Goal: Communication & Community: Ask a question

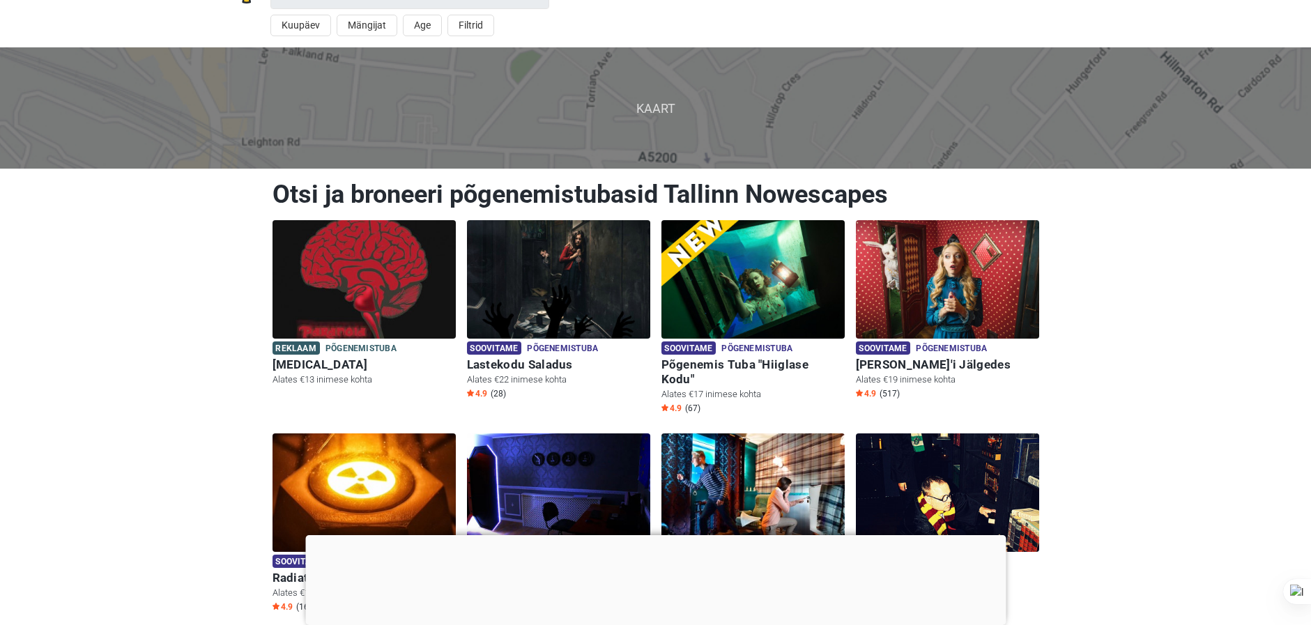
scroll to position [70, 0]
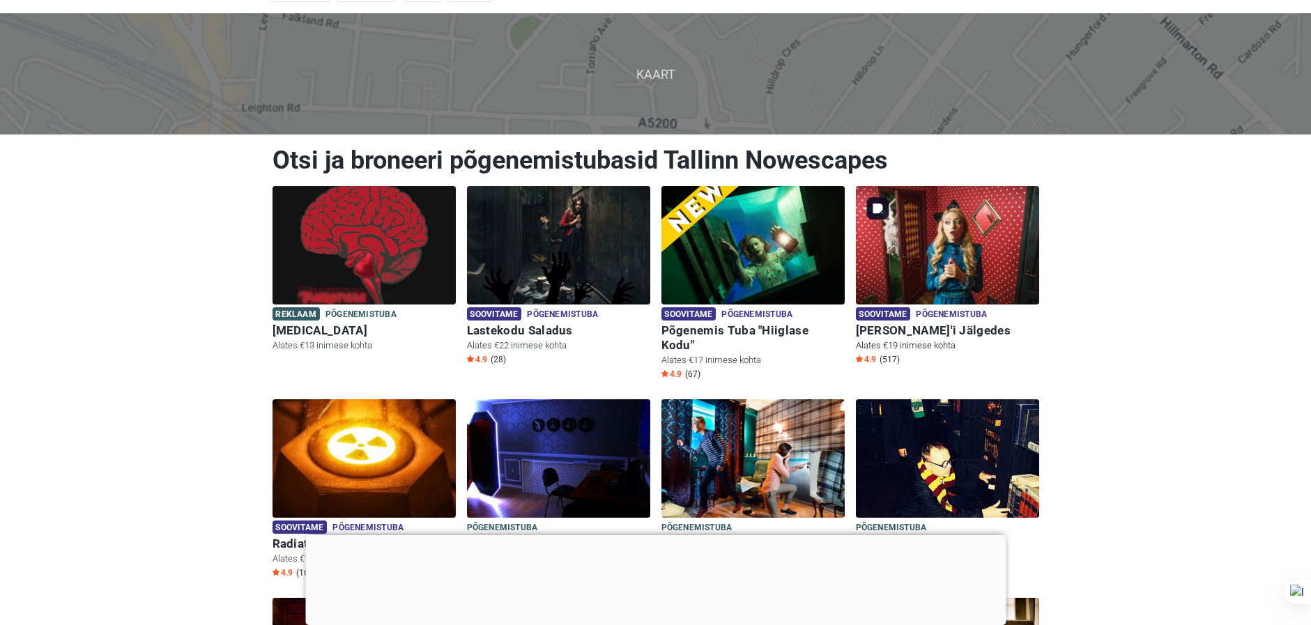
click at [943, 254] on img at bounding box center [947, 245] width 183 height 119
click at [649, 535] on div at bounding box center [655, 535] width 701 height 0
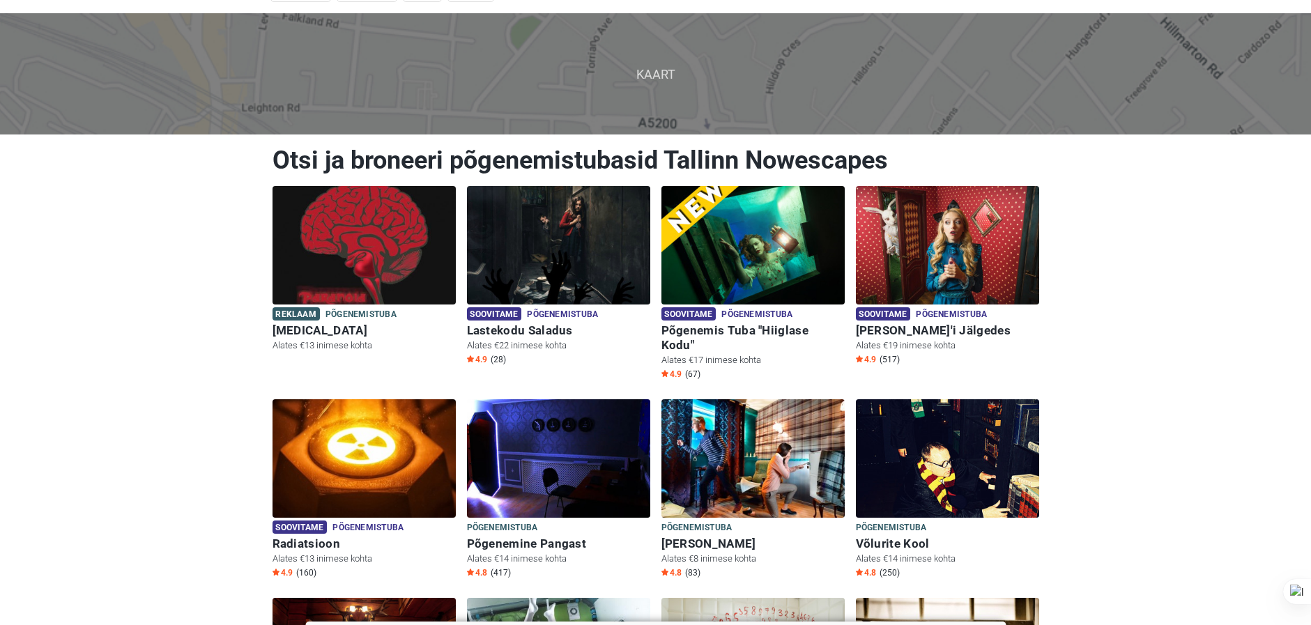
scroll to position [0, 0]
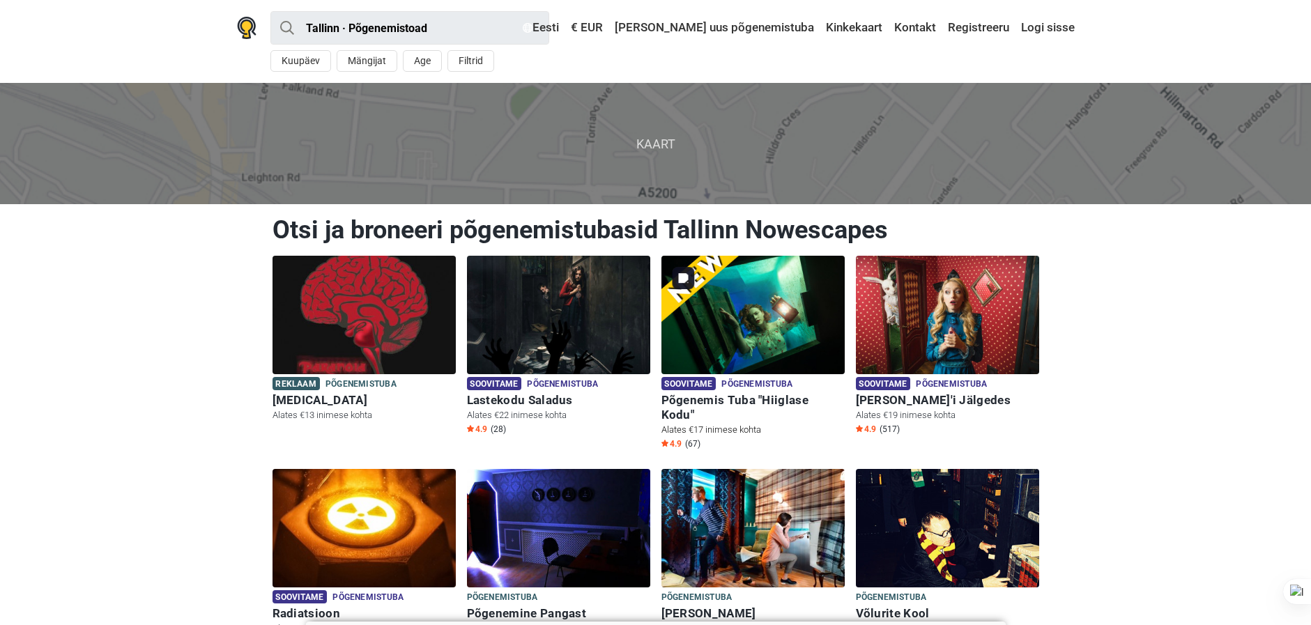
click at [756, 315] on img at bounding box center [753, 315] width 183 height 119
click at [563, 26] on link "Eesti" at bounding box center [540, 27] width 43 height 25
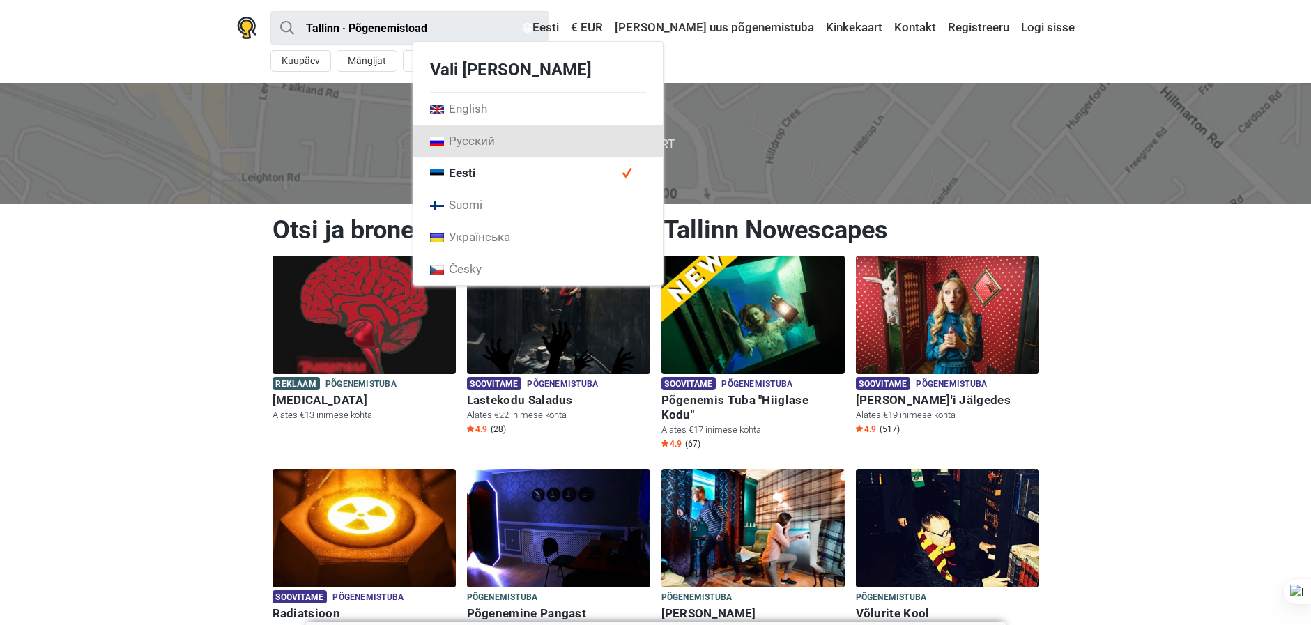
click at [597, 141] on link "Русский" at bounding box center [538, 141] width 250 height 32
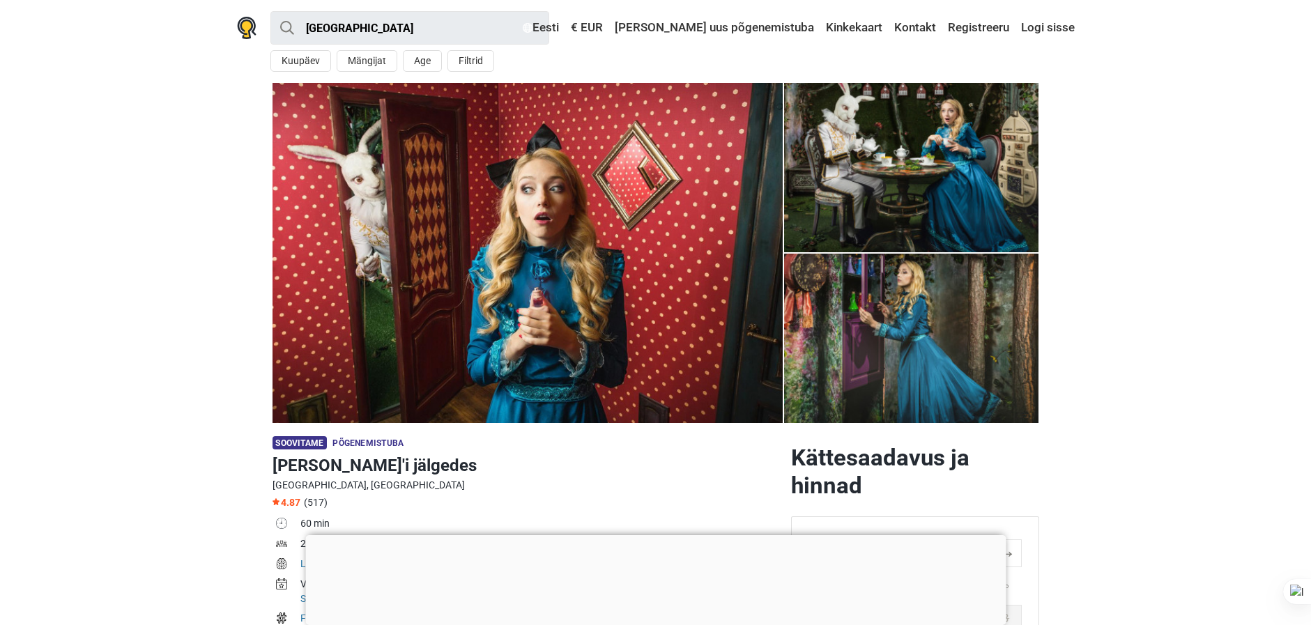
click at [645, 535] on div at bounding box center [655, 535] width 701 height 0
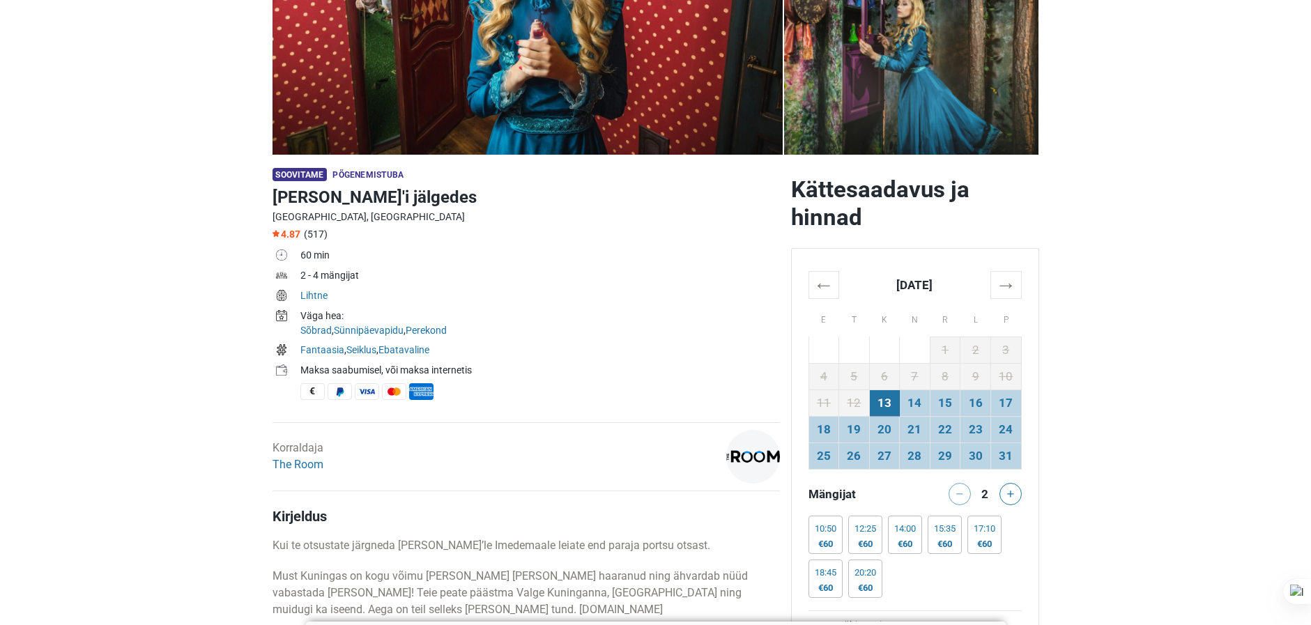
scroll to position [349, 0]
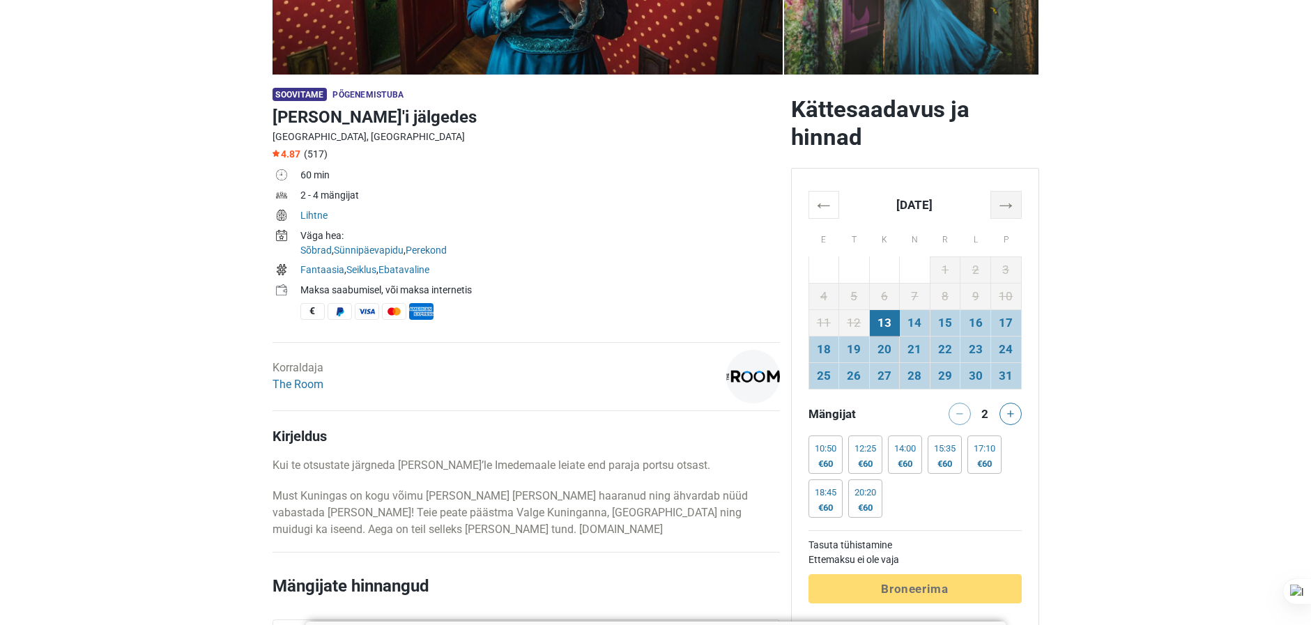
click at [1007, 205] on th "→" at bounding box center [1006, 204] width 31 height 27
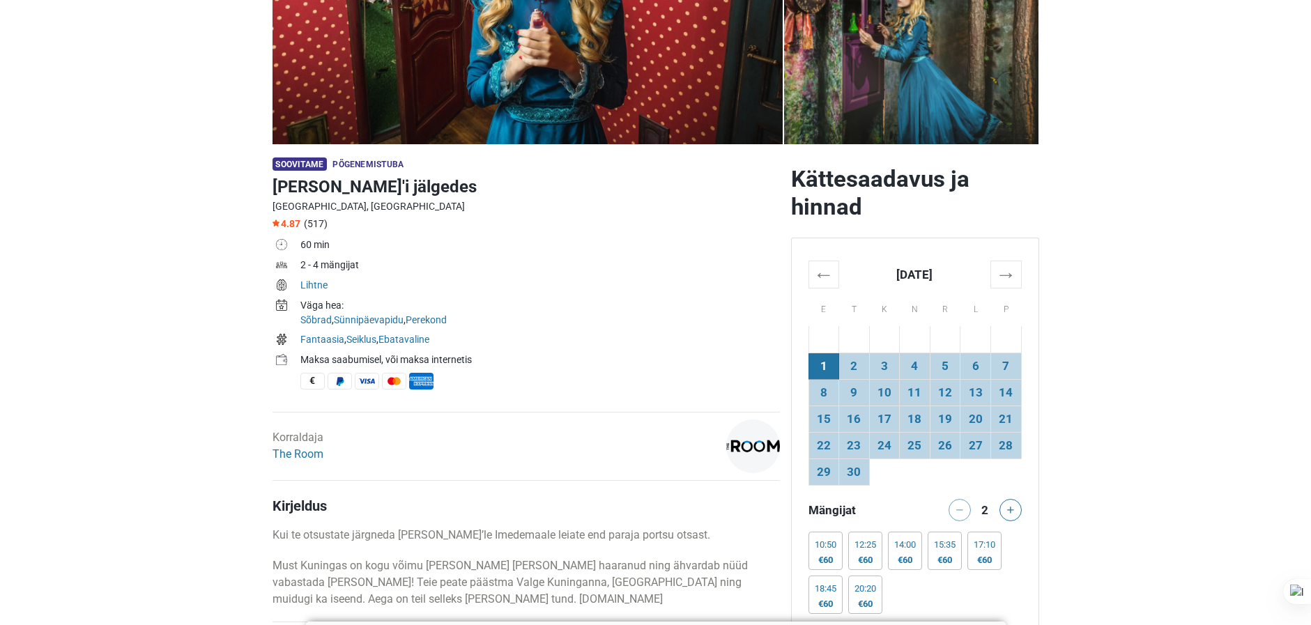
scroll to position [0, 0]
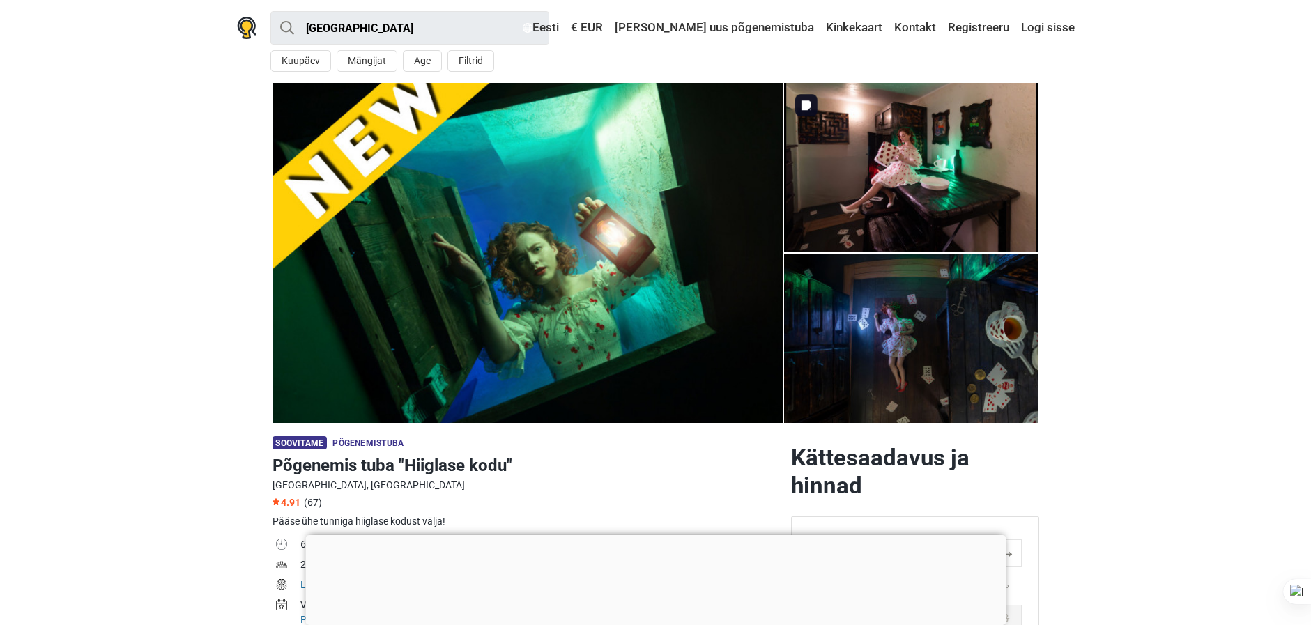
click at [902, 184] on img at bounding box center [911, 167] width 255 height 169
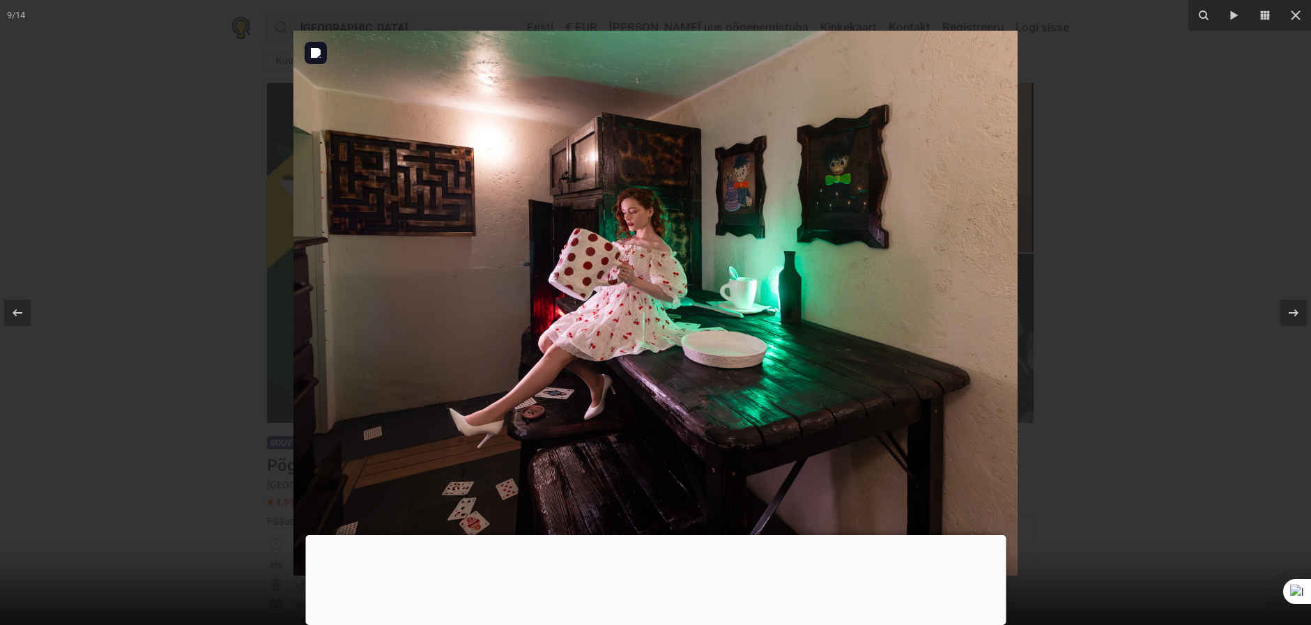
click at [661, 535] on div at bounding box center [655, 535] width 701 height 0
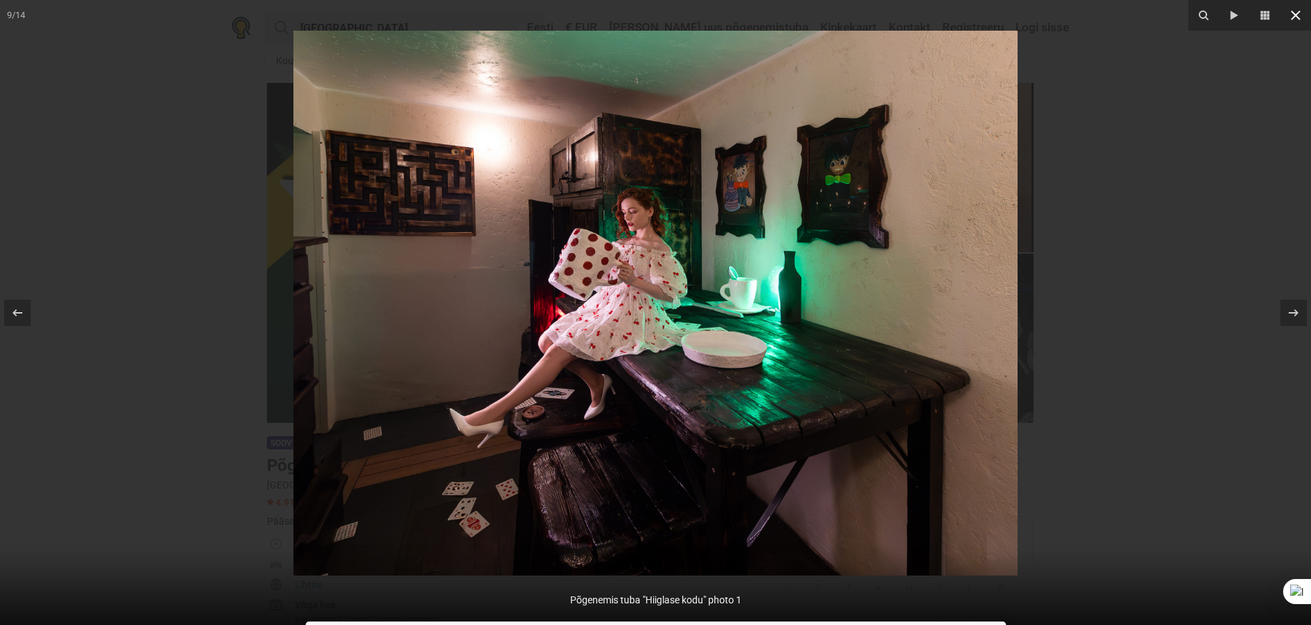
click at [1300, 16] on icon at bounding box center [1296, 15] width 17 height 17
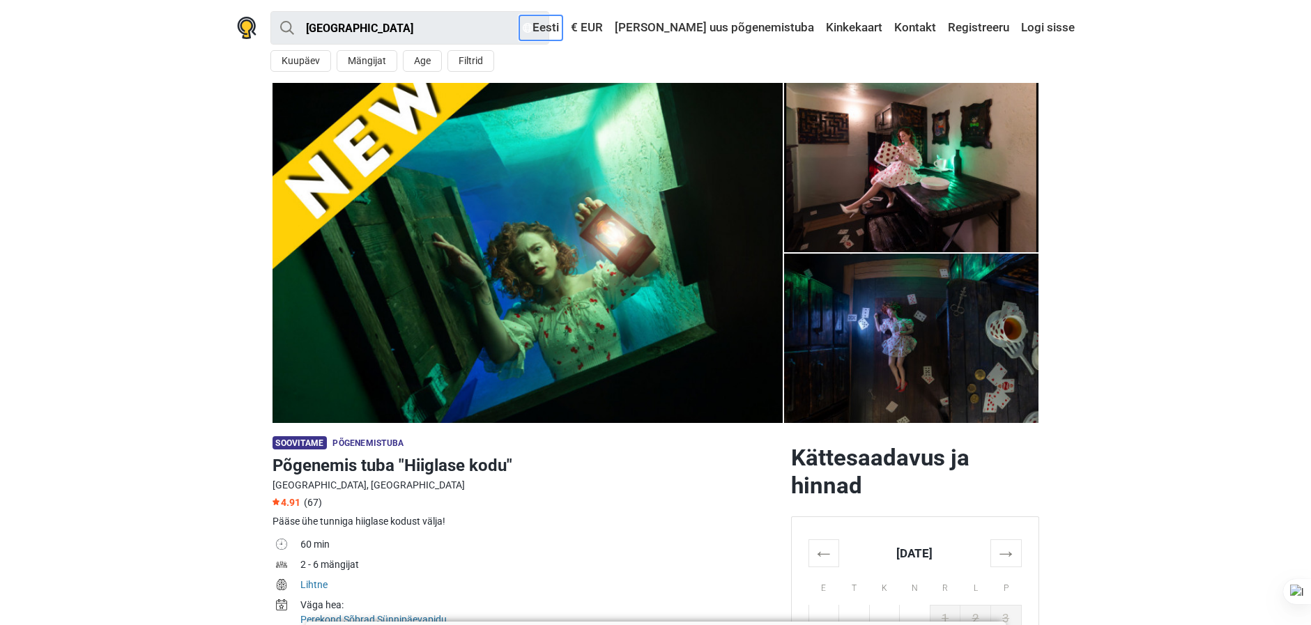
click at [563, 26] on link "Eesti" at bounding box center [540, 27] width 43 height 25
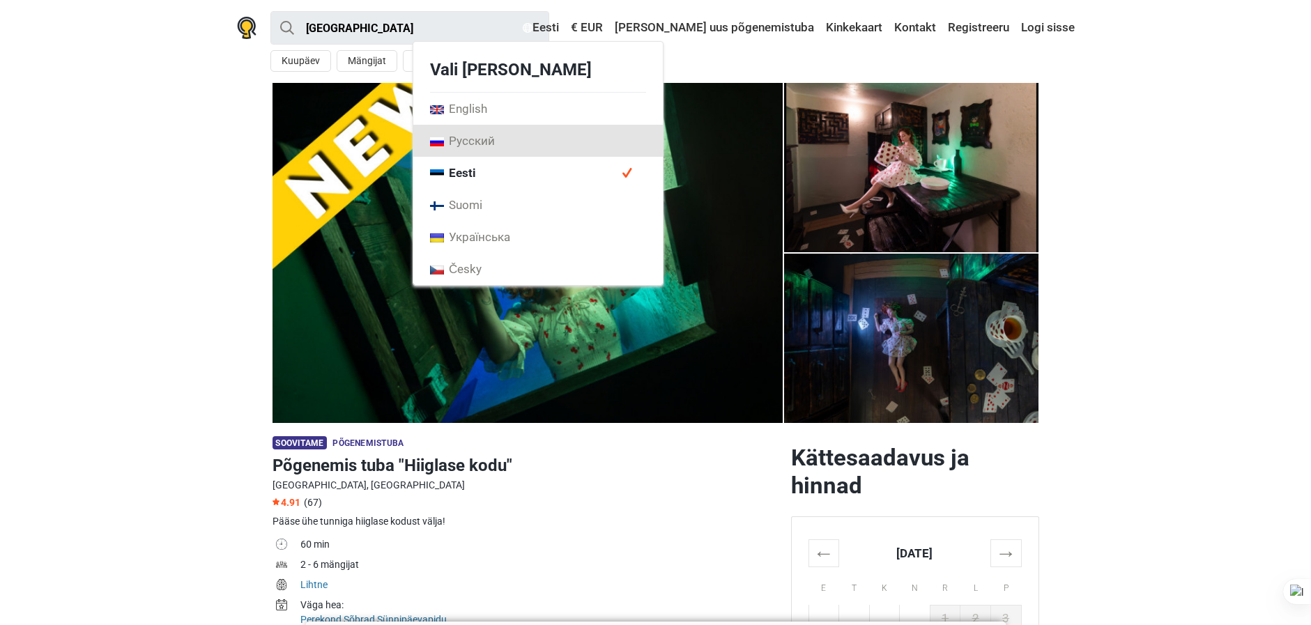
click at [495, 137] on span "Русский" at bounding box center [462, 140] width 65 height 15
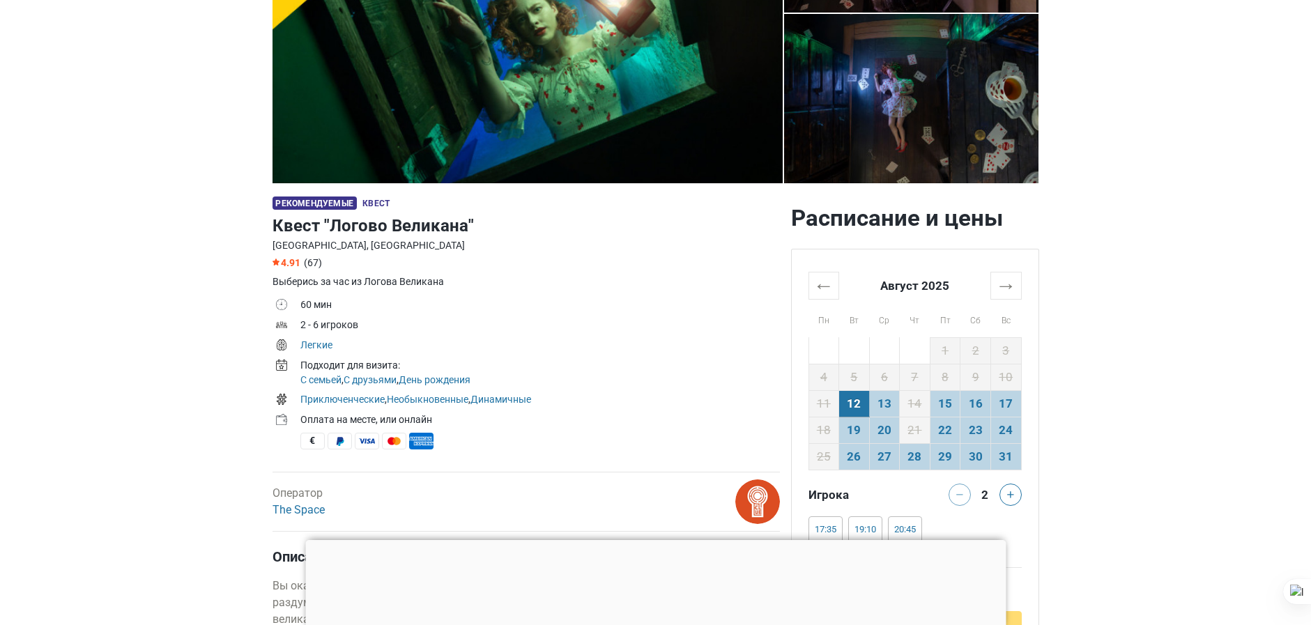
scroll to position [349, 0]
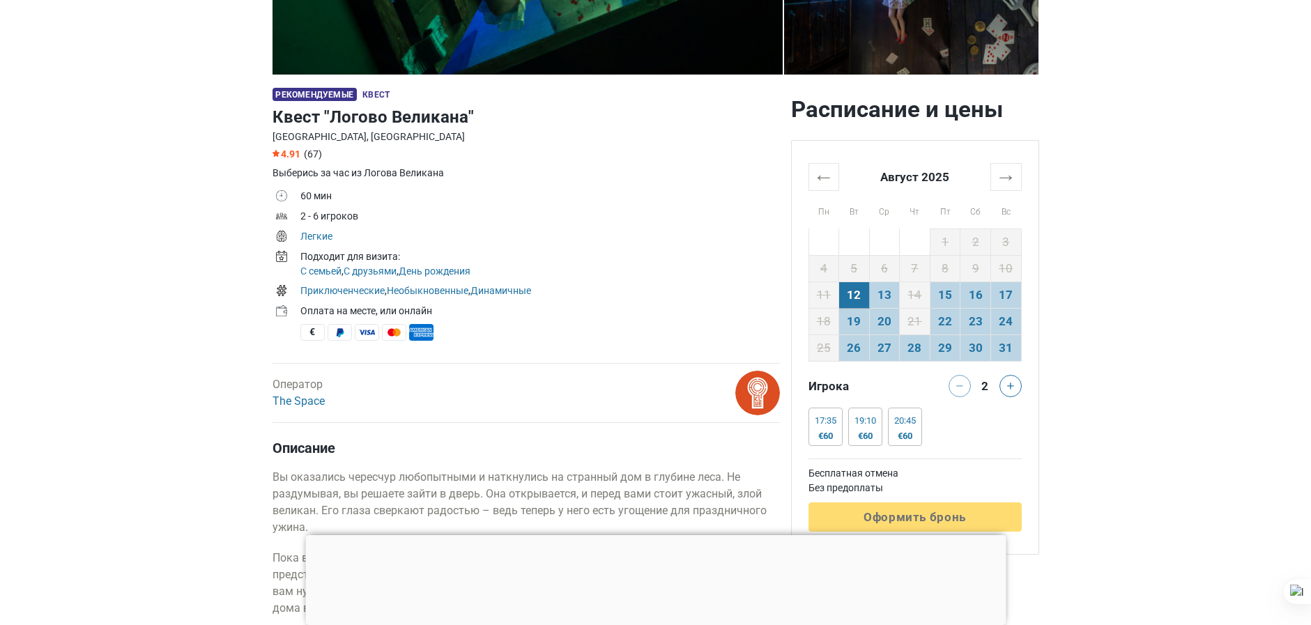
click at [643, 535] on div at bounding box center [655, 535] width 701 height 0
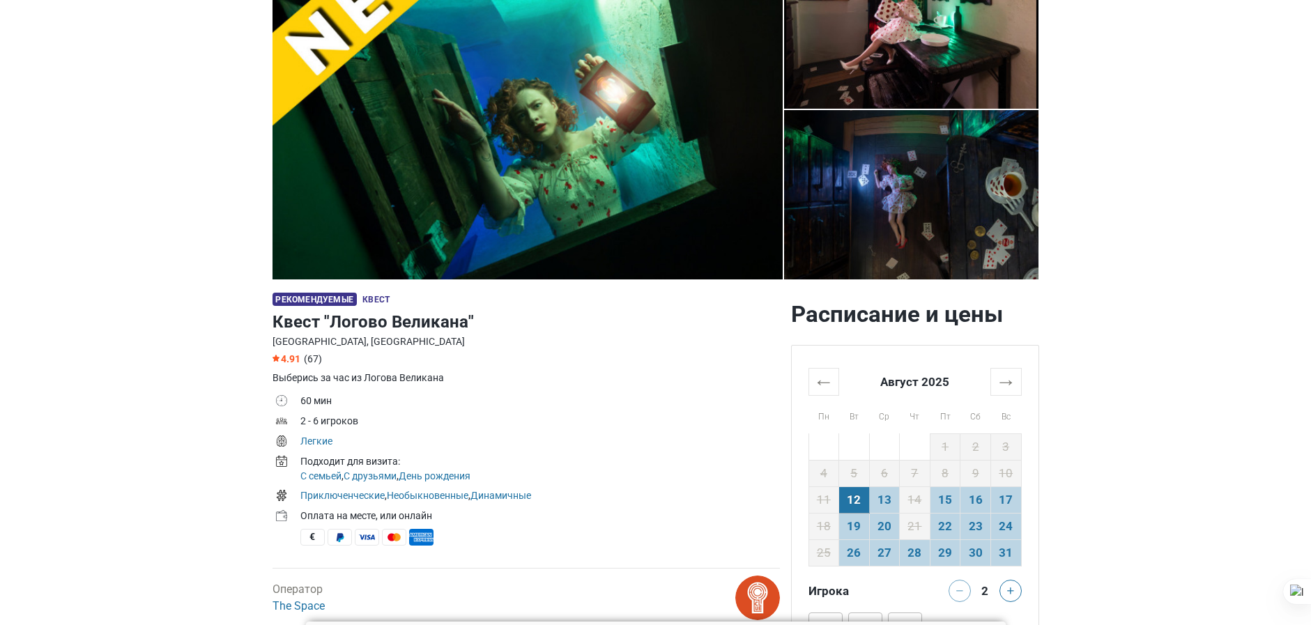
scroll to position [209, 0]
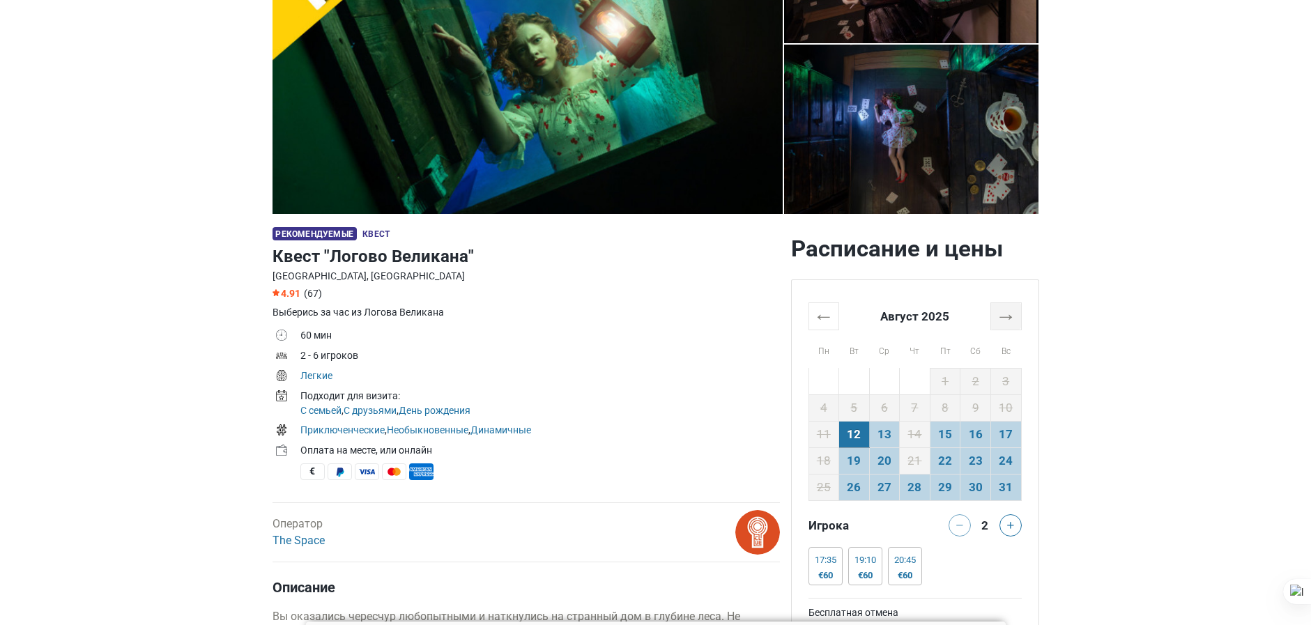
click at [1000, 310] on th "→" at bounding box center [1006, 316] width 31 height 27
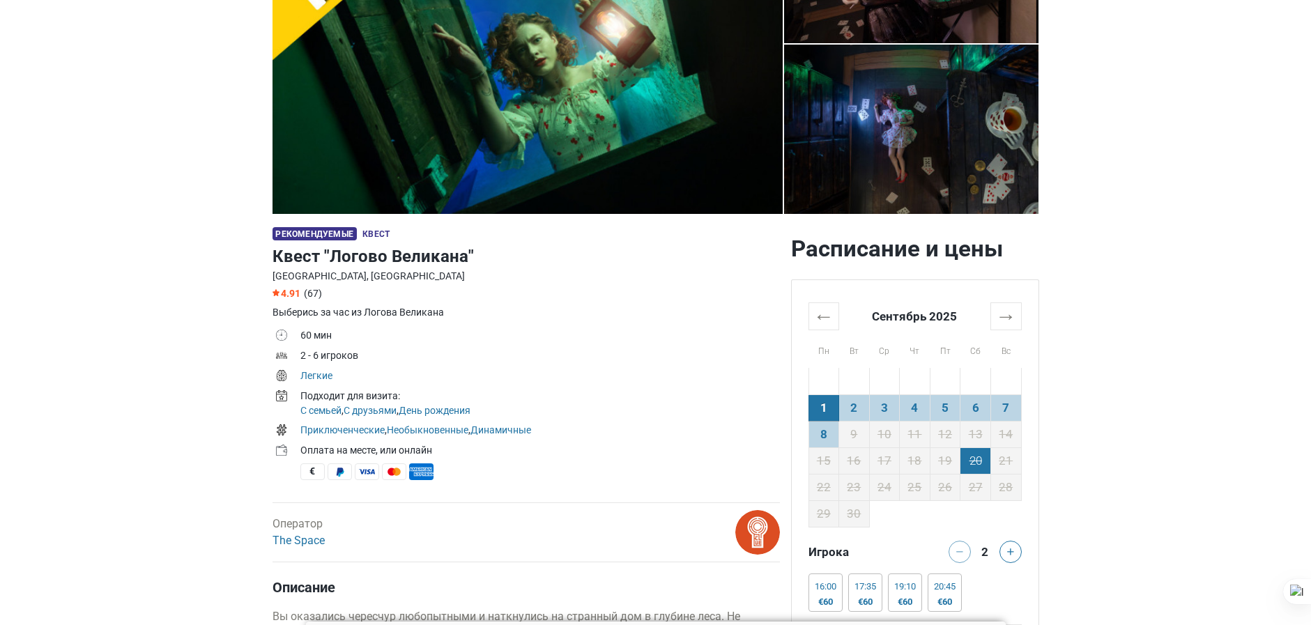
click at [986, 461] on td "20" at bounding box center [976, 461] width 31 height 26
click at [1009, 319] on th "→" at bounding box center [1006, 316] width 31 height 27
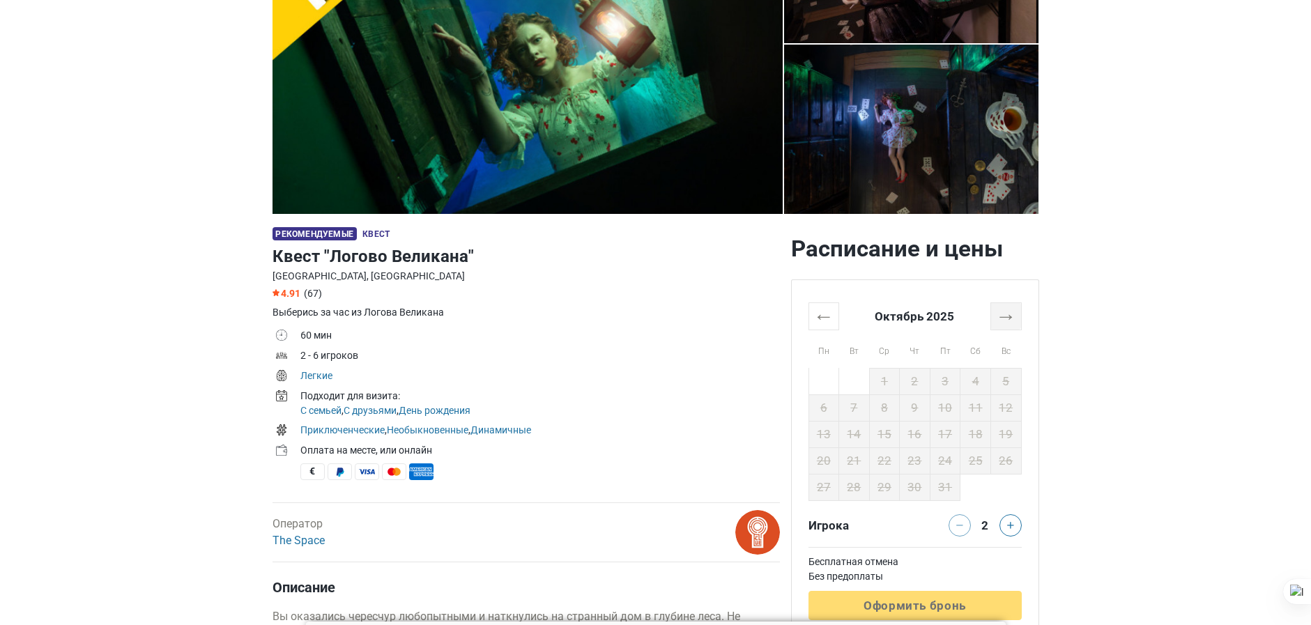
click at [1009, 319] on th "→" at bounding box center [1006, 316] width 31 height 27
click at [816, 314] on th "←" at bounding box center [824, 316] width 31 height 27
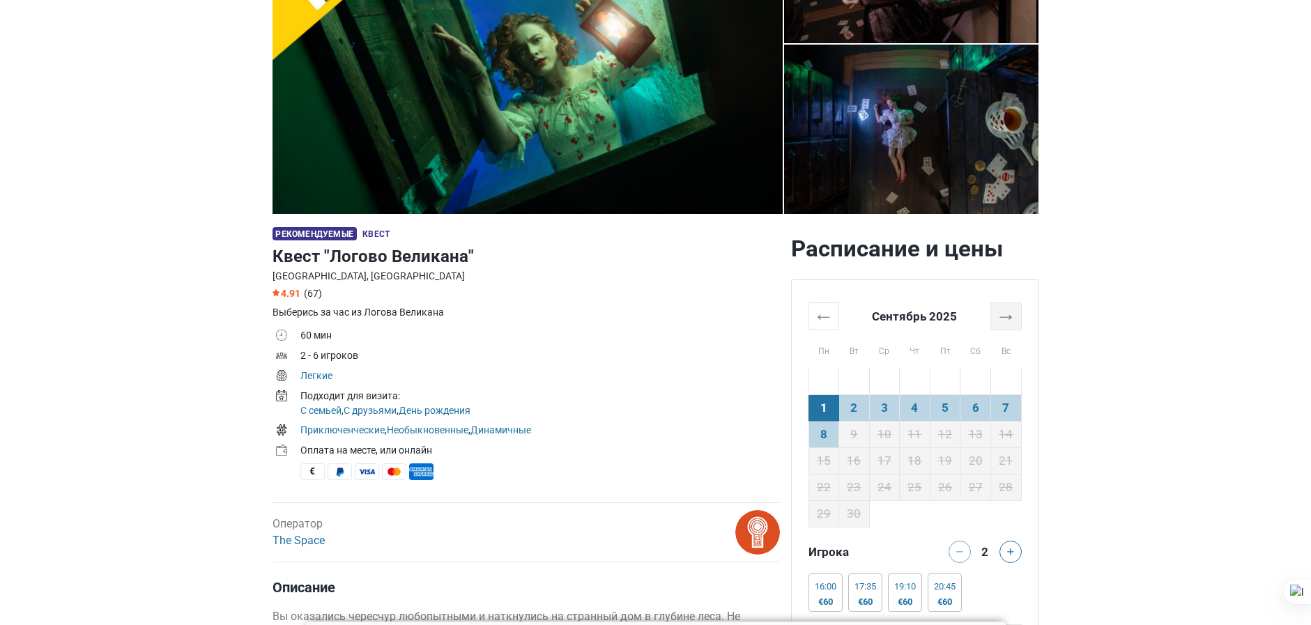
click at [1011, 323] on th "→" at bounding box center [1006, 316] width 31 height 27
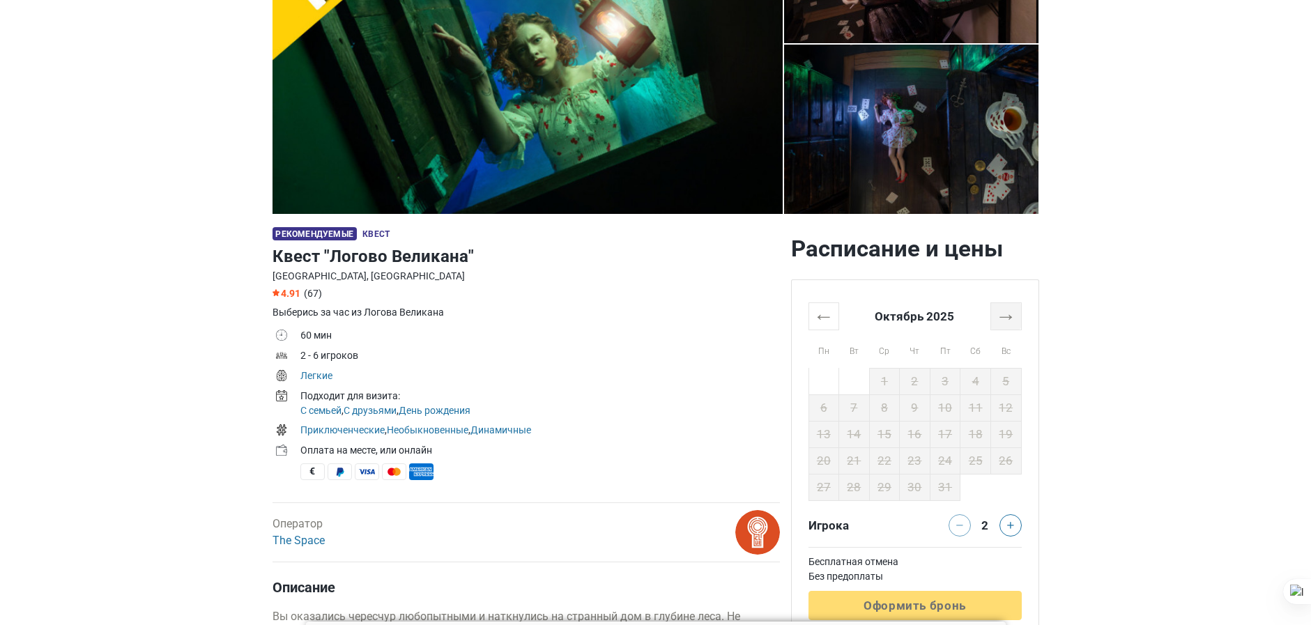
click at [1011, 323] on th "→" at bounding box center [1006, 316] width 31 height 27
click at [820, 321] on th "←" at bounding box center [824, 316] width 31 height 27
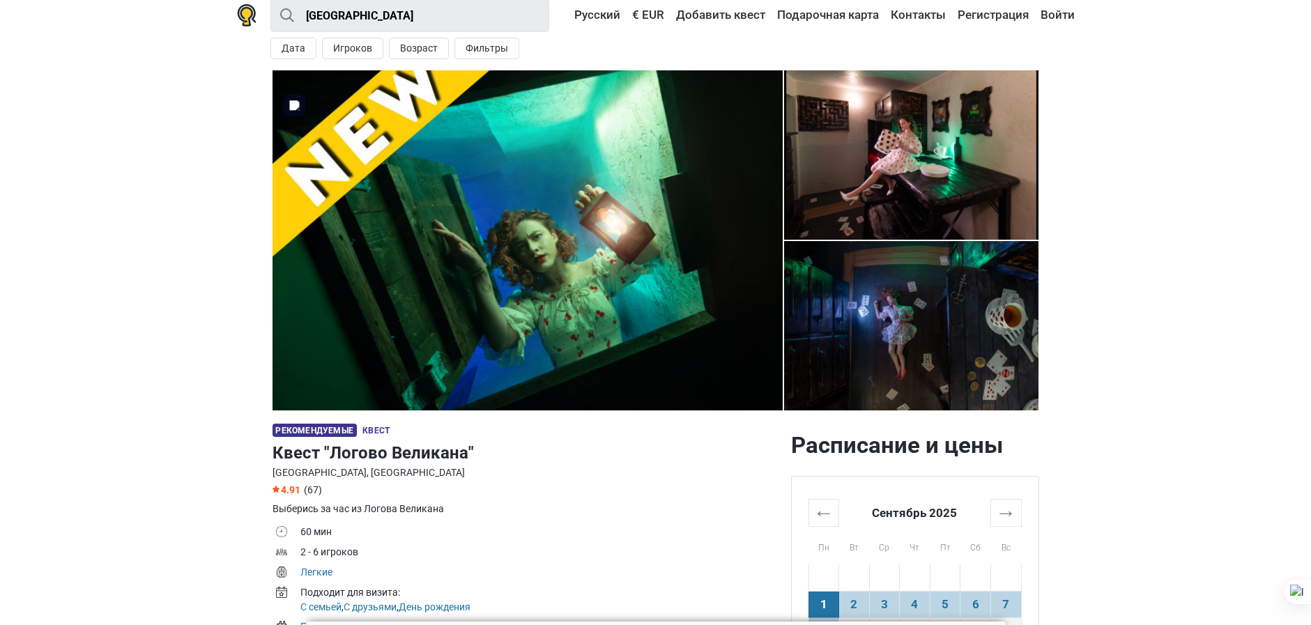
scroll to position [0, 0]
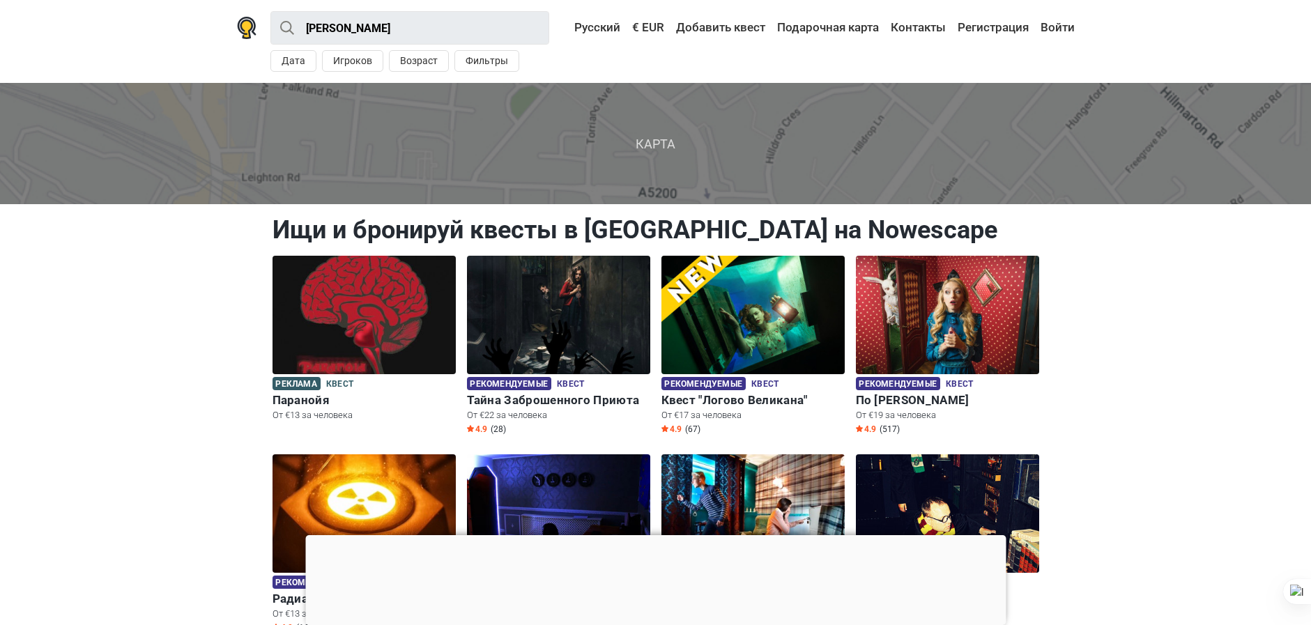
click at [660, 535] on div at bounding box center [655, 535] width 701 height 0
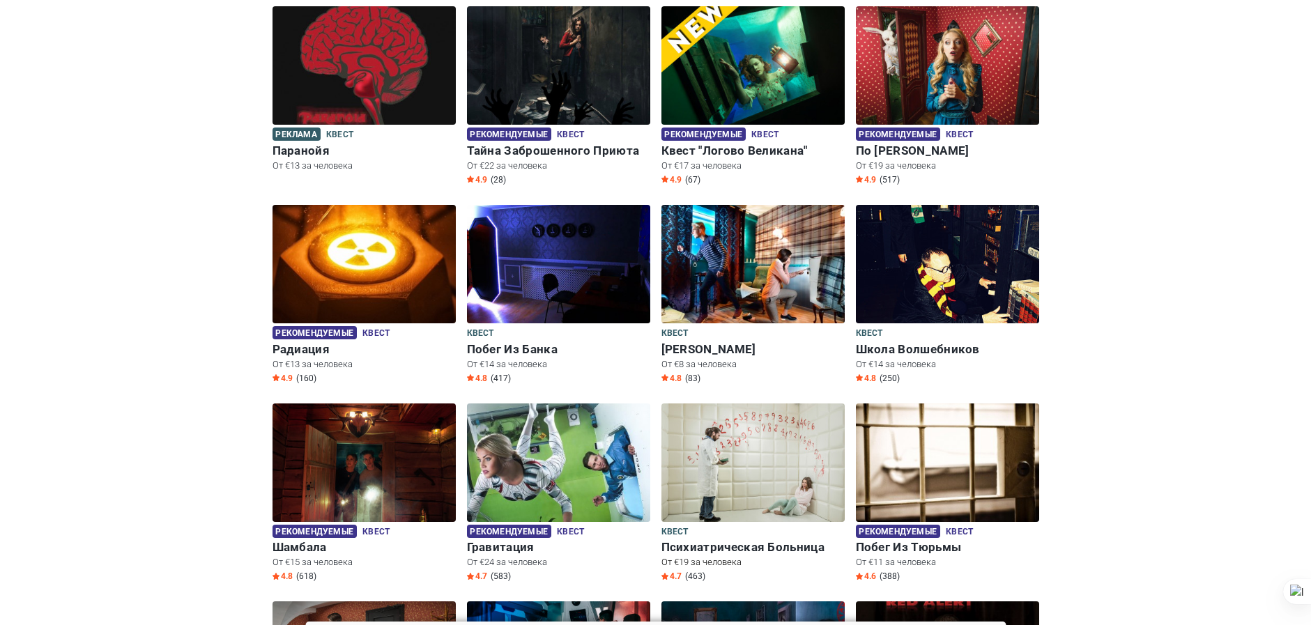
scroll to position [209, 0]
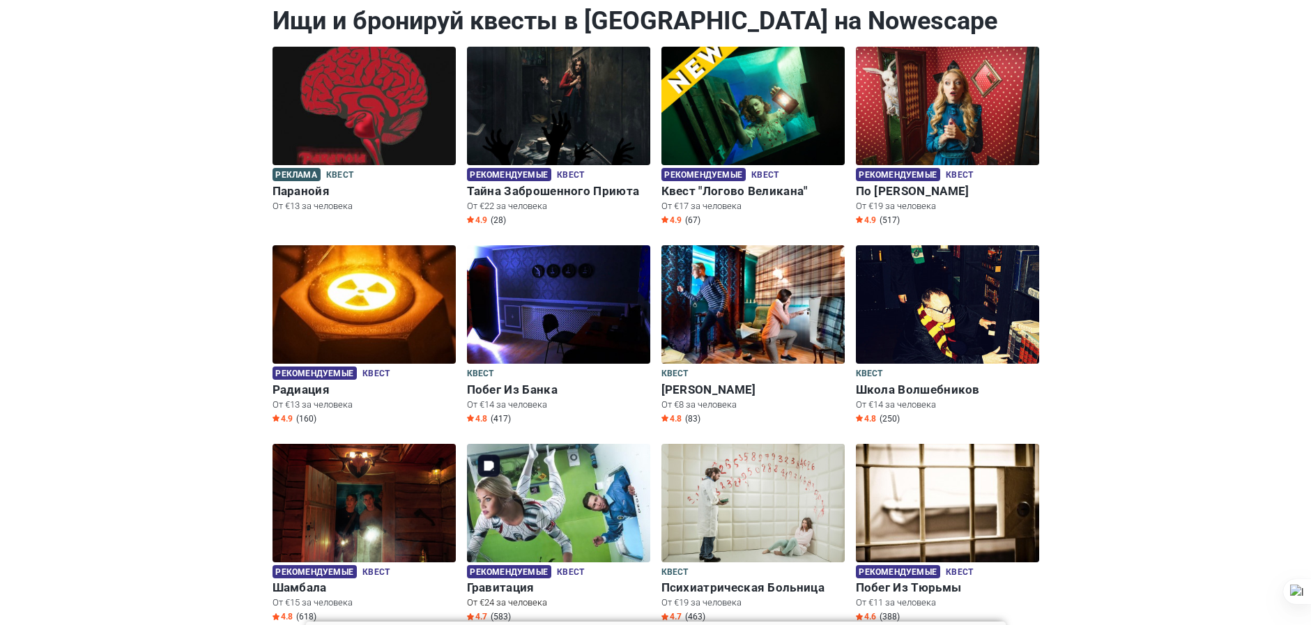
click at [507, 512] on img at bounding box center [558, 503] width 183 height 119
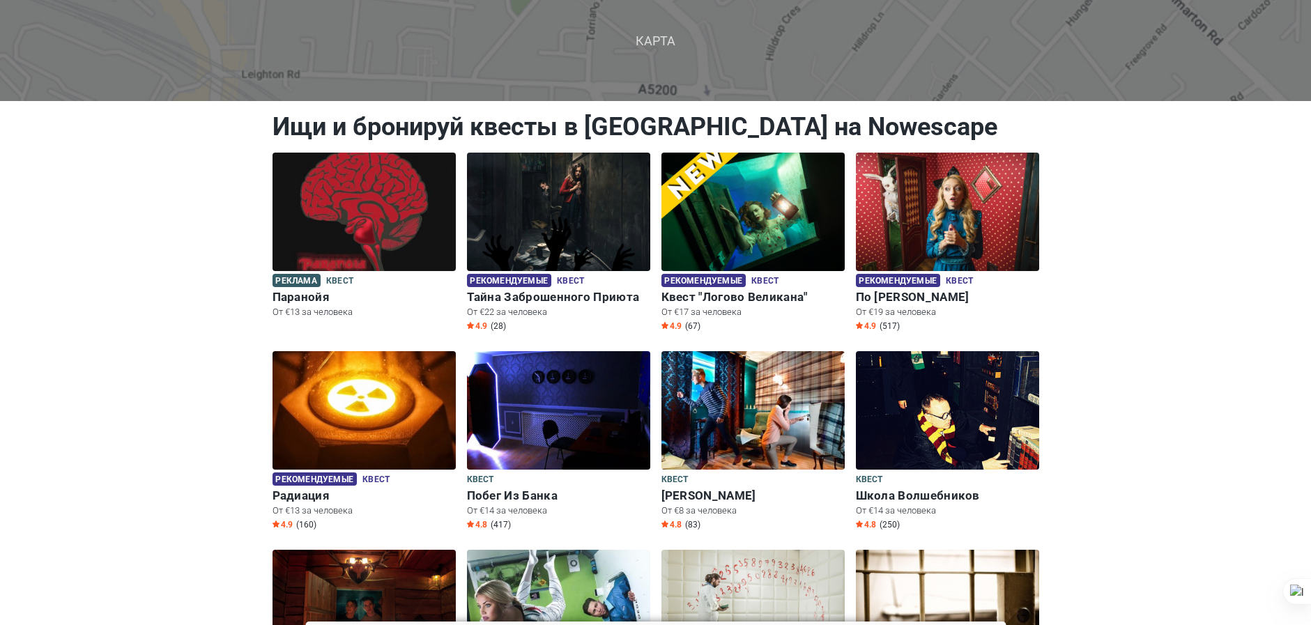
scroll to position [70, 0]
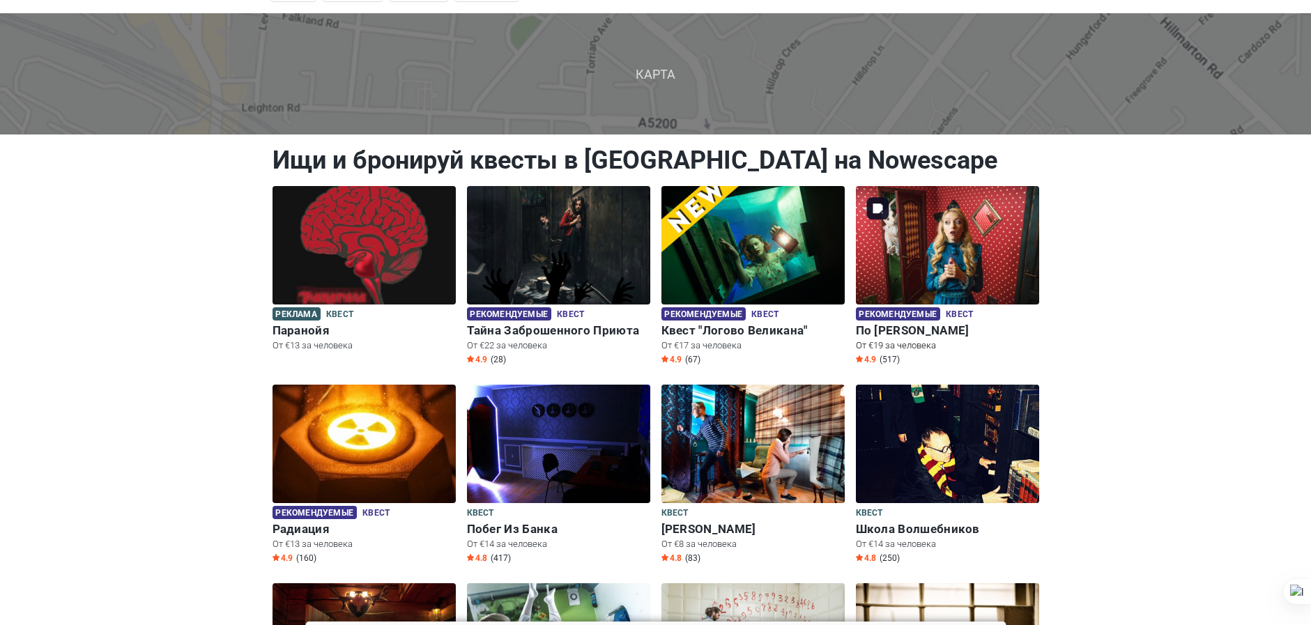
click at [944, 231] on img at bounding box center [947, 245] width 183 height 119
click at [772, 245] on img at bounding box center [753, 245] width 183 height 119
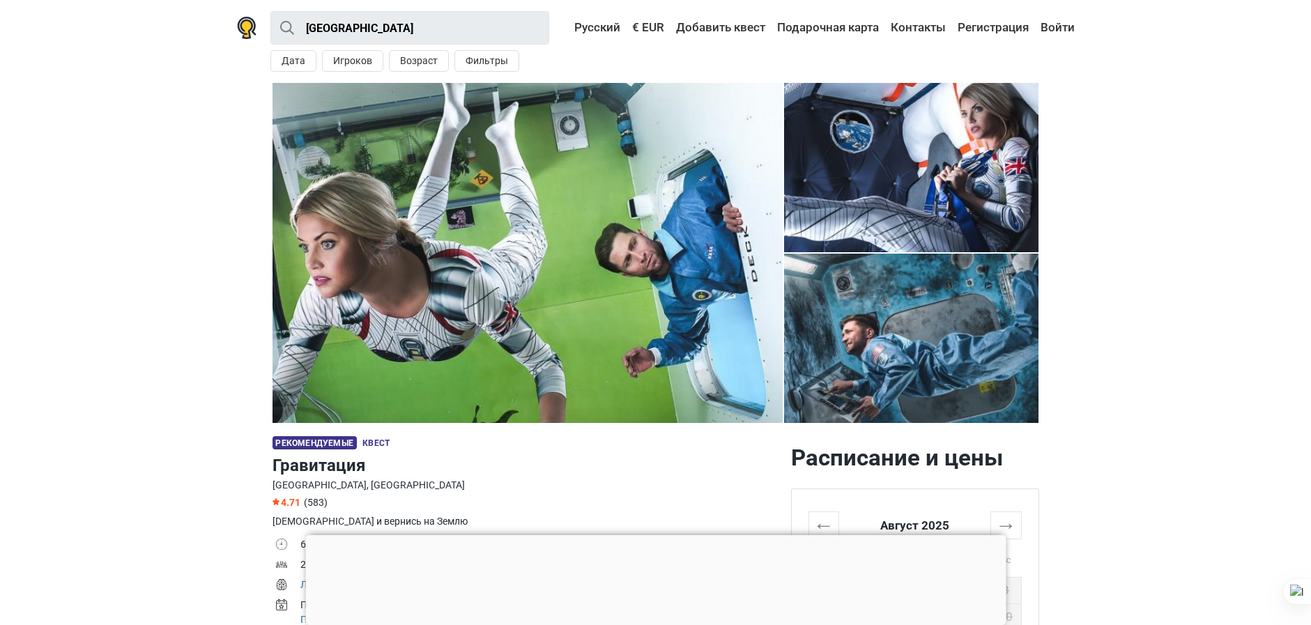
click at [666, 535] on div at bounding box center [655, 535] width 701 height 0
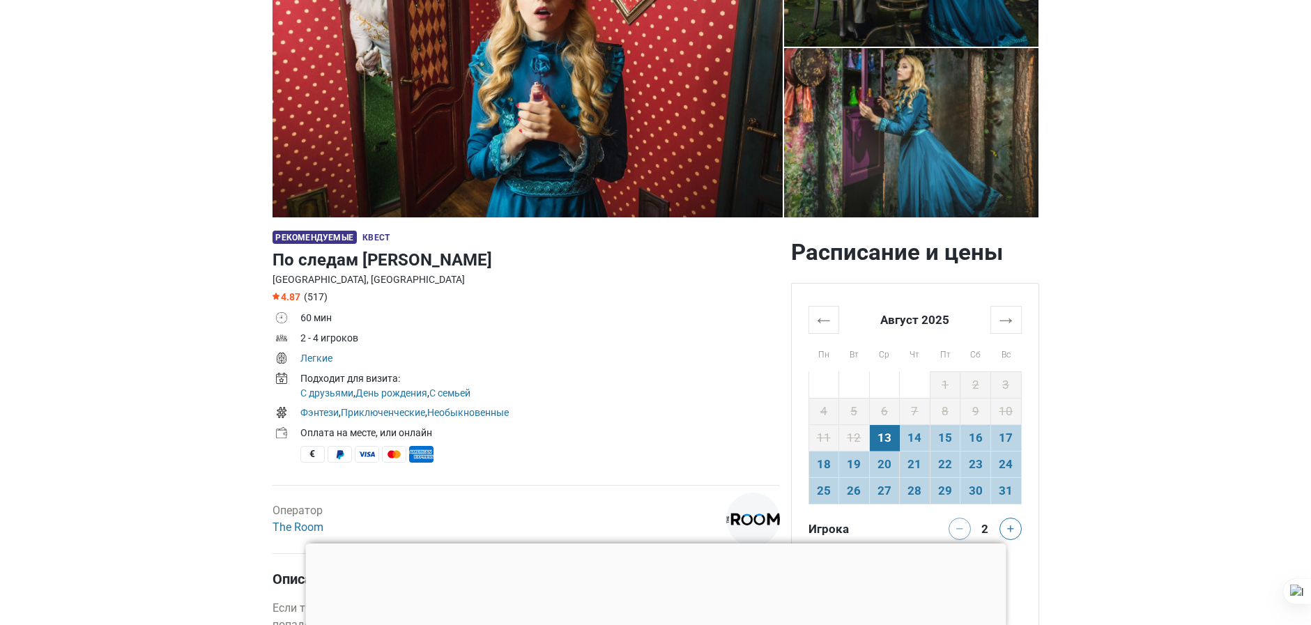
scroll to position [209, 0]
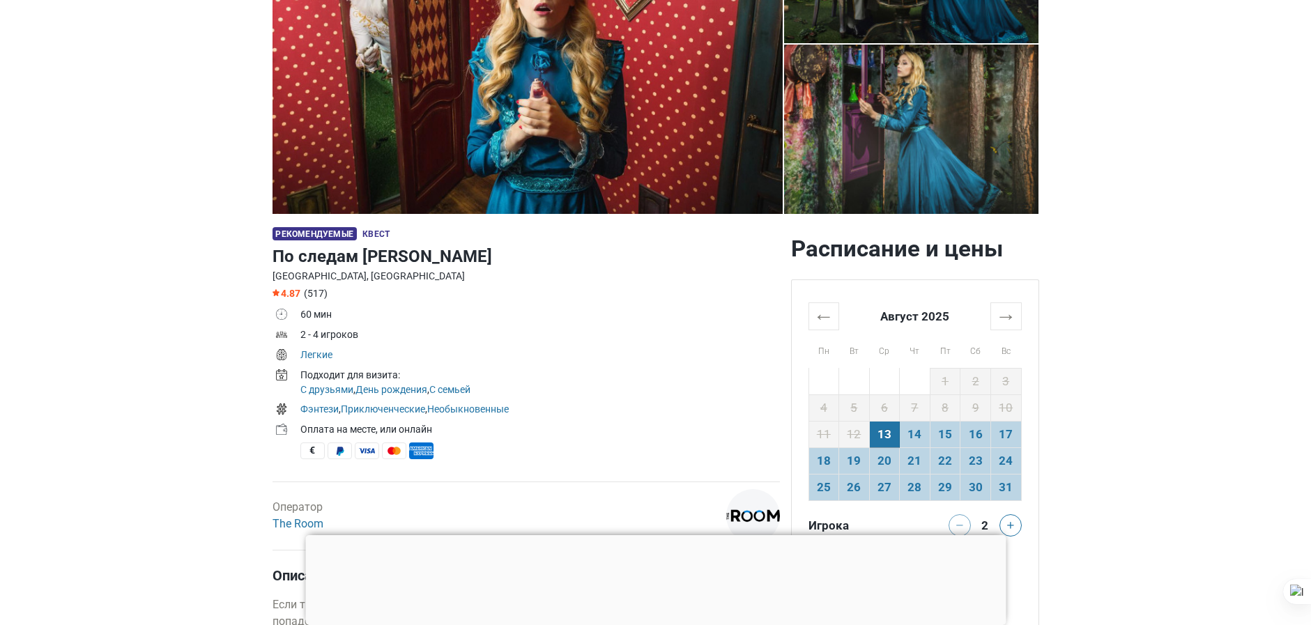
click at [655, 535] on div at bounding box center [655, 535] width 701 height 0
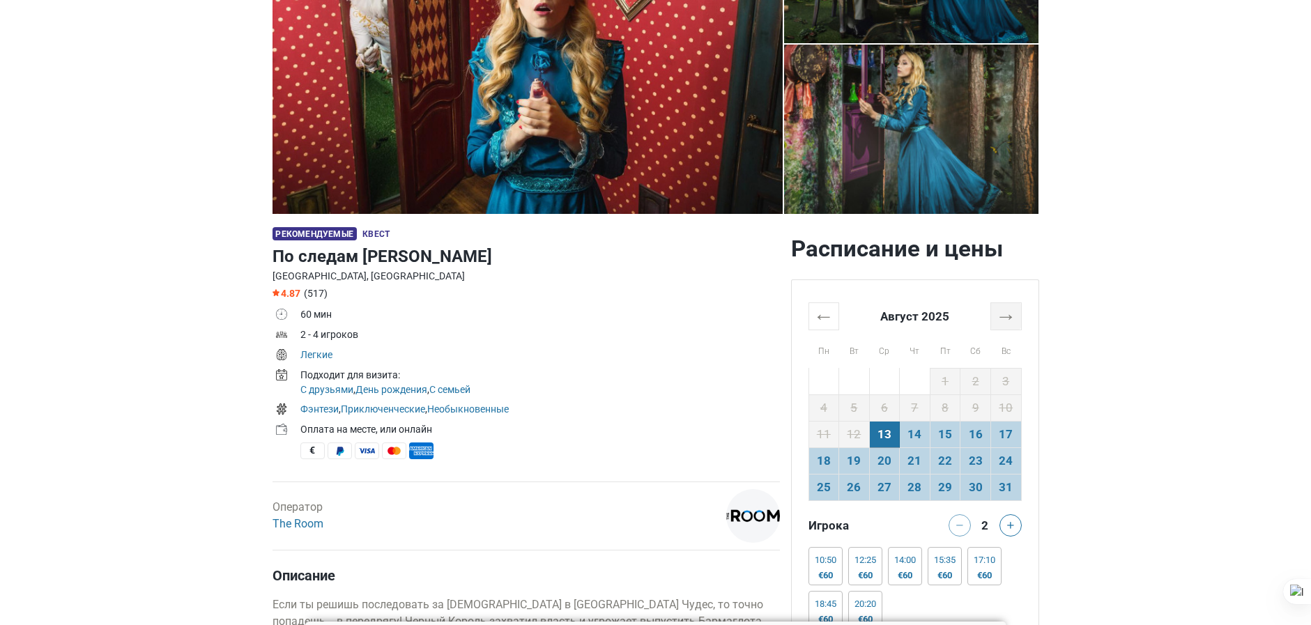
click at [1005, 321] on th "→" at bounding box center [1006, 316] width 31 height 27
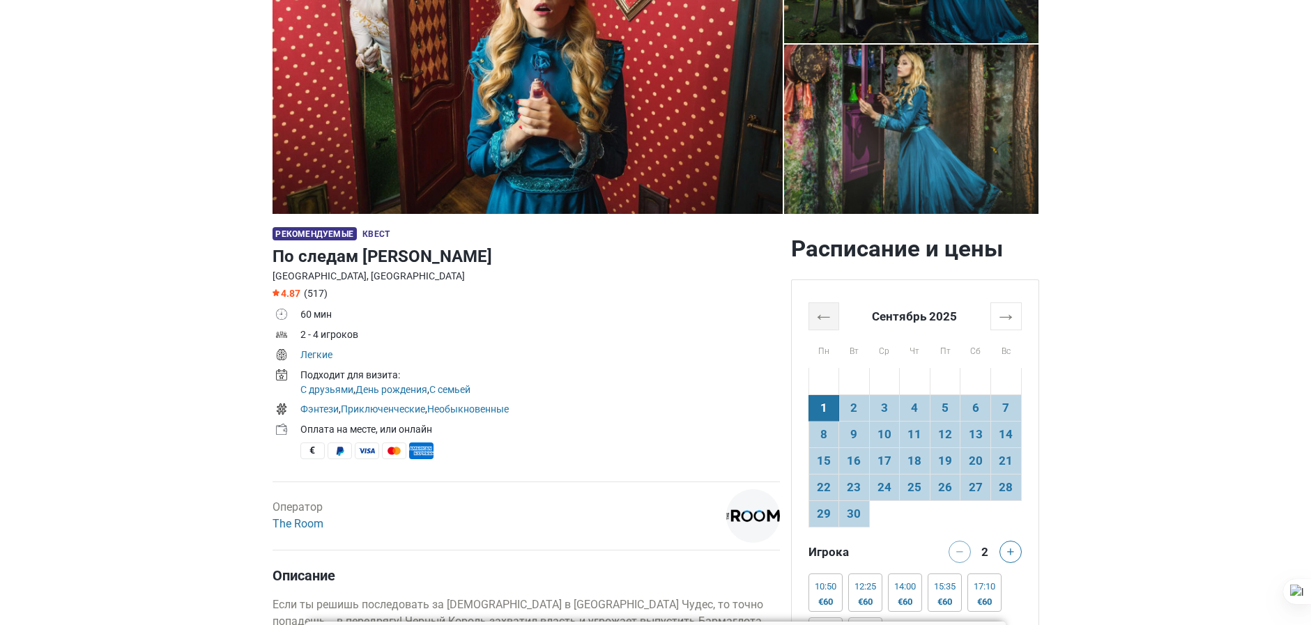
click at [820, 323] on th "←" at bounding box center [824, 316] width 31 height 27
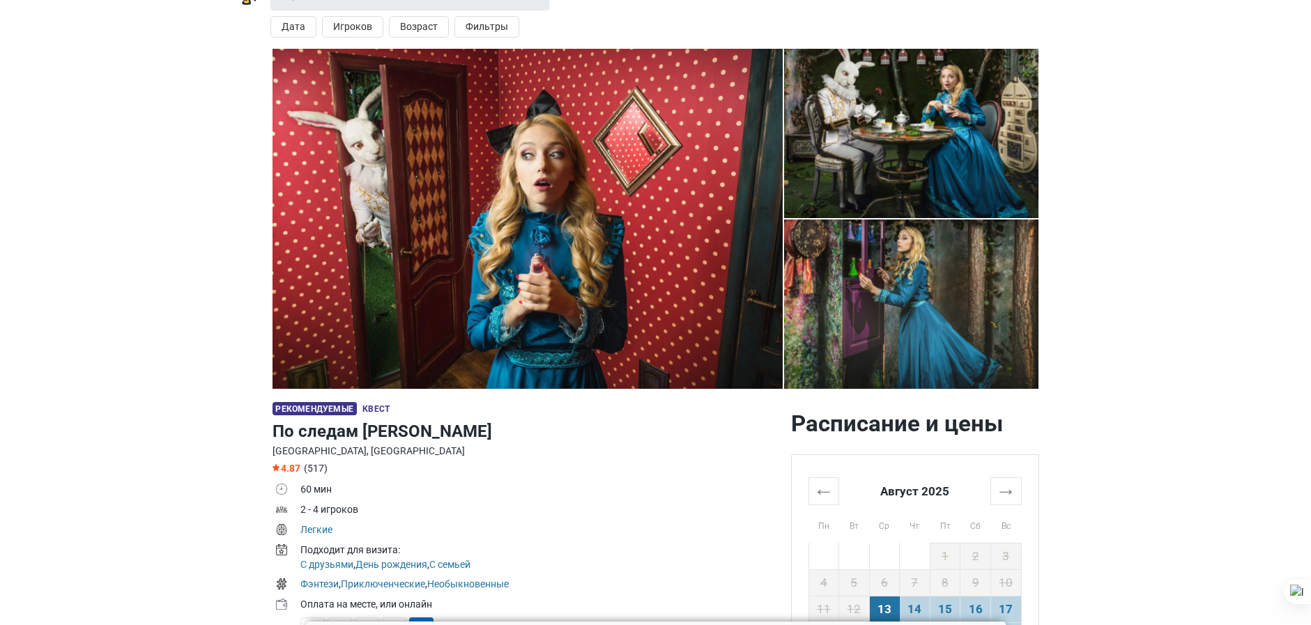
scroll to position [0, 0]
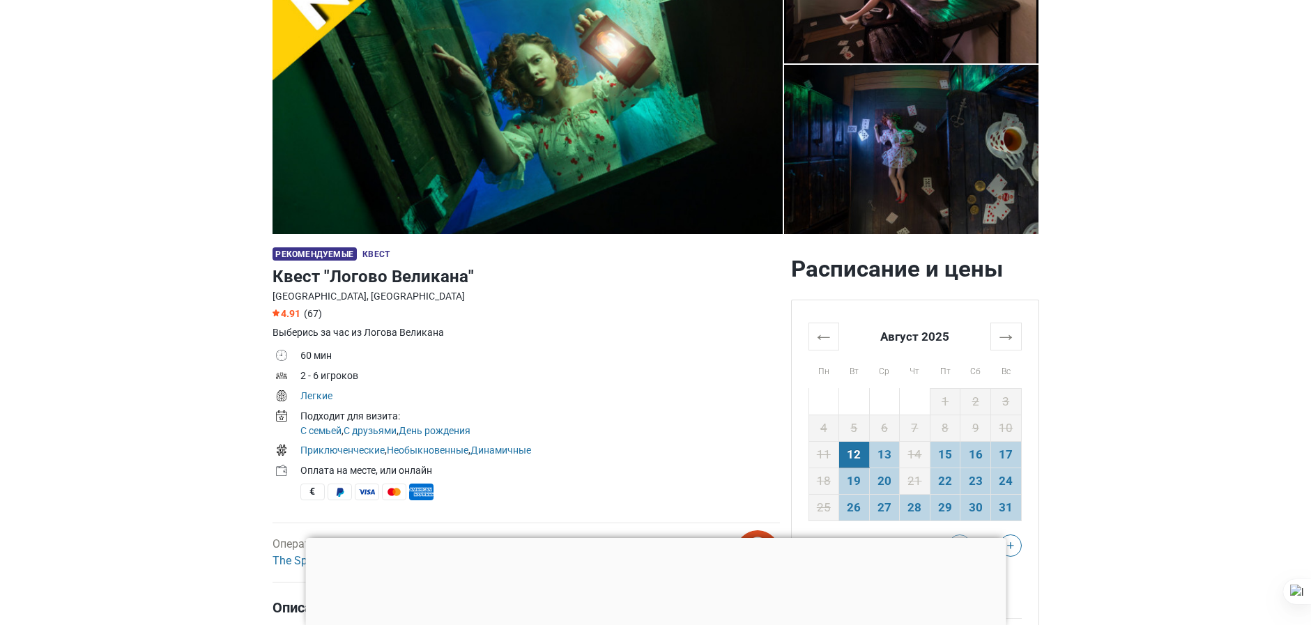
scroll to position [209, 0]
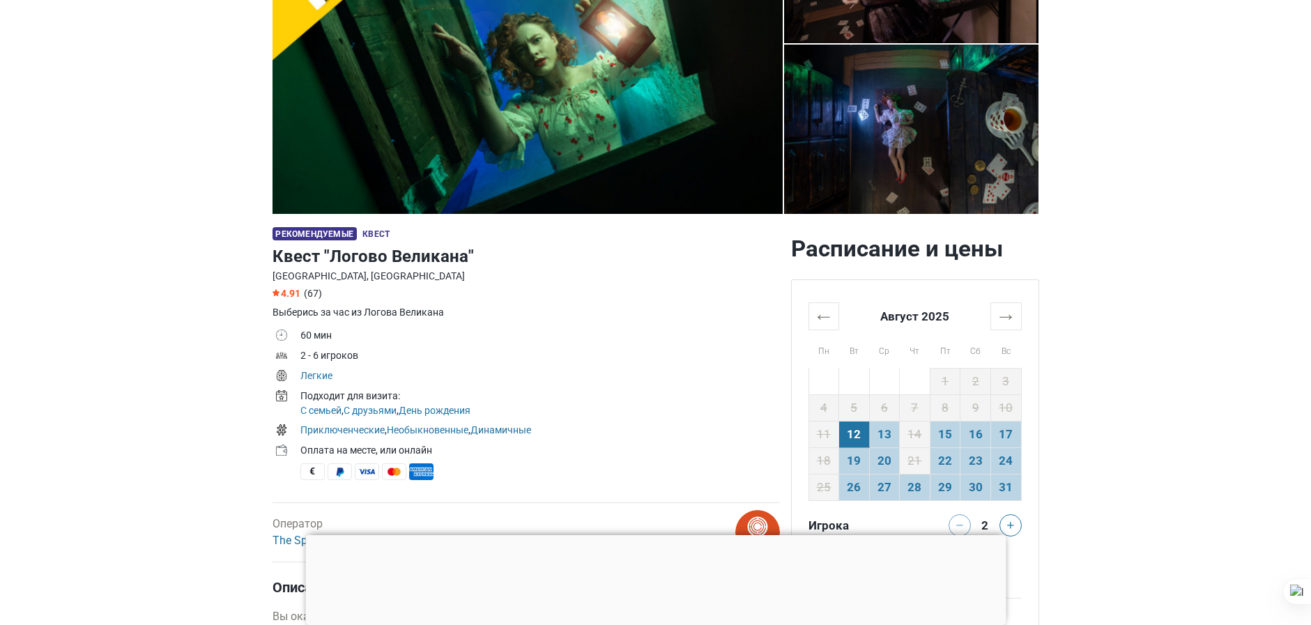
click at [650, 535] on div at bounding box center [655, 535] width 701 height 0
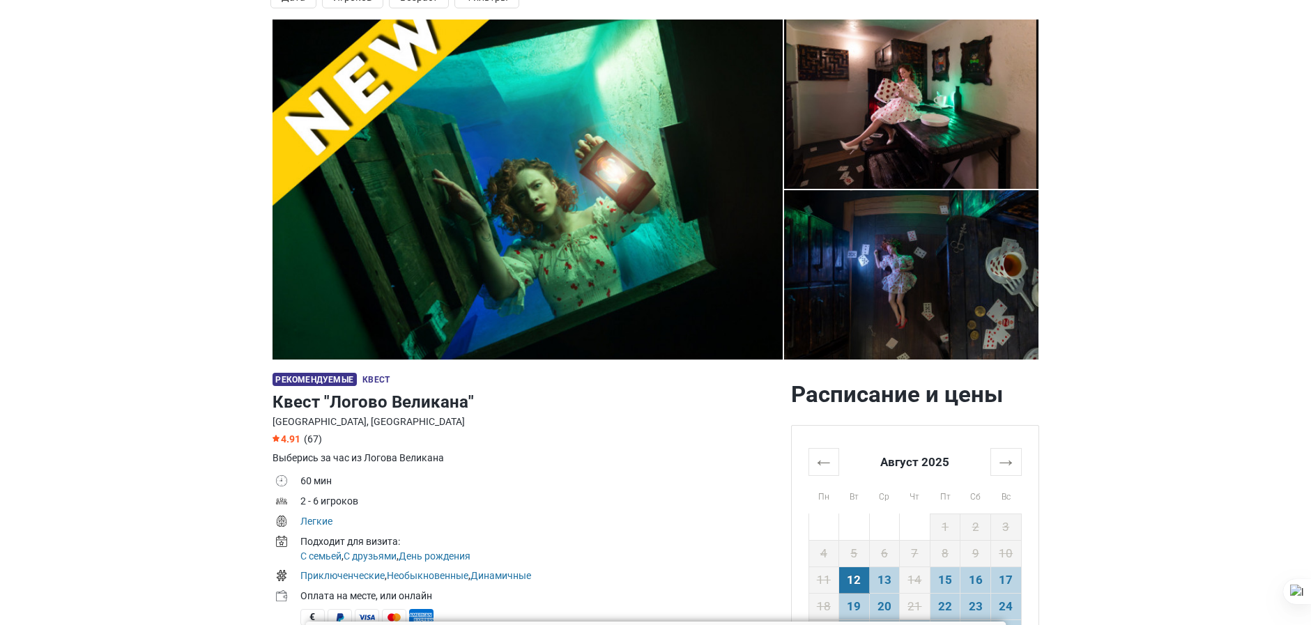
scroll to position [0, 0]
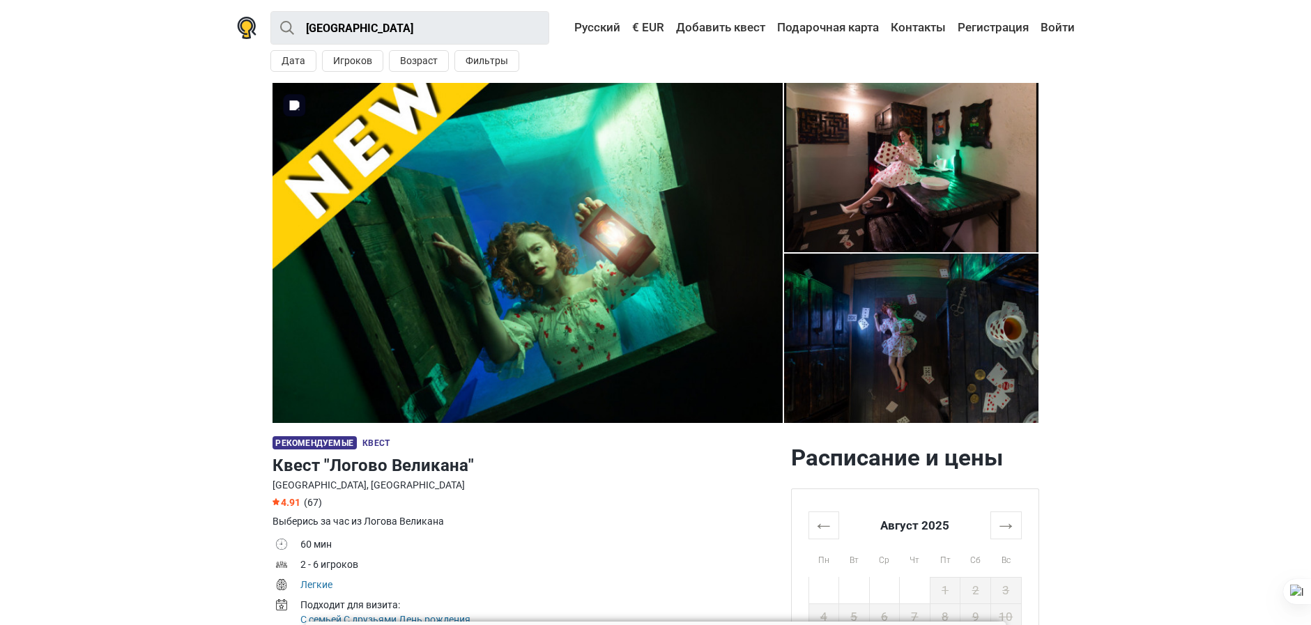
click at [573, 264] on img at bounding box center [528, 253] width 510 height 340
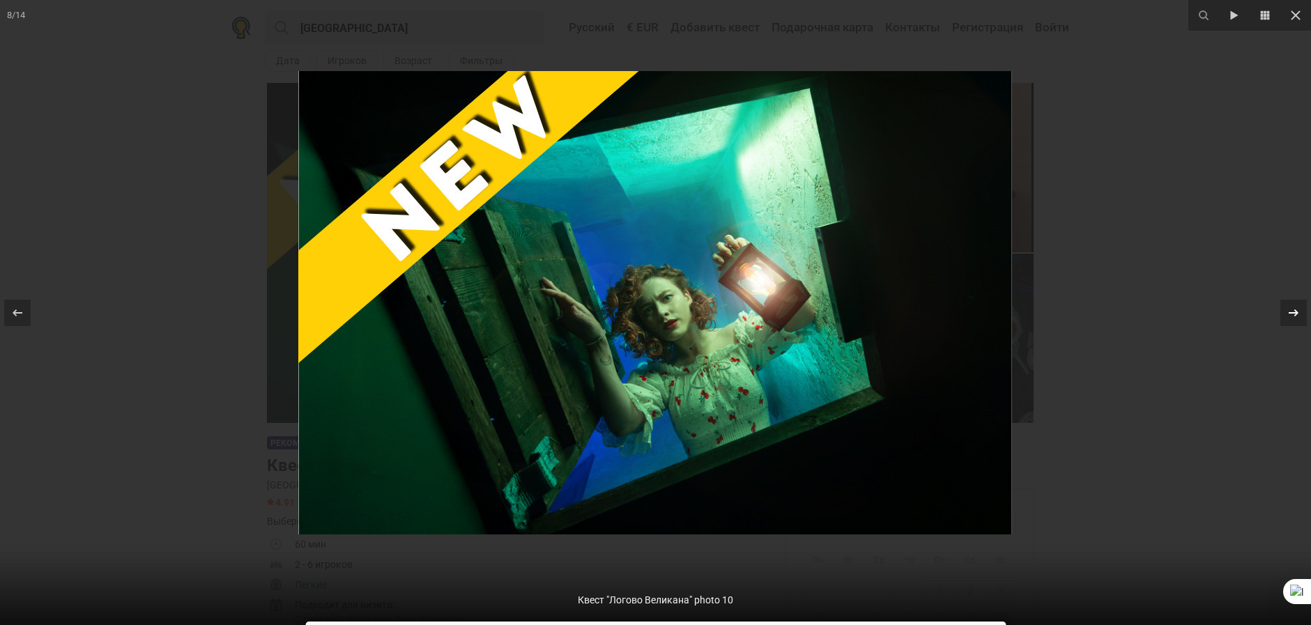
click at [1284, 316] on div at bounding box center [1294, 313] width 26 height 26
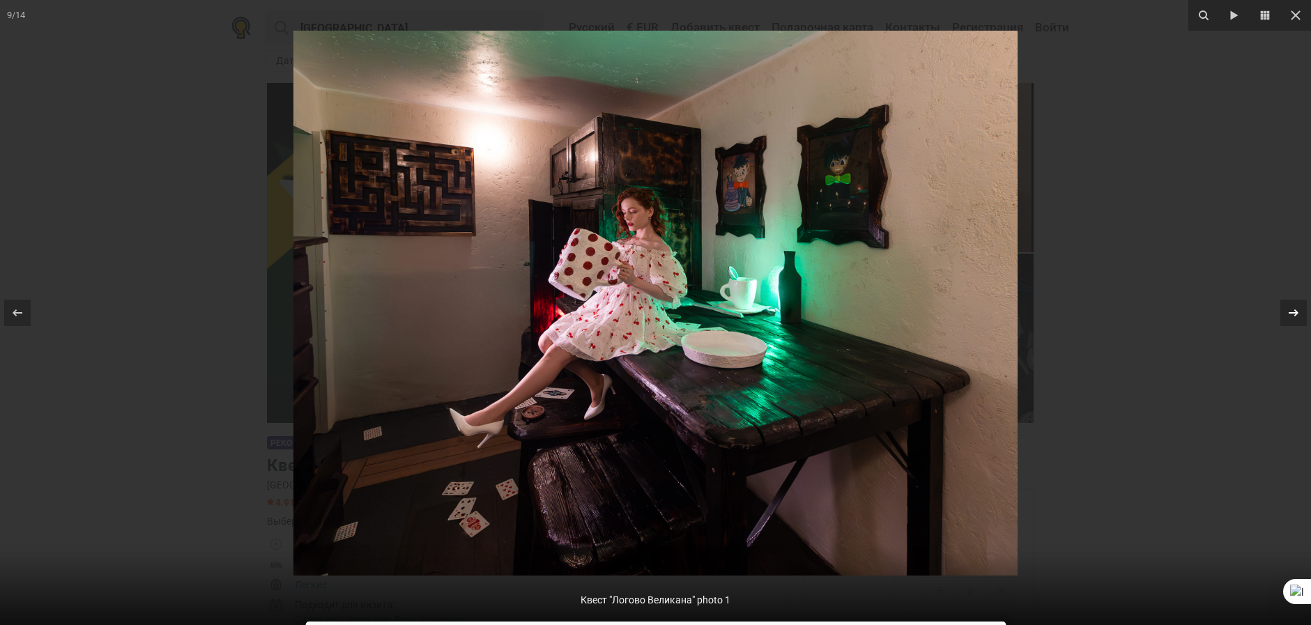
click at [1284, 316] on div at bounding box center [1294, 313] width 26 height 26
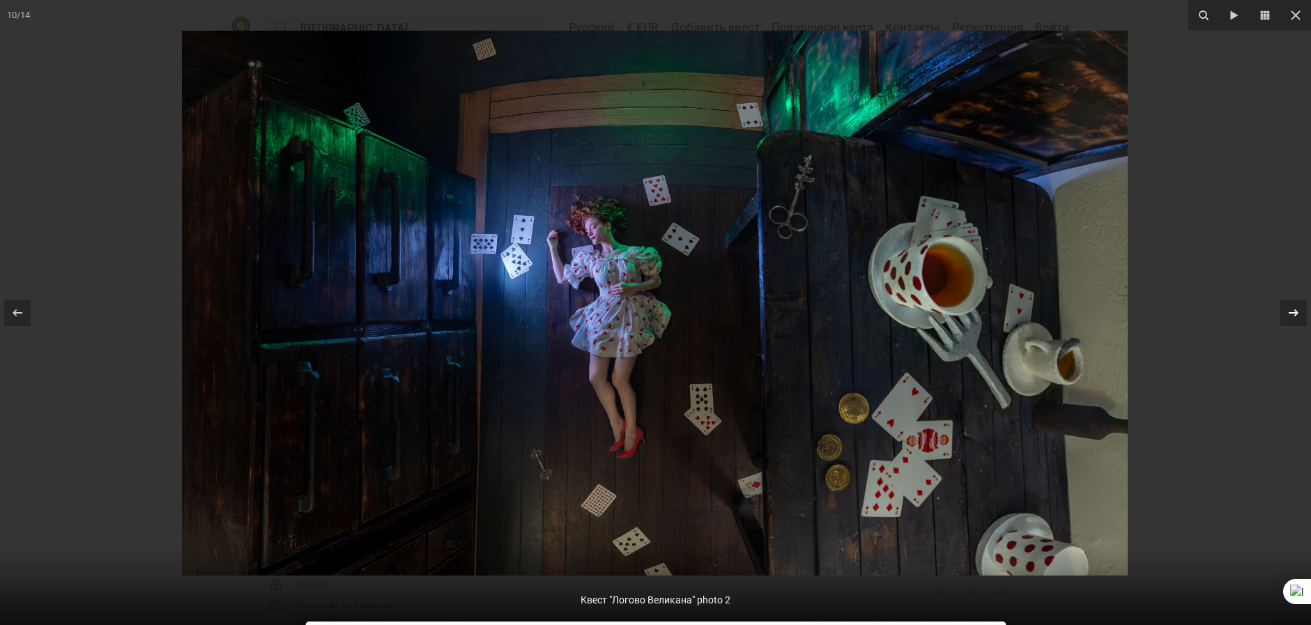
click at [1284, 316] on div at bounding box center [1294, 313] width 26 height 26
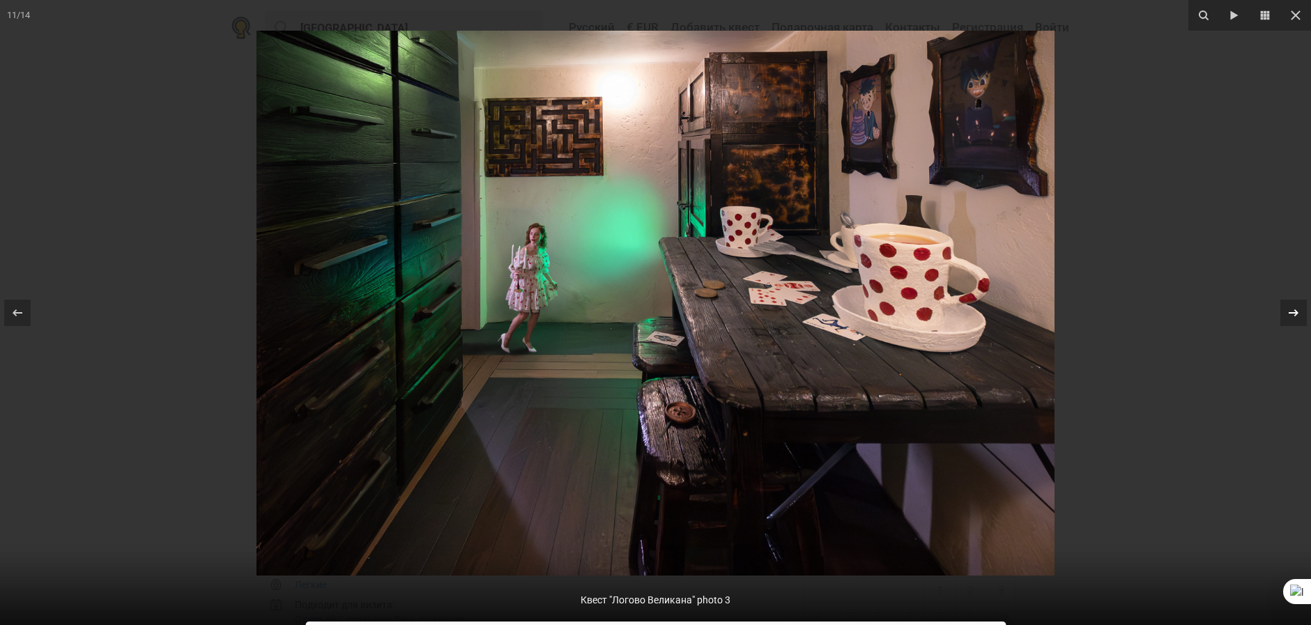
click at [1291, 312] on icon at bounding box center [1293, 313] width 17 height 17
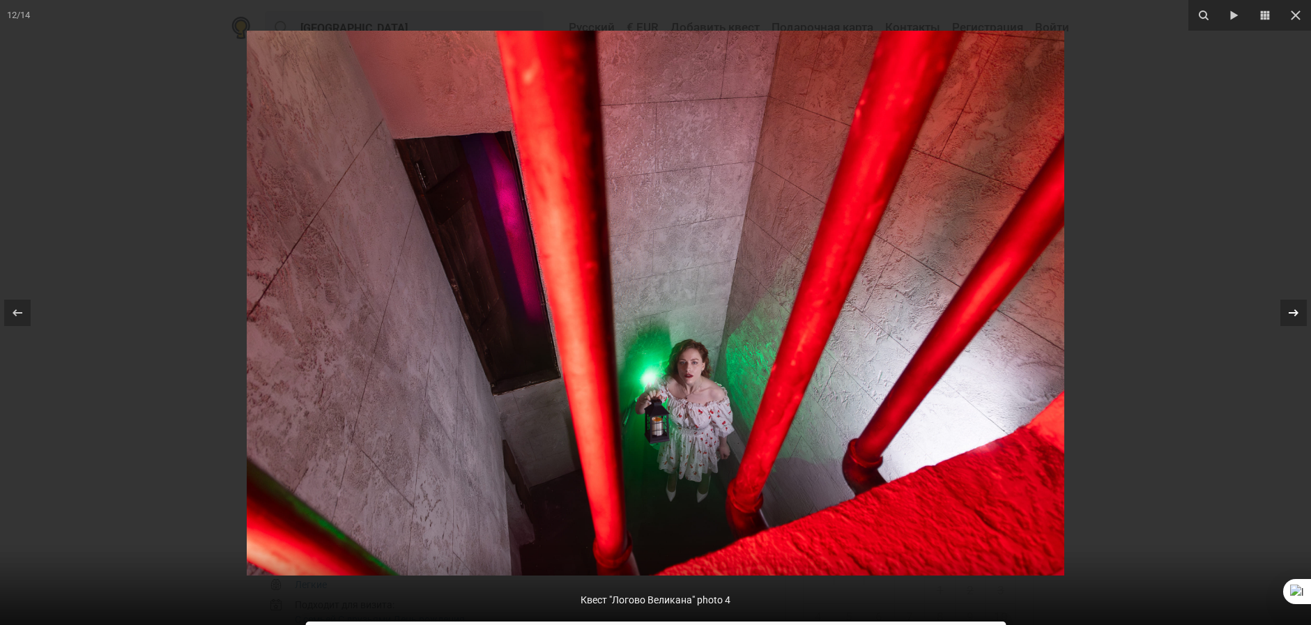
click at [1291, 312] on icon at bounding box center [1293, 313] width 17 height 17
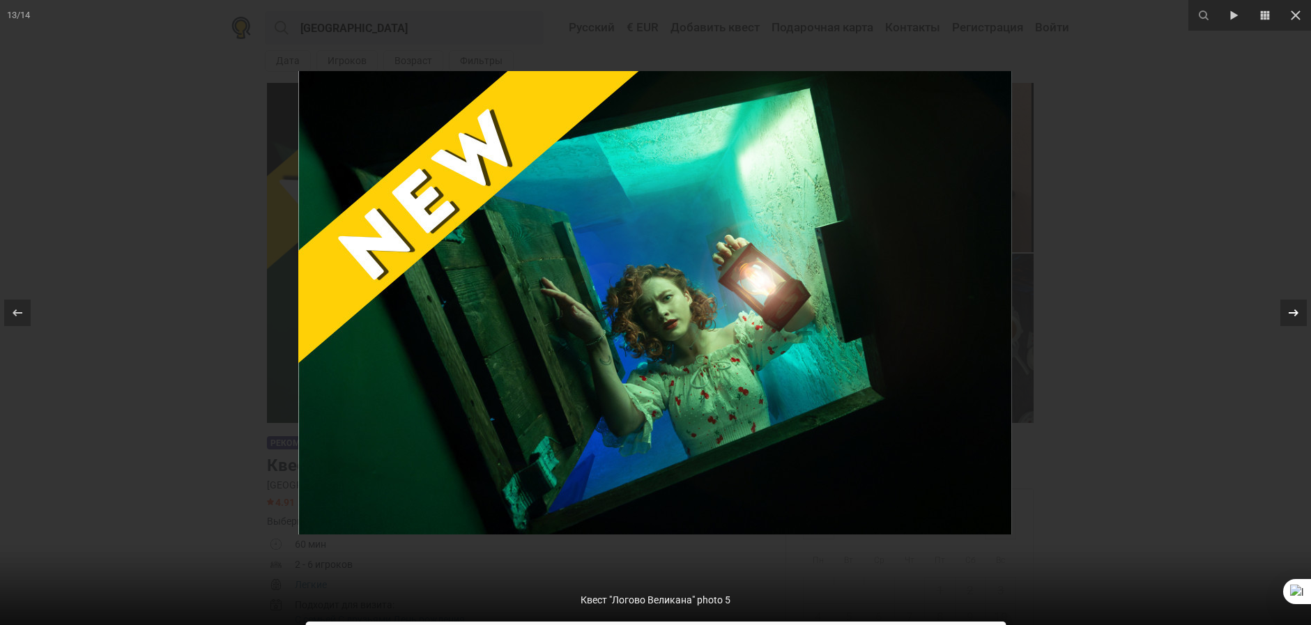
click at [1291, 312] on icon at bounding box center [1293, 313] width 17 height 17
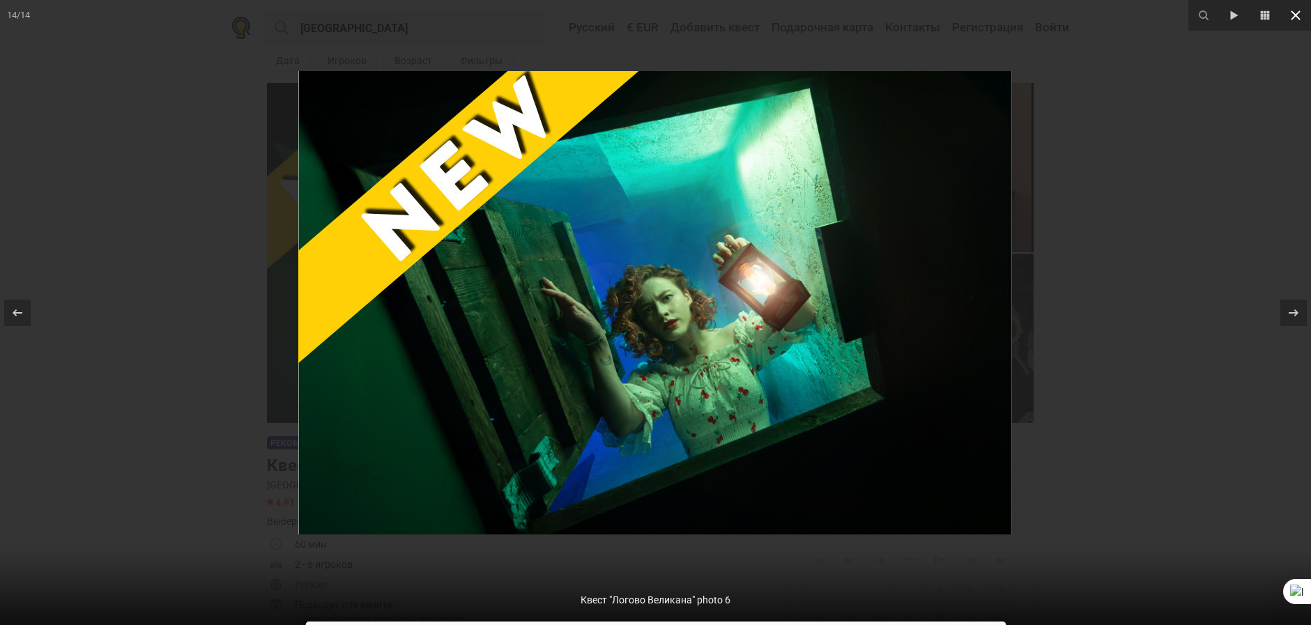
click at [1295, 21] on icon at bounding box center [1296, 15] width 17 height 17
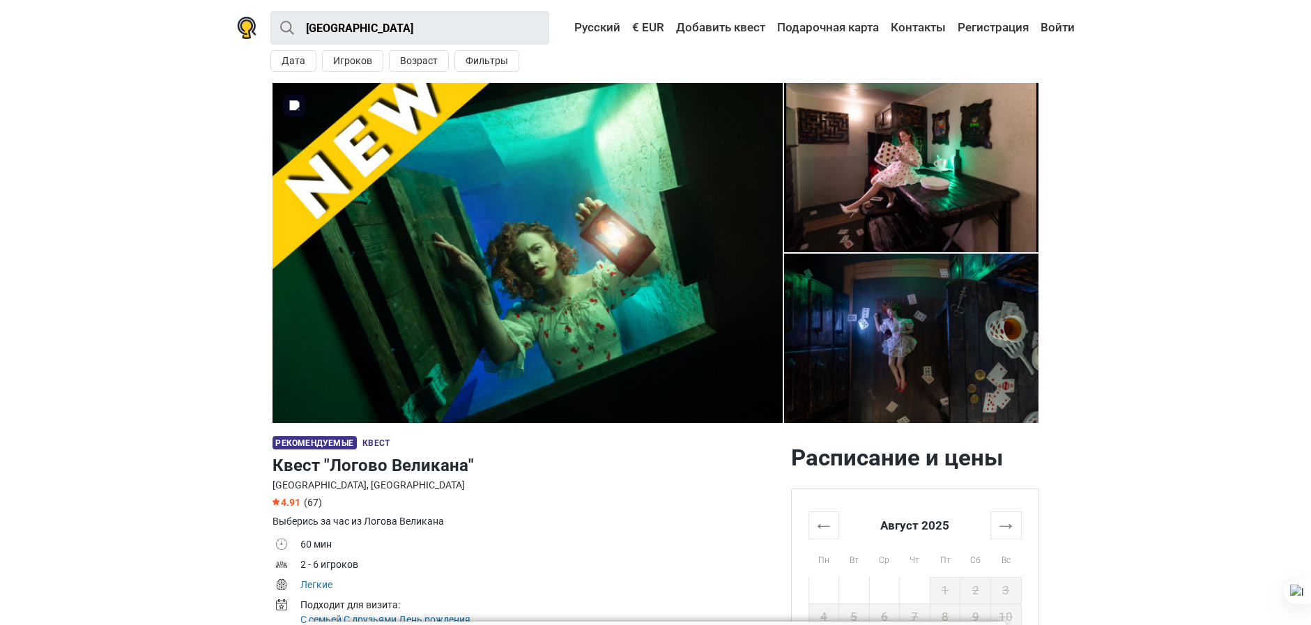
click at [583, 307] on img at bounding box center [528, 253] width 510 height 340
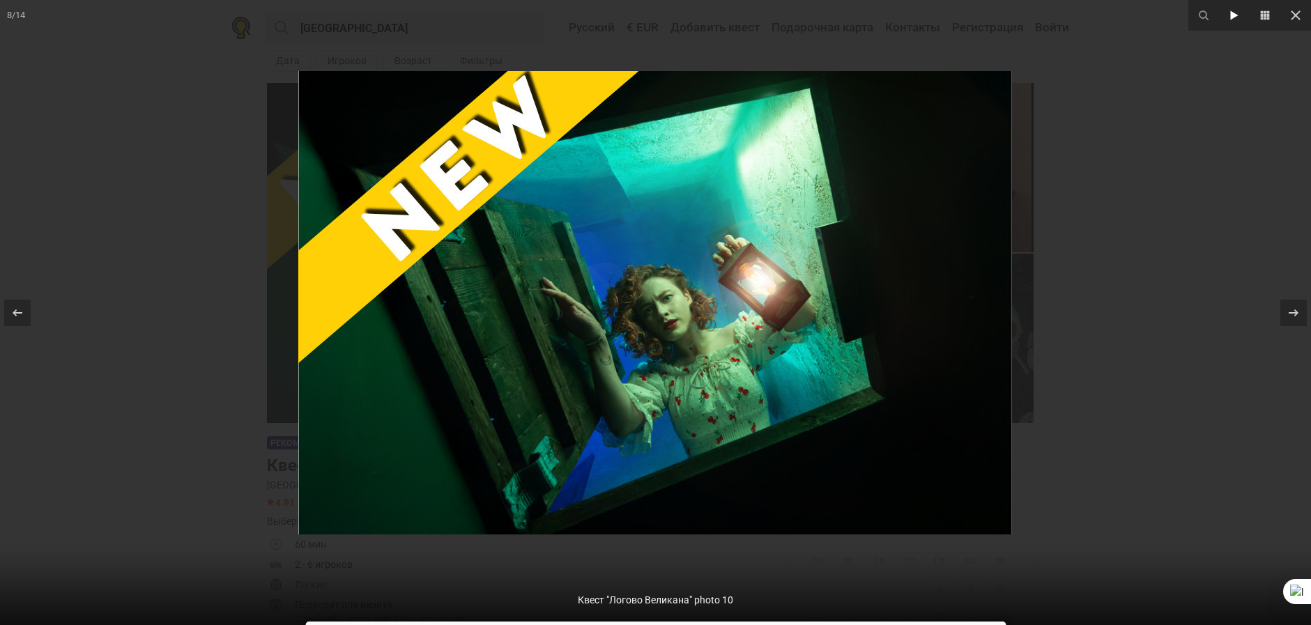
click at [1237, 21] on icon at bounding box center [1234, 15] width 17 height 17
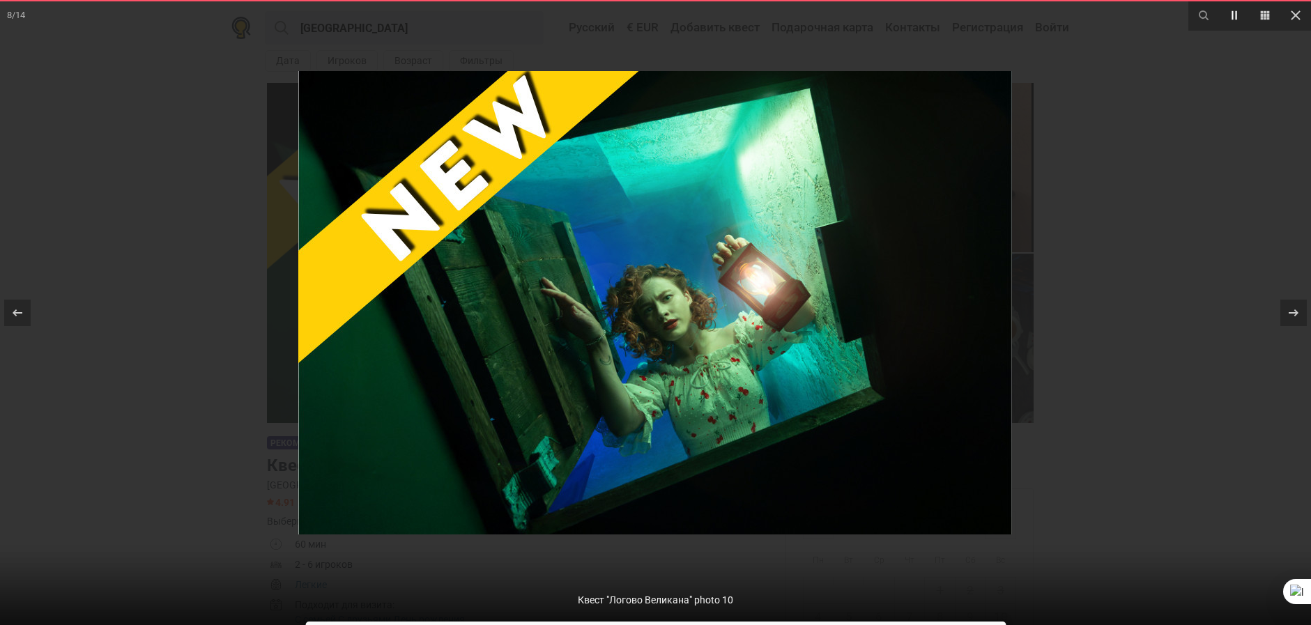
click at [1237, 21] on icon at bounding box center [1234, 15] width 17 height 17
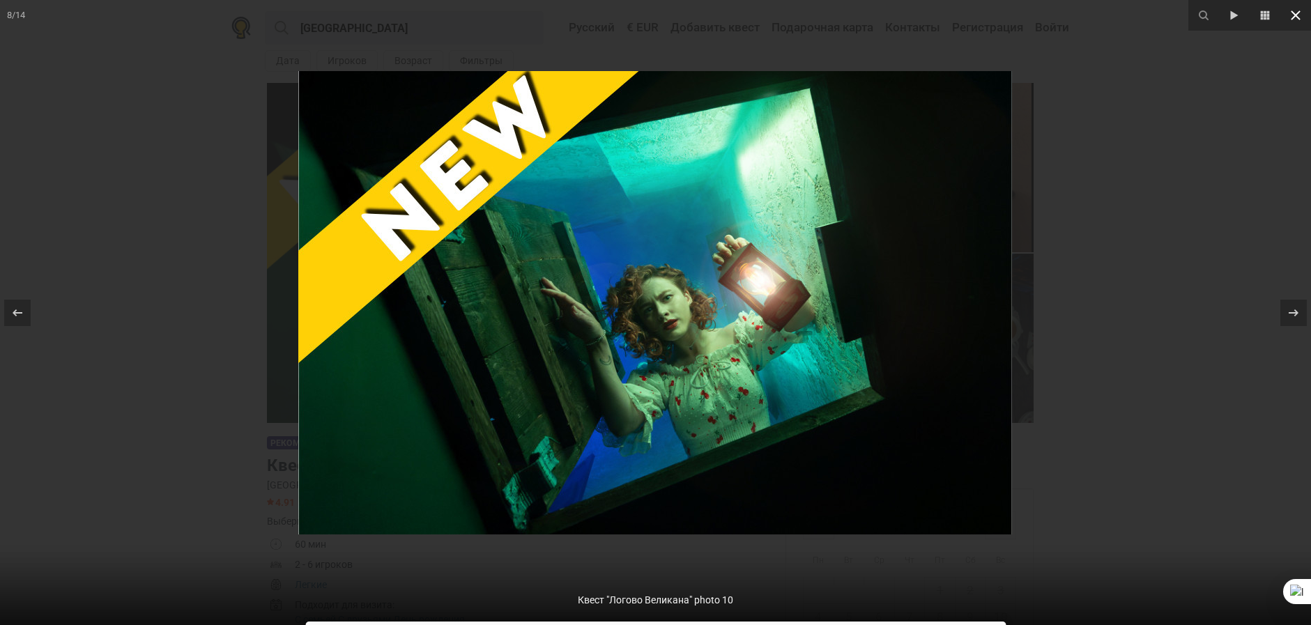
click at [1293, 21] on icon at bounding box center [1296, 15] width 17 height 17
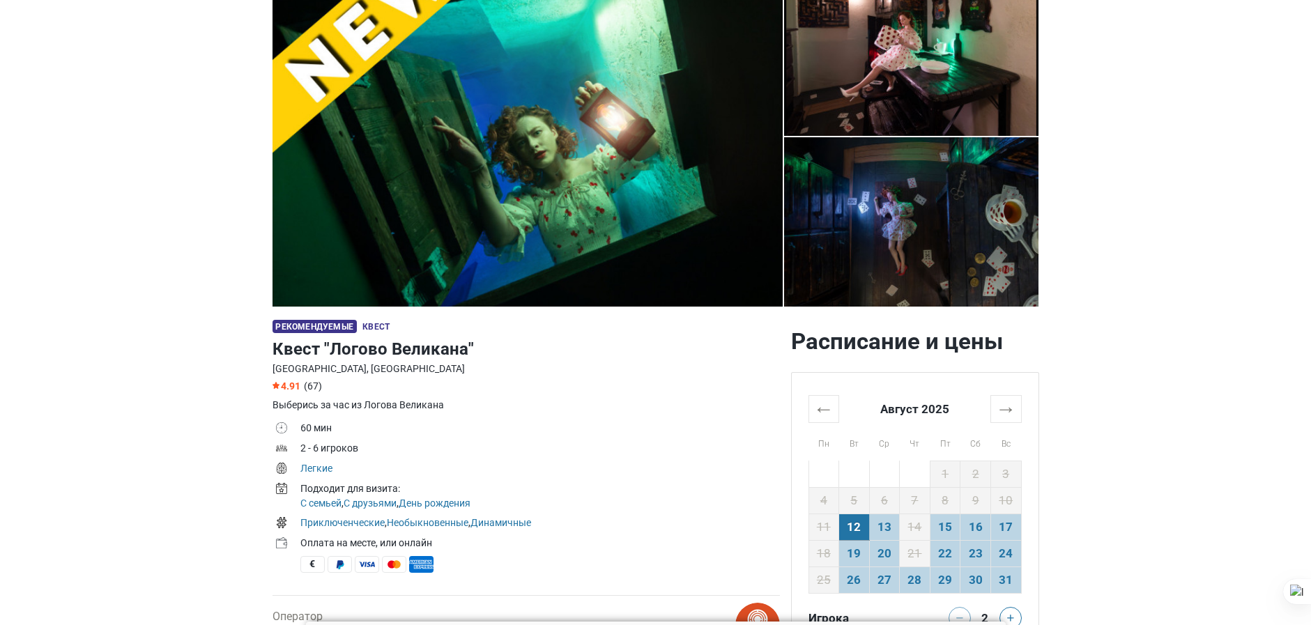
scroll to position [139, 0]
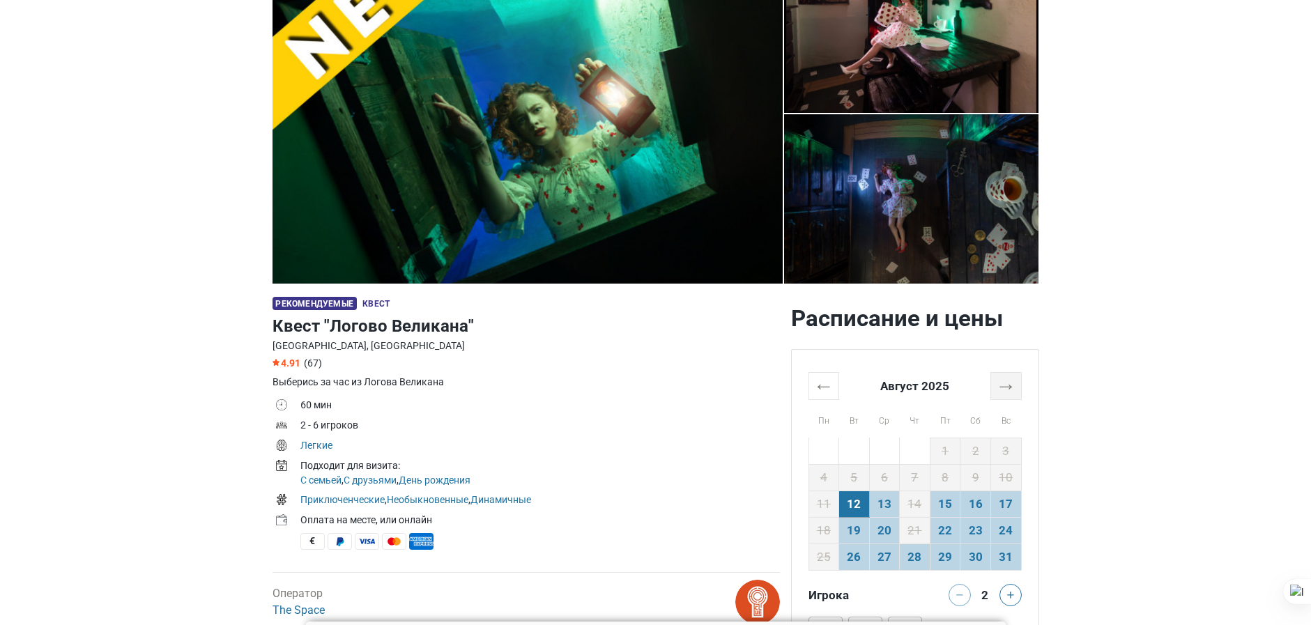
click at [998, 380] on th "→" at bounding box center [1006, 385] width 31 height 27
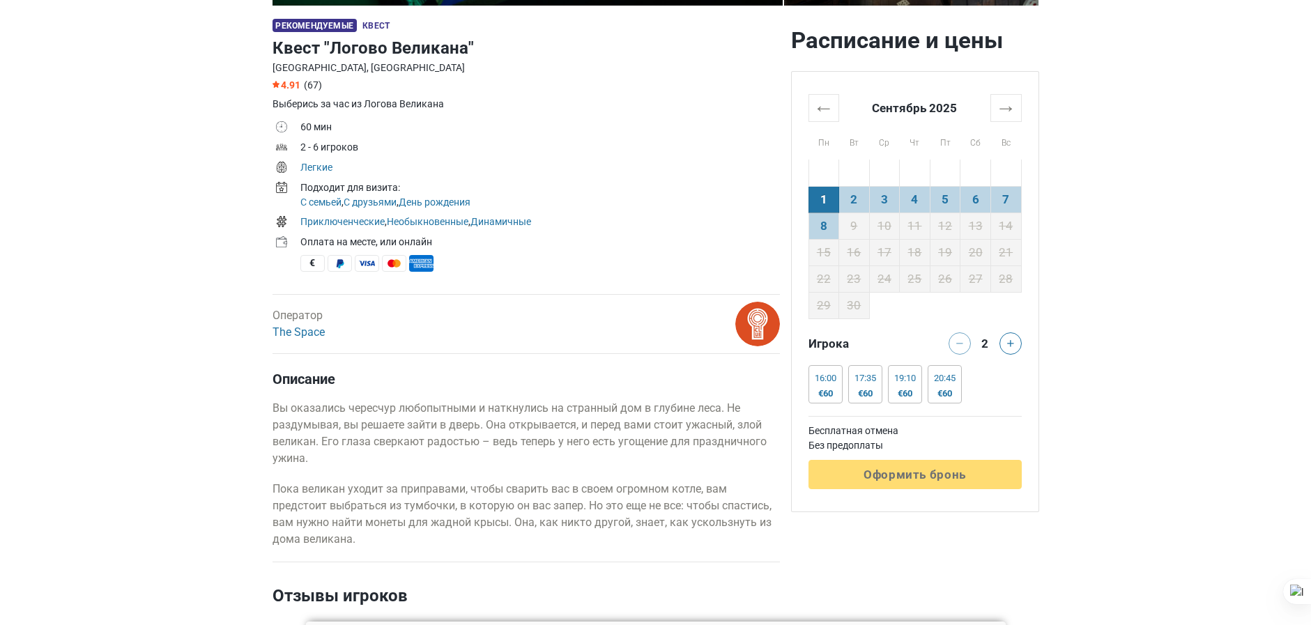
scroll to position [418, 0]
click at [969, 256] on td "20" at bounding box center [976, 251] width 31 height 26
click at [969, 255] on td "20" at bounding box center [976, 251] width 31 height 26
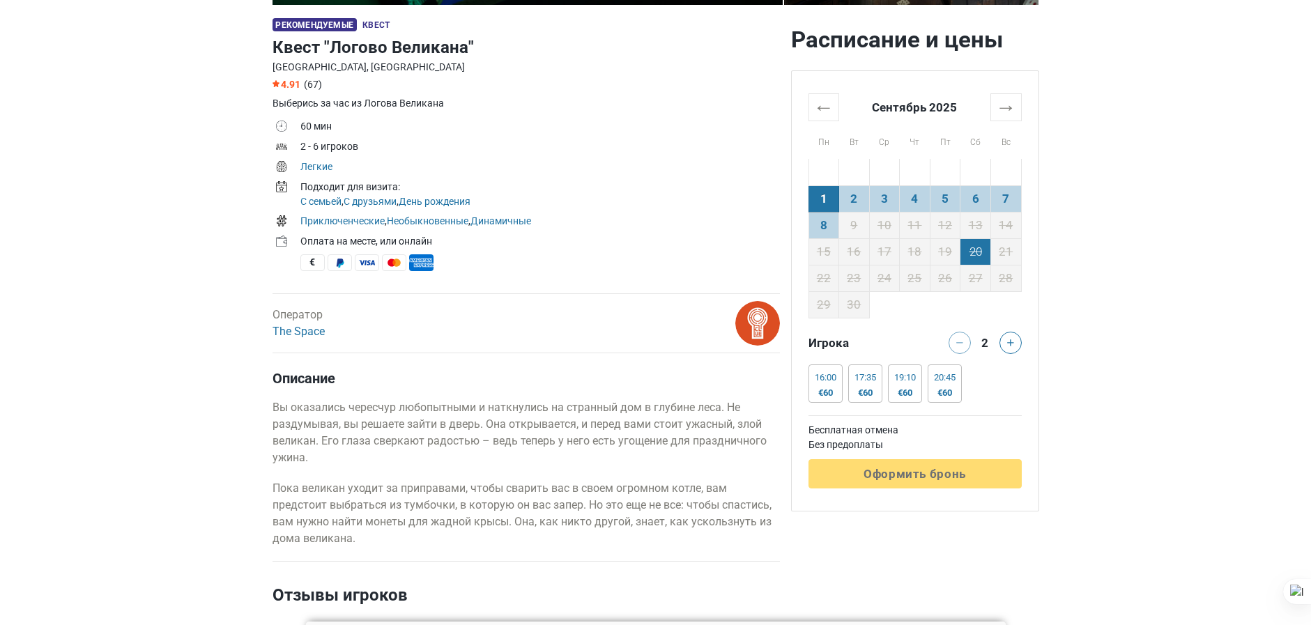
click at [969, 255] on td "20" at bounding box center [976, 251] width 31 height 26
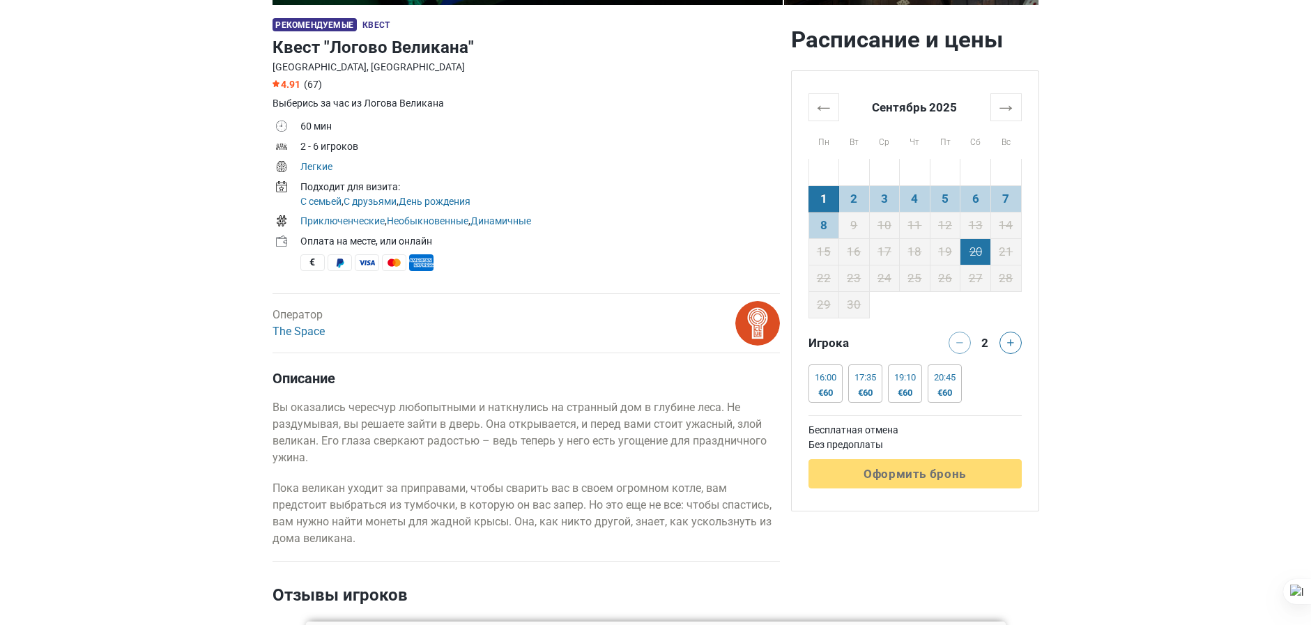
click at [969, 255] on td "20" at bounding box center [976, 251] width 31 height 26
click at [825, 220] on td "8" at bounding box center [824, 225] width 31 height 26
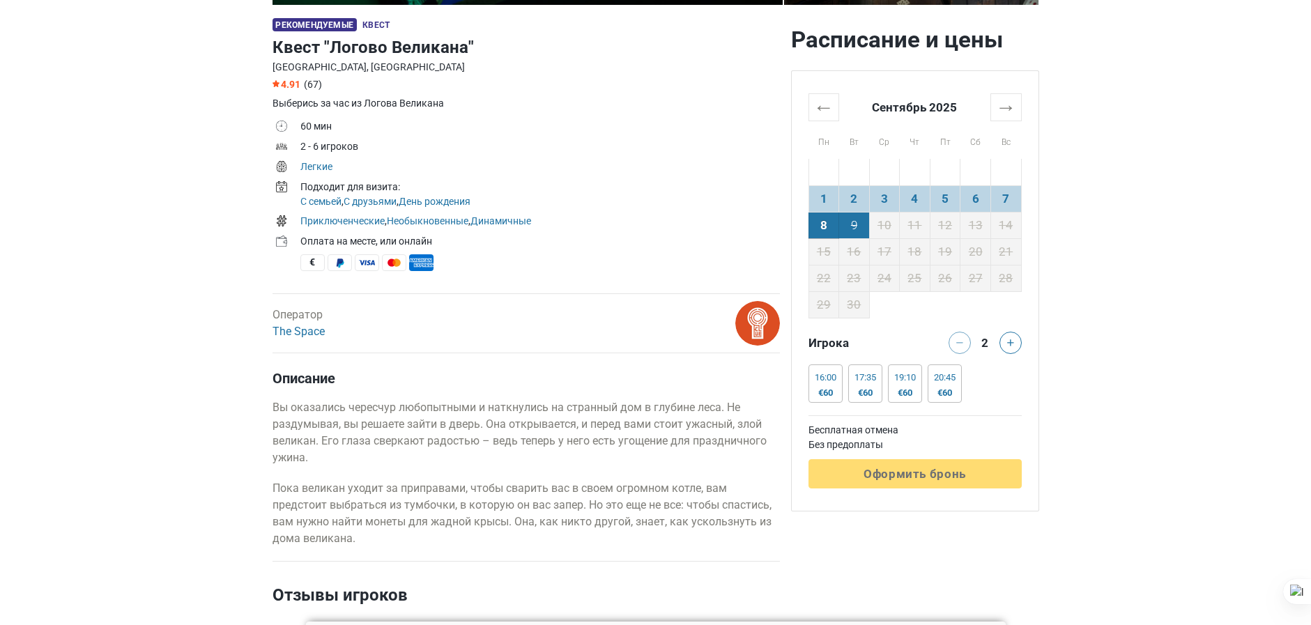
click at [861, 223] on td "9" at bounding box center [854, 225] width 31 height 26
click at [980, 255] on td "20" at bounding box center [976, 251] width 31 height 26
click at [1006, 339] on button at bounding box center [1011, 343] width 22 height 22
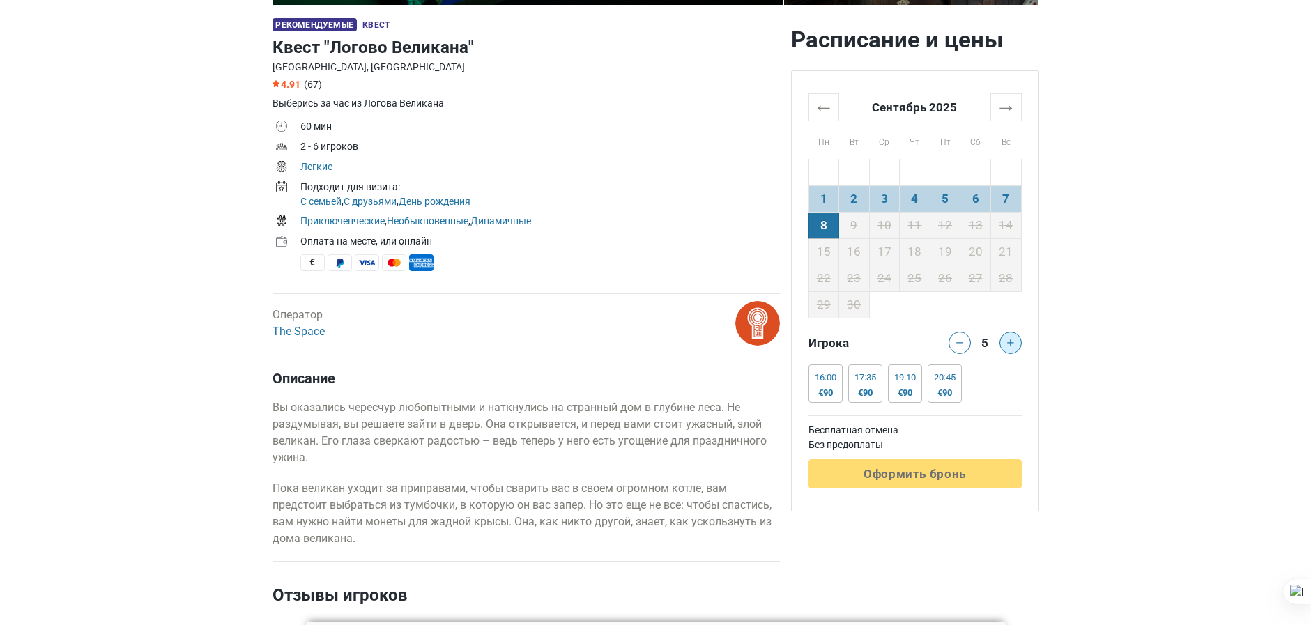
click at [1006, 339] on button at bounding box center [1011, 343] width 22 height 22
click at [856, 232] on td "9" at bounding box center [854, 225] width 31 height 26
click at [876, 229] on td "10" at bounding box center [884, 225] width 31 height 26
click at [917, 229] on td "11" at bounding box center [915, 225] width 31 height 26
click at [941, 227] on td "12" at bounding box center [945, 225] width 31 height 26
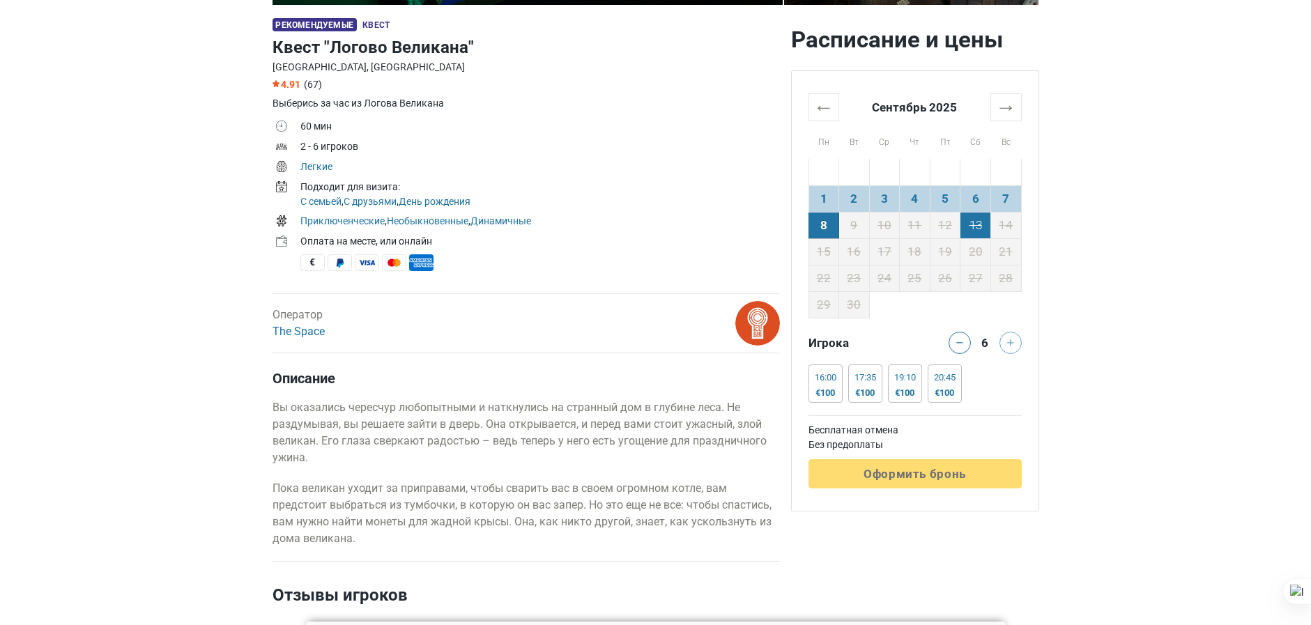
click at [968, 225] on td "13" at bounding box center [976, 225] width 31 height 26
click at [971, 251] on td "20" at bounding box center [976, 251] width 31 height 26
click at [969, 247] on td "20" at bounding box center [976, 251] width 31 height 26
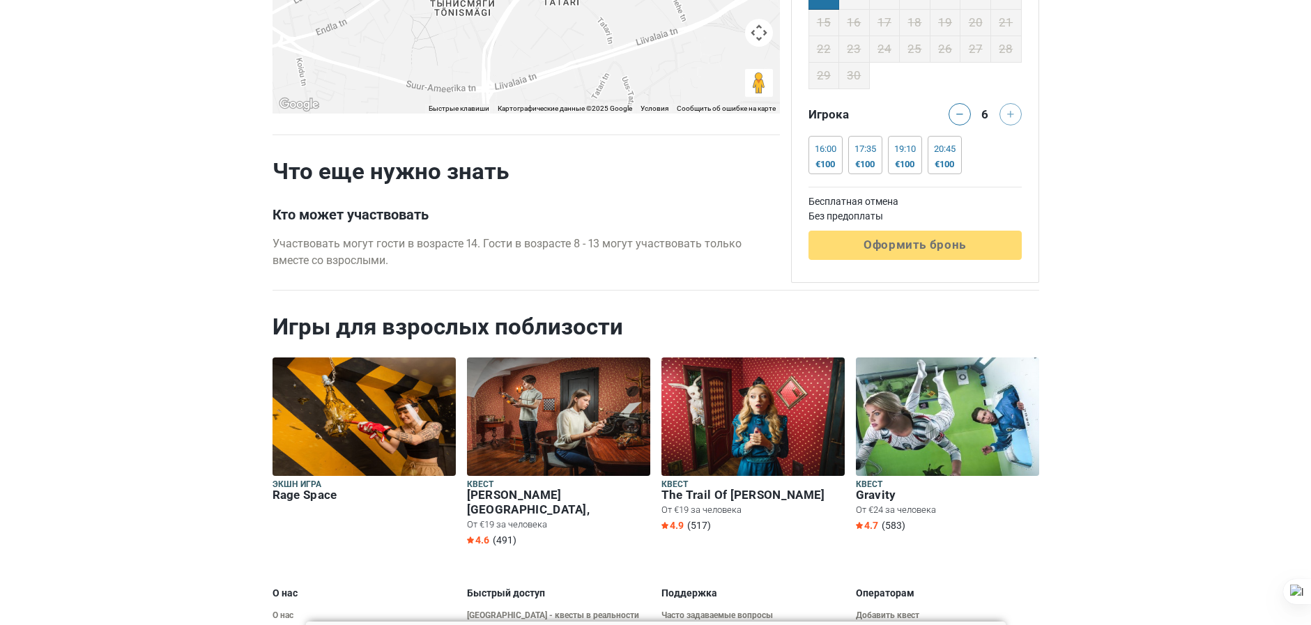
scroll to position [3067, 0]
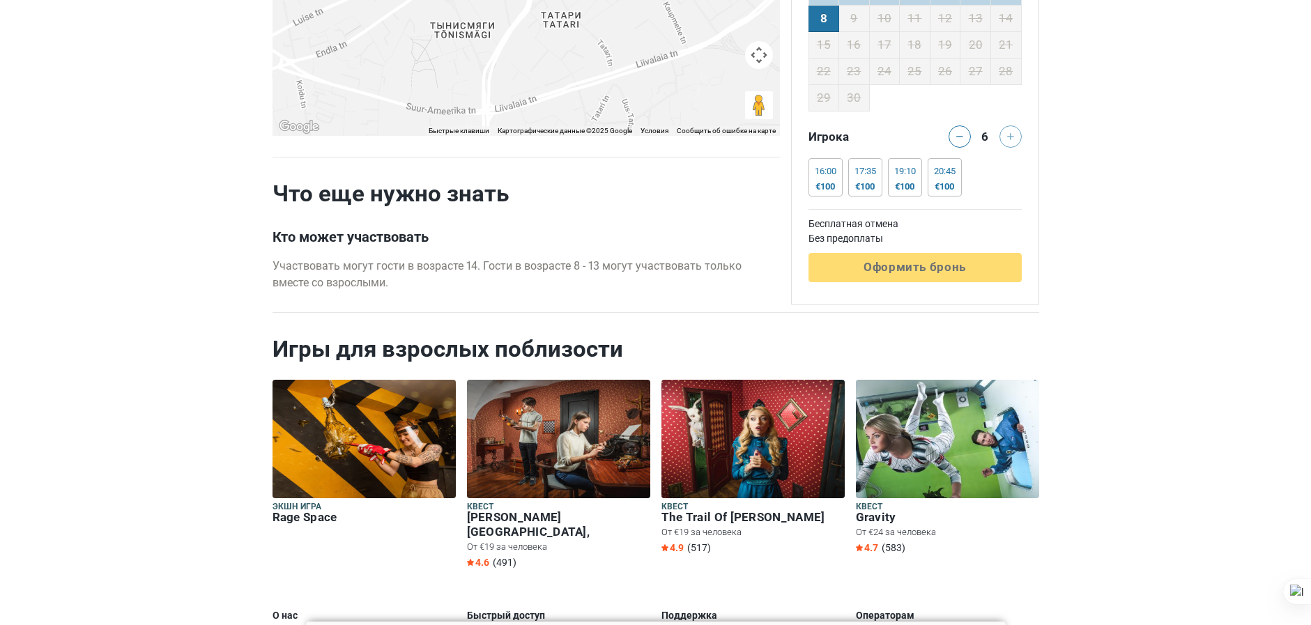
click at [1008, 135] on div at bounding box center [1013, 136] width 28 height 22
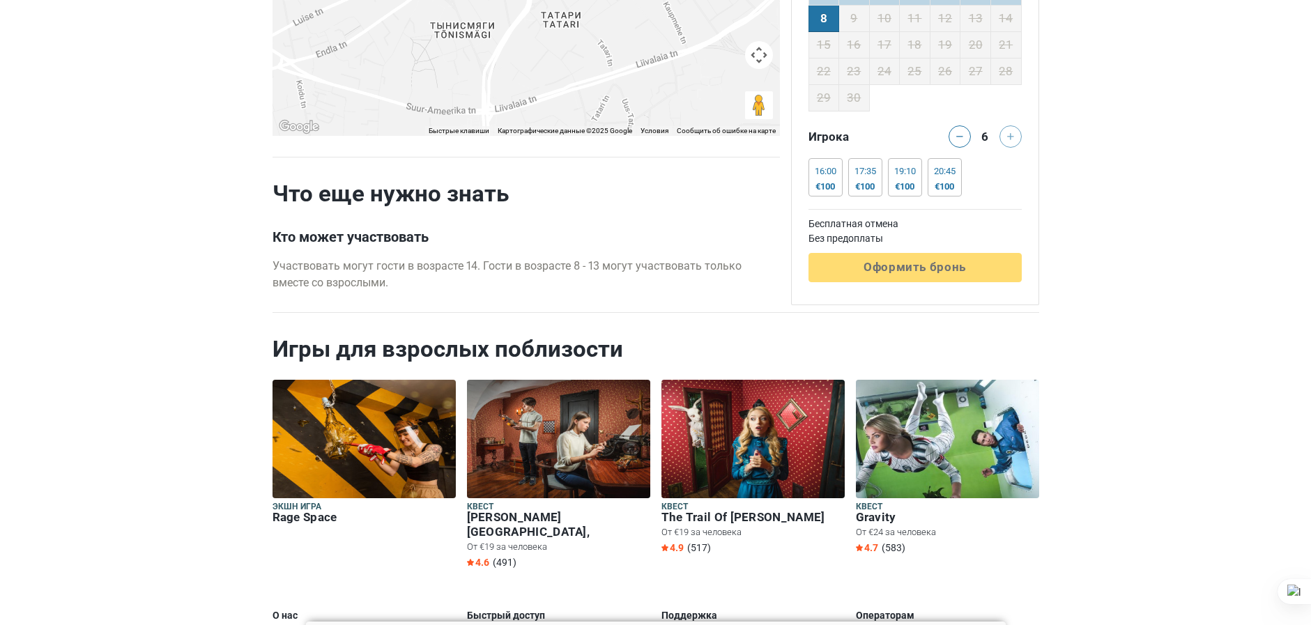
drag, startPoint x: 1008, startPoint y: 135, endPoint x: 1094, endPoint y: 240, distance: 135.8
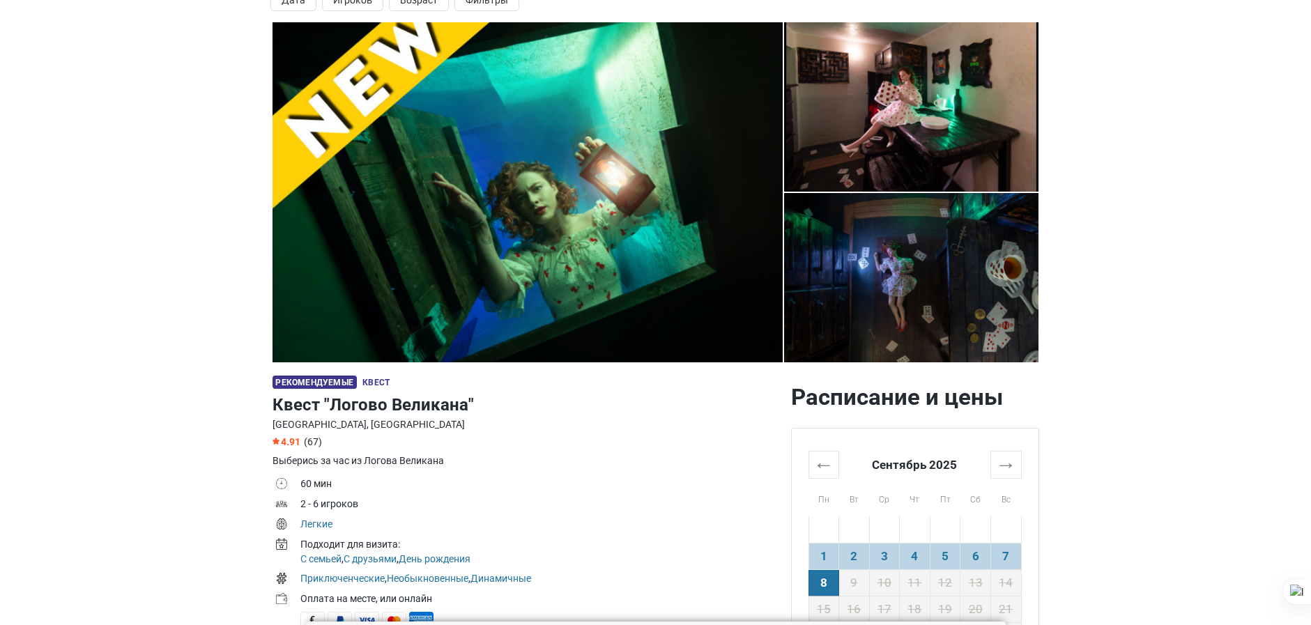
scroll to position [0, 0]
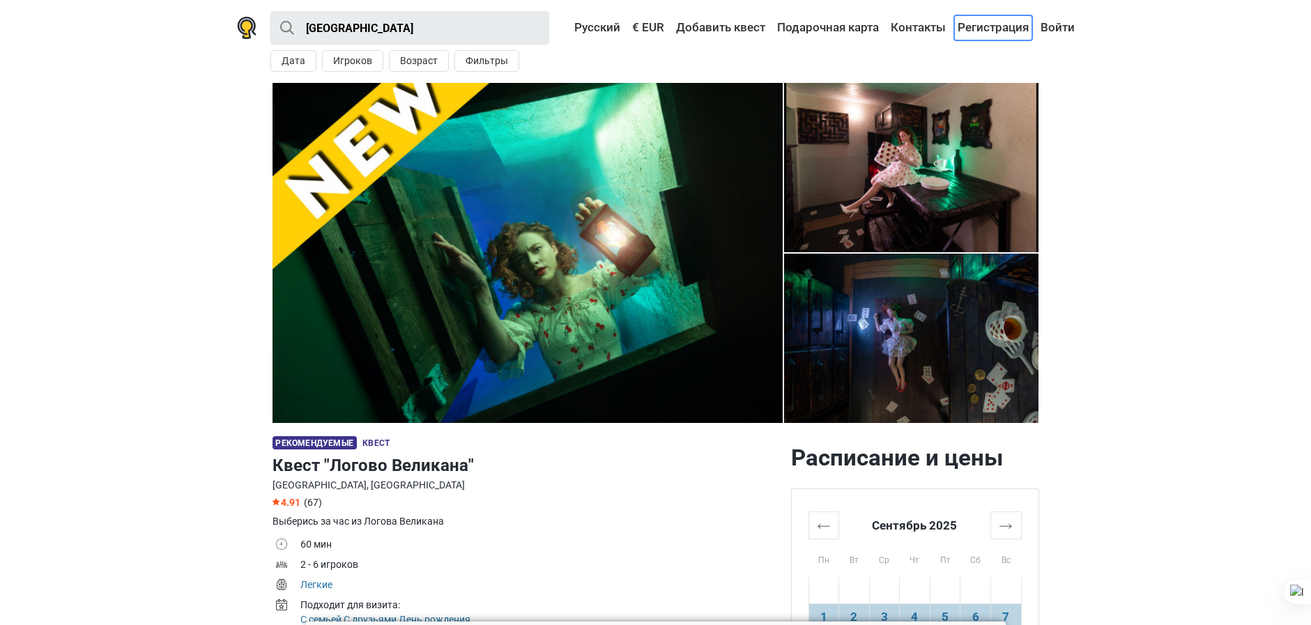
click at [970, 22] on link "Регистрация" at bounding box center [993, 27] width 78 height 25
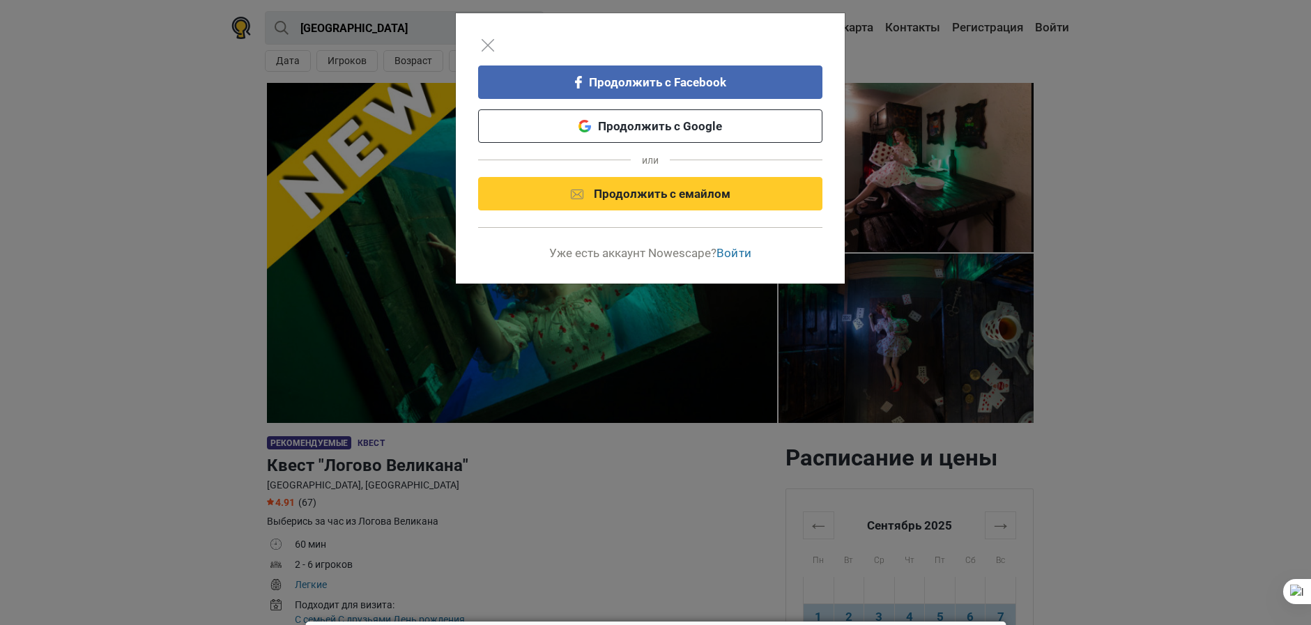
click at [927, 33] on div "Продолжить с Facebook Продолжить с Google или Продолжить с емайлом Уже есть акк…" at bounding box center [655, 312] width 1311 height 625
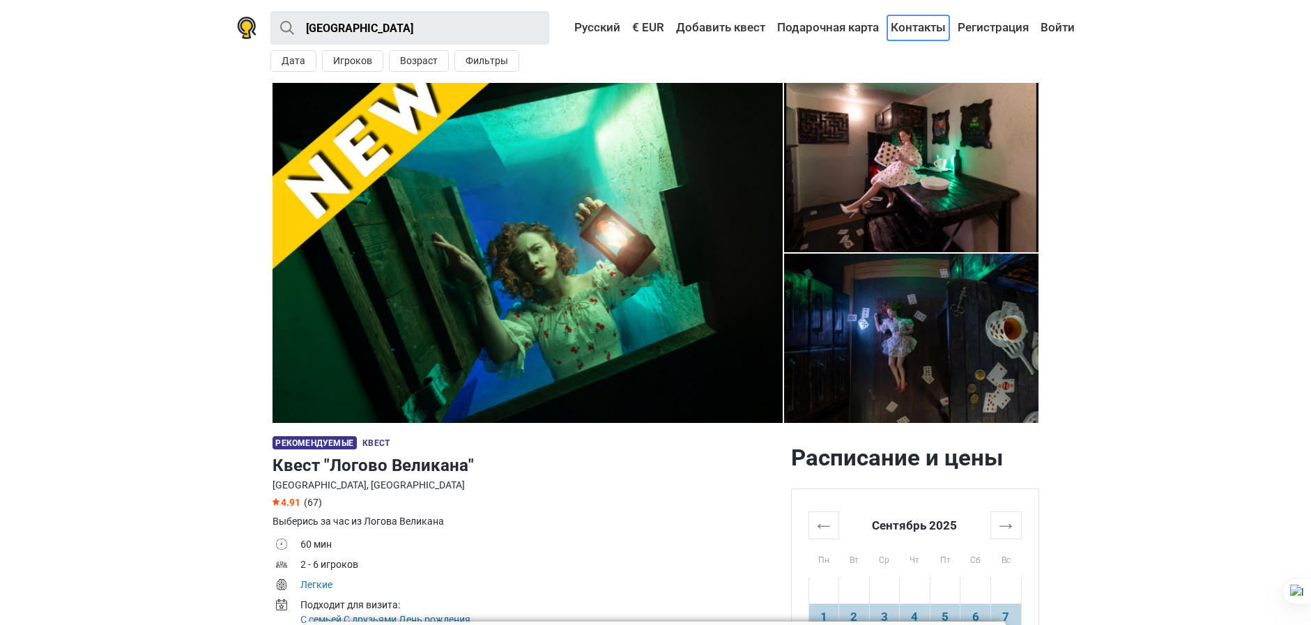
click at [927, 26] on link "Контакты" at bounding box center [918, 27] width 62 height 25
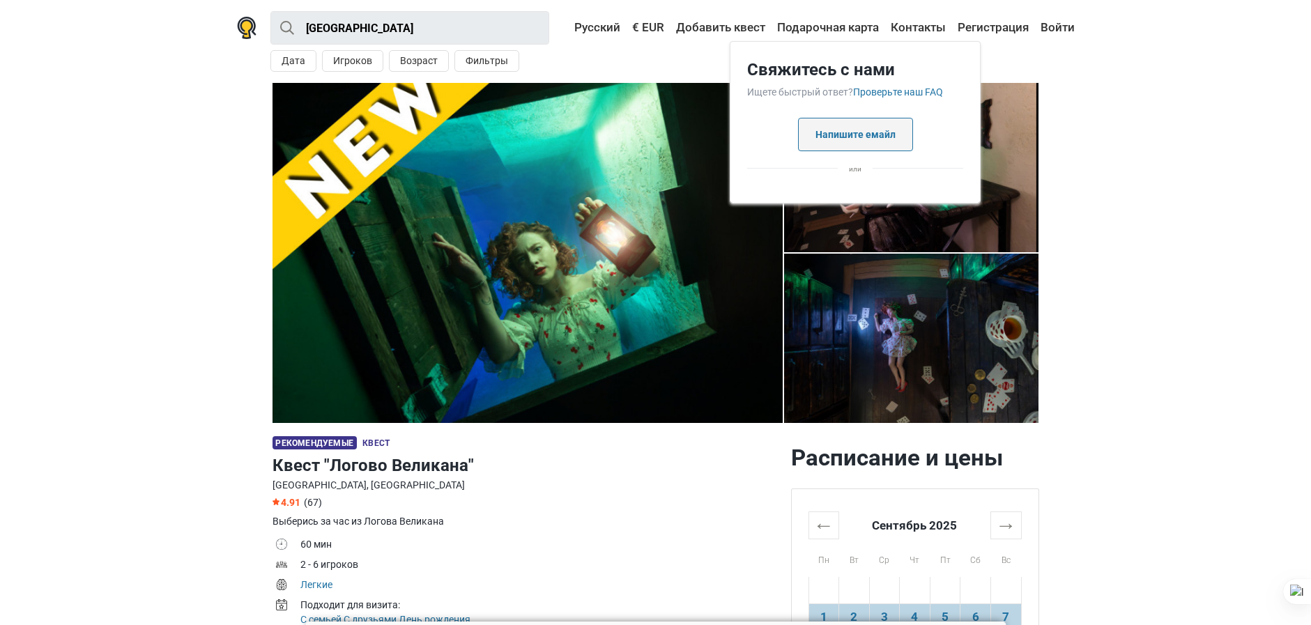
click at [873, 131] on button "Напишите емайл" at bounding box center [855, 134] width 115 height 33
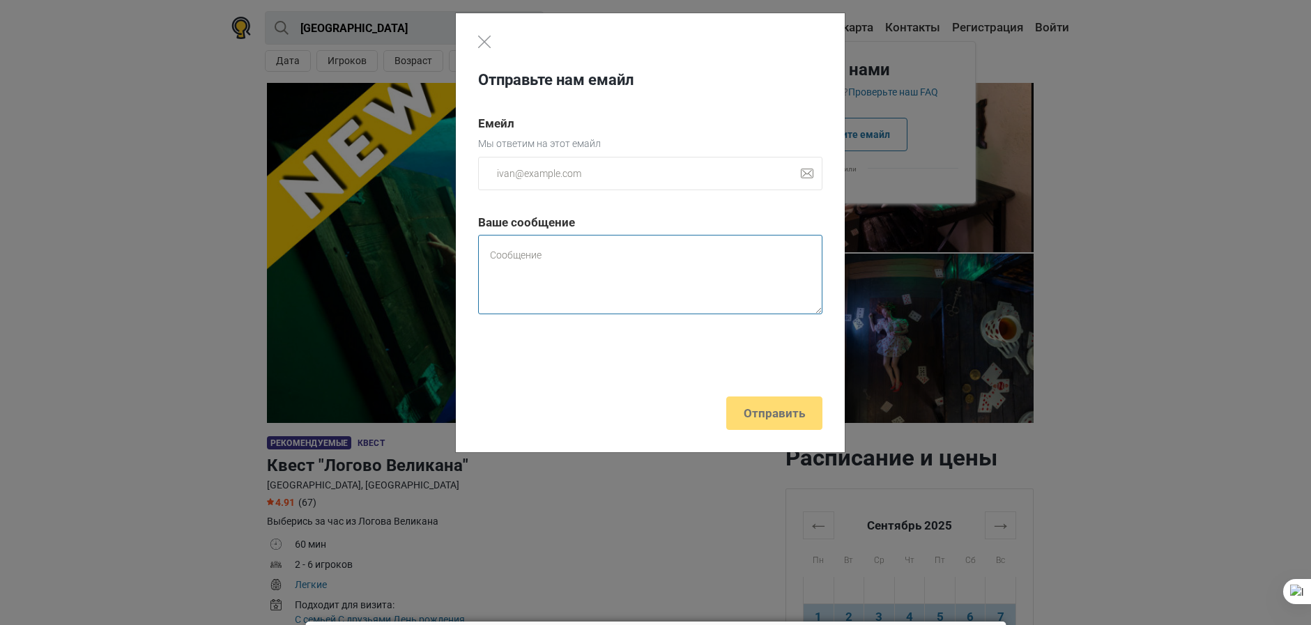
click at [617, 257] on textarea at bounding box center [650, 274] width 344 height 79
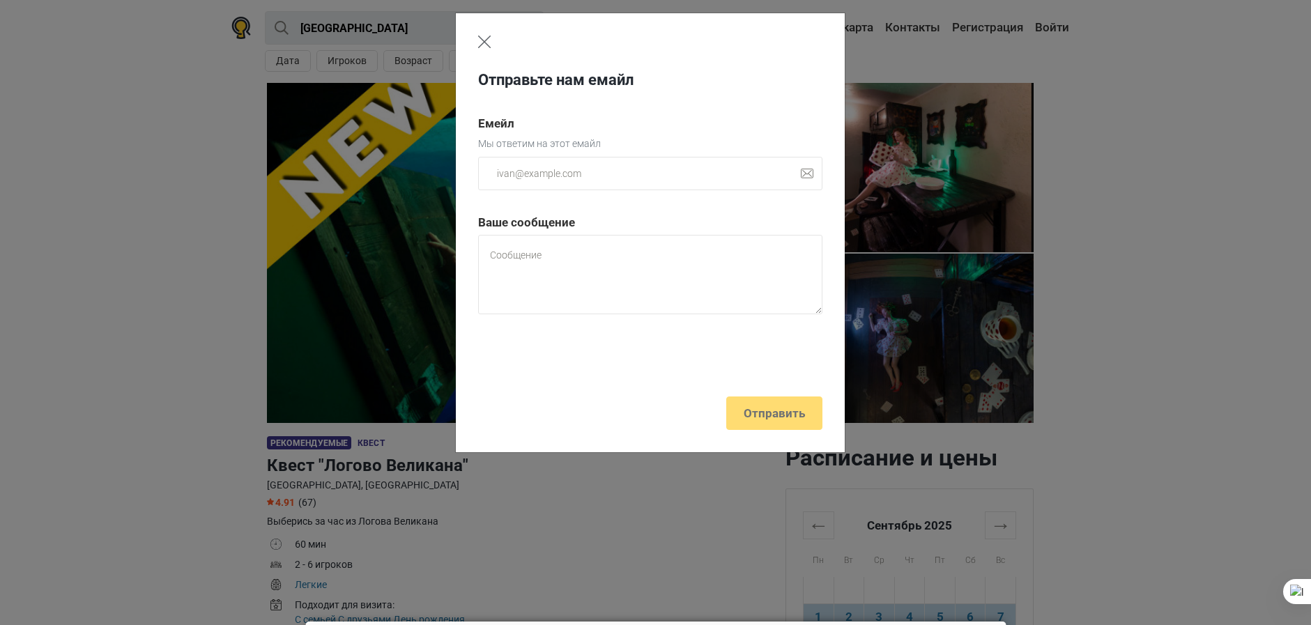
click at [480, 42] on img "Close" at bounding box center [484, 42] width 13 height 13
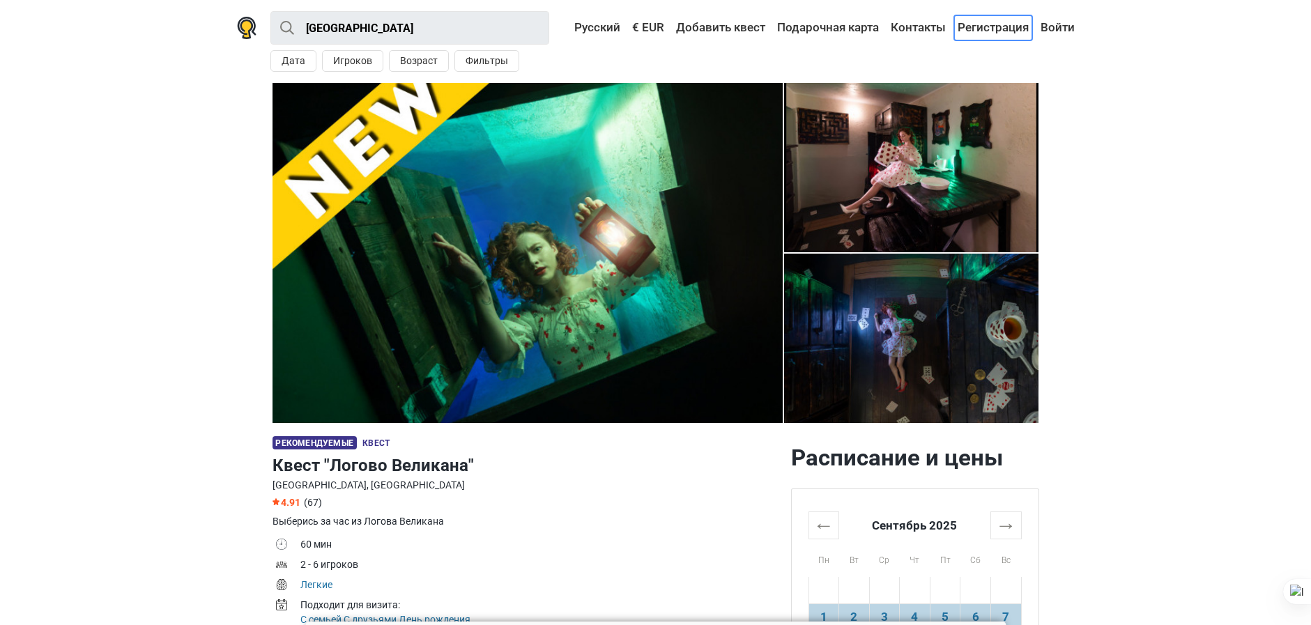
click at [993, 31] on link "Регистрация" at bounding box center [993, 27] width 78 height 25
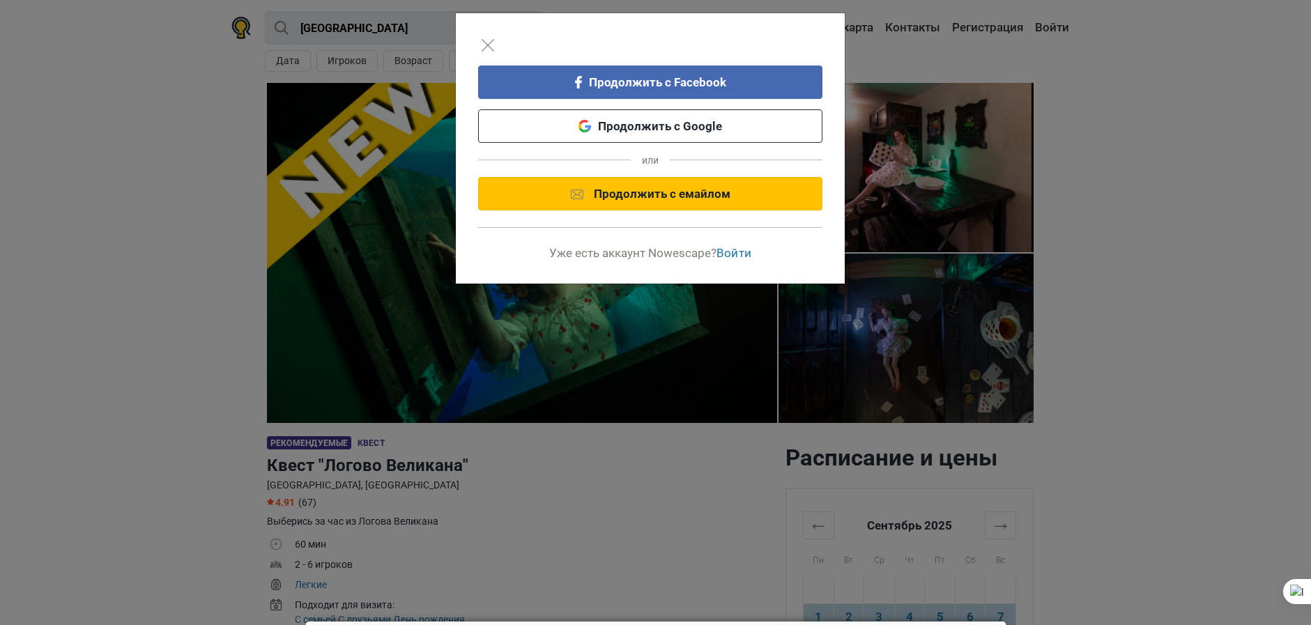
click at [697, 187] on link "Продолжить с емайлом" at bounding box center [650, 193] width 344 height 33
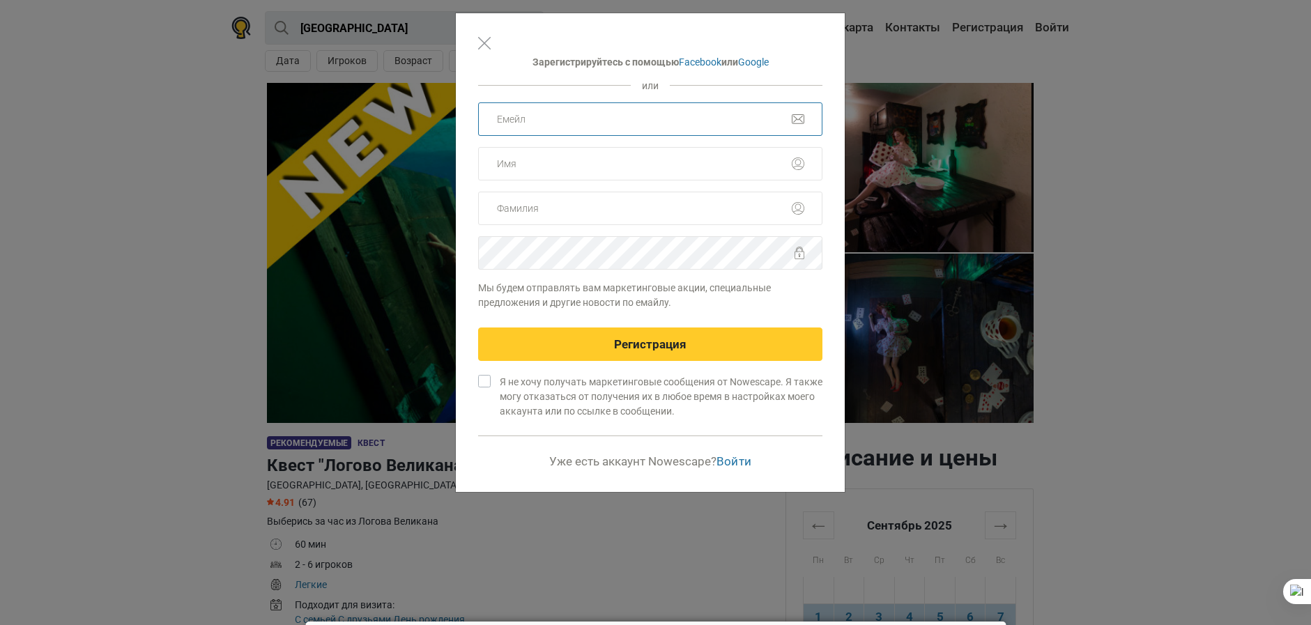
click at [599, 109] on input "email" at bounding box center [650, 118] width 344 height 33
type input "juliazimina01@gmail.com"
type input "Julia"
type input "Zimina"
click at [489, 383] on label "Я не хочу получать маркетинговые сообщения от Nowescape. Я также могу отказатьс…" at bounding box center [656, 397] width 334 height 44
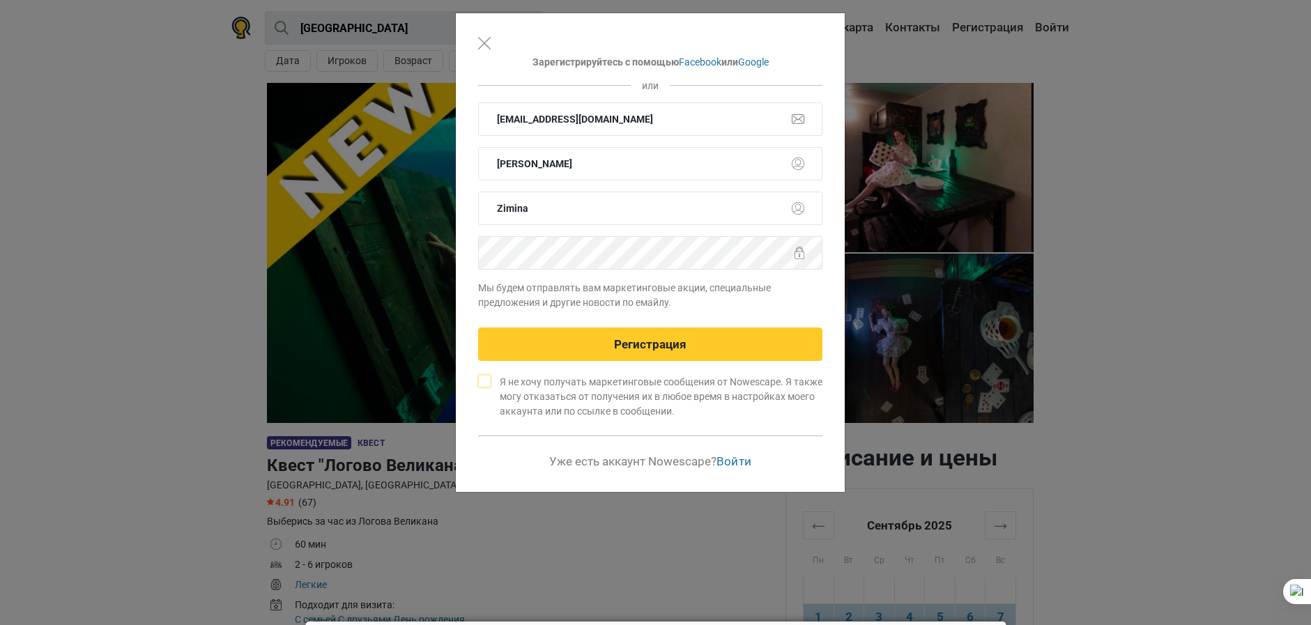
click at [489, 383] on input "Я не хочу получать маркетинговые сообщения от Nowescape. Я также могу отказатьс…" at bounding box center [493, 379] width 9 height 9
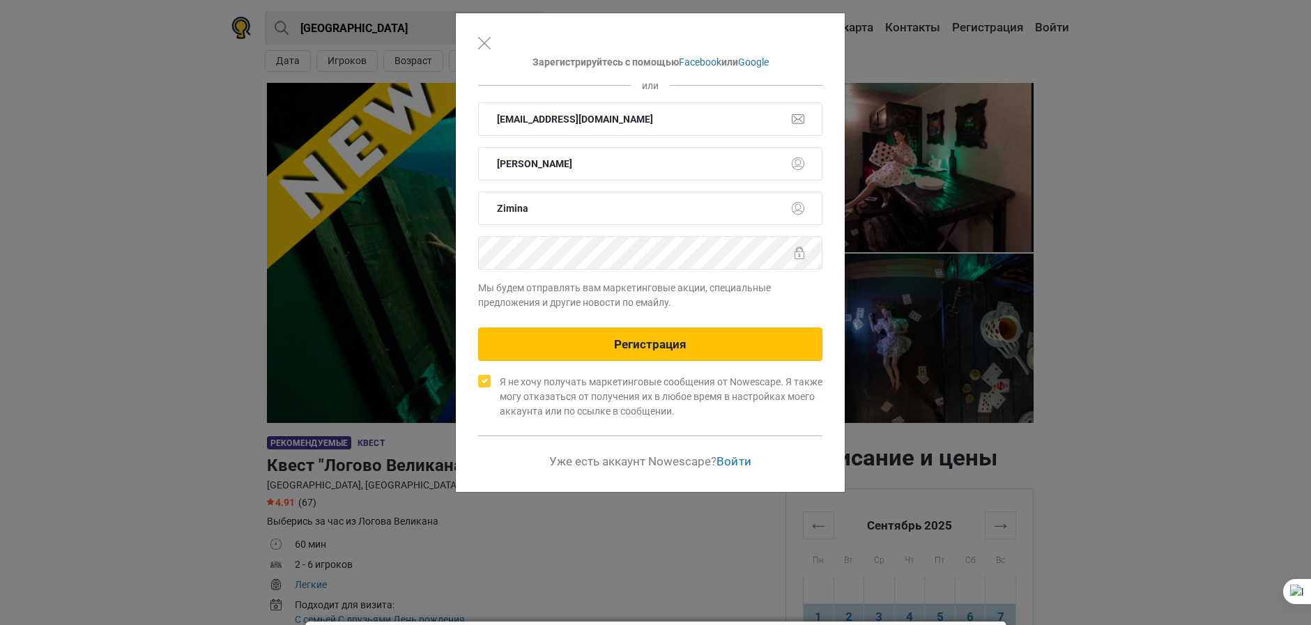
click at [551, 347] on button "Регистрация" at bounding box center [650, 344] width 344 height 33
click at [638, 336] on button "Регистрация" at bounding box center [650, 344] width 344 height 33
click at [631, 338] on button "Регистрация" at bounding box center [650, 344] width 344 height 33
click at [630, 338] on button "Регистрация" at bounding box center [650, 344] width 344 height 33
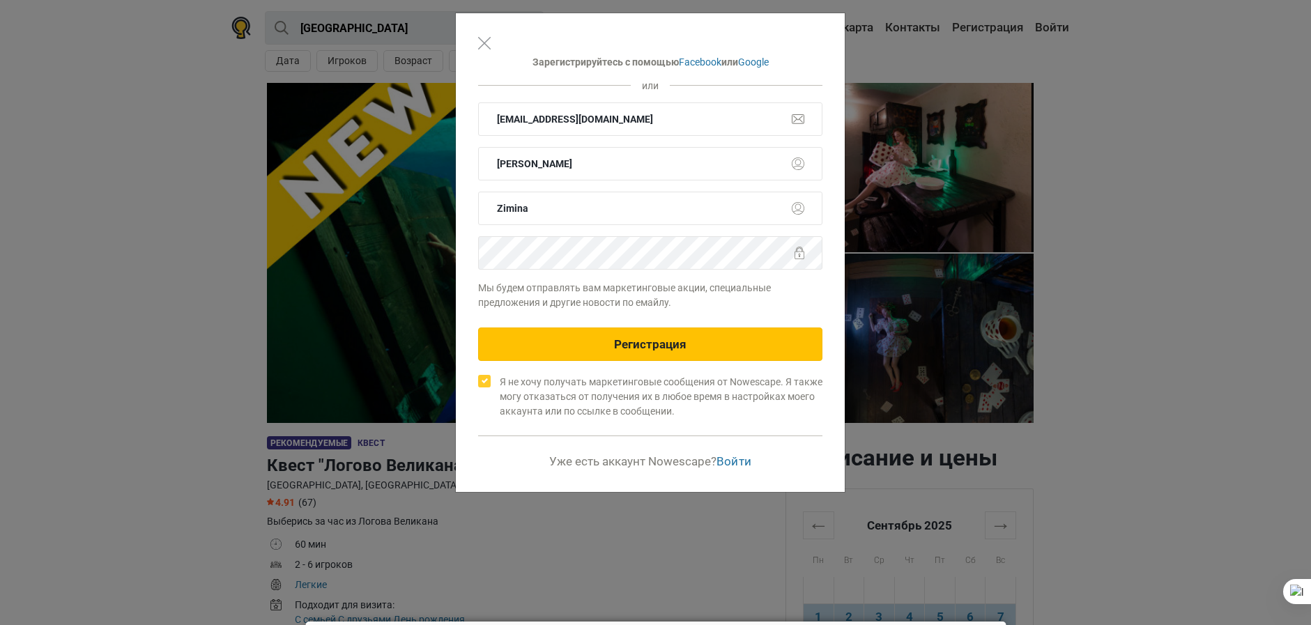
click at [630, 338] on button "Регистрация" at bounding box center [650, 344] width 344 height 33
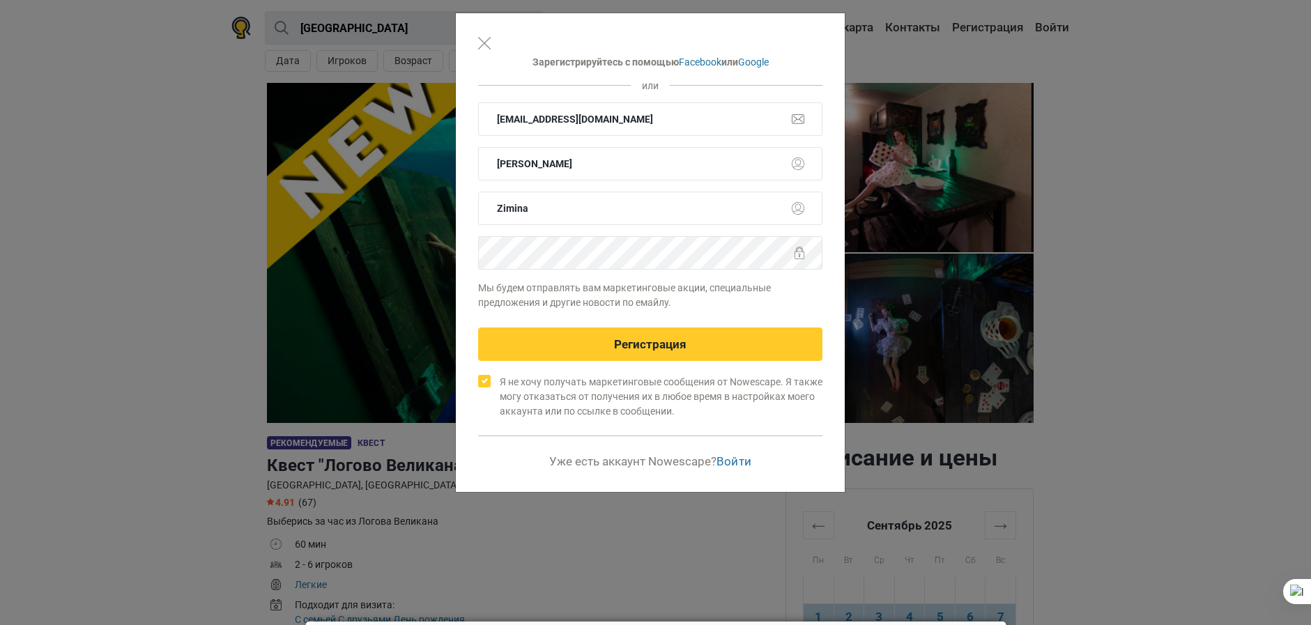
click at [489, 383] on label "Я не хочу получать маркетинговые сообщения от Nowescape. Я также могу отказатьс…" at bounding box center [656, 397] width 334 height 44
click at [489, 383] on input "Я не хочу получать маркетинговые сообщения от Nowescape. Я также могу отказатьс…" at bounding box center [493, 379] width 9 height 9
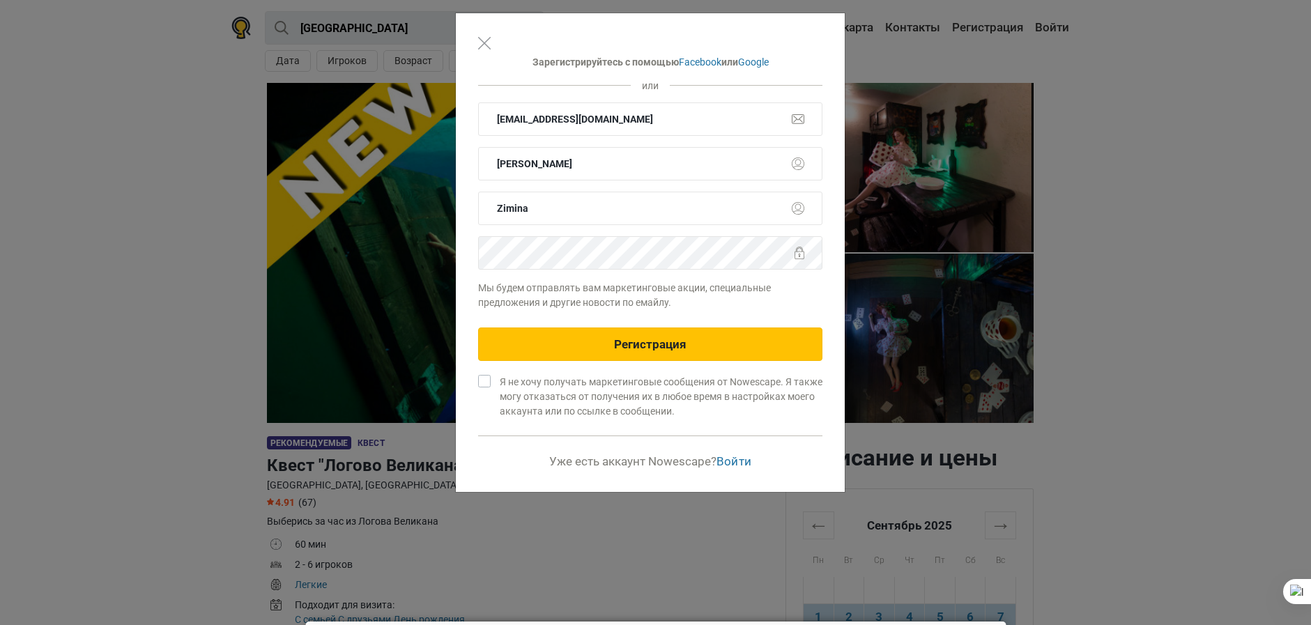
click at [623, 351] on button "Регистрация" at bounding box center [650, 344] width 344 height 33
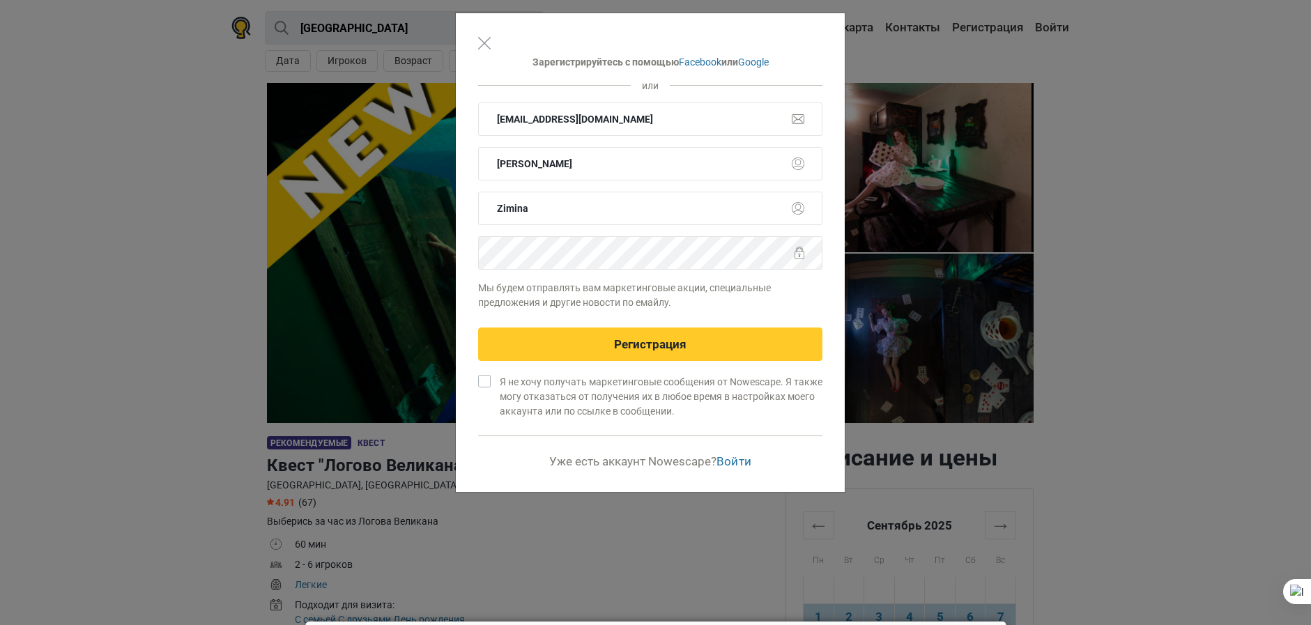
click at [489, 383] on label "Я не хочу получать маркетинговые сообщения от Nowescape. Я также могу отказатьс…" at bounding box center [656, 397] width 334 height 44
click at [489, 383] on input "Я не хочу получать маркетинговые сообщения от Nowescape. Я также могу отказатьс…" at bounding box center [493, 379] width 9 height 9
checkbox input "true"
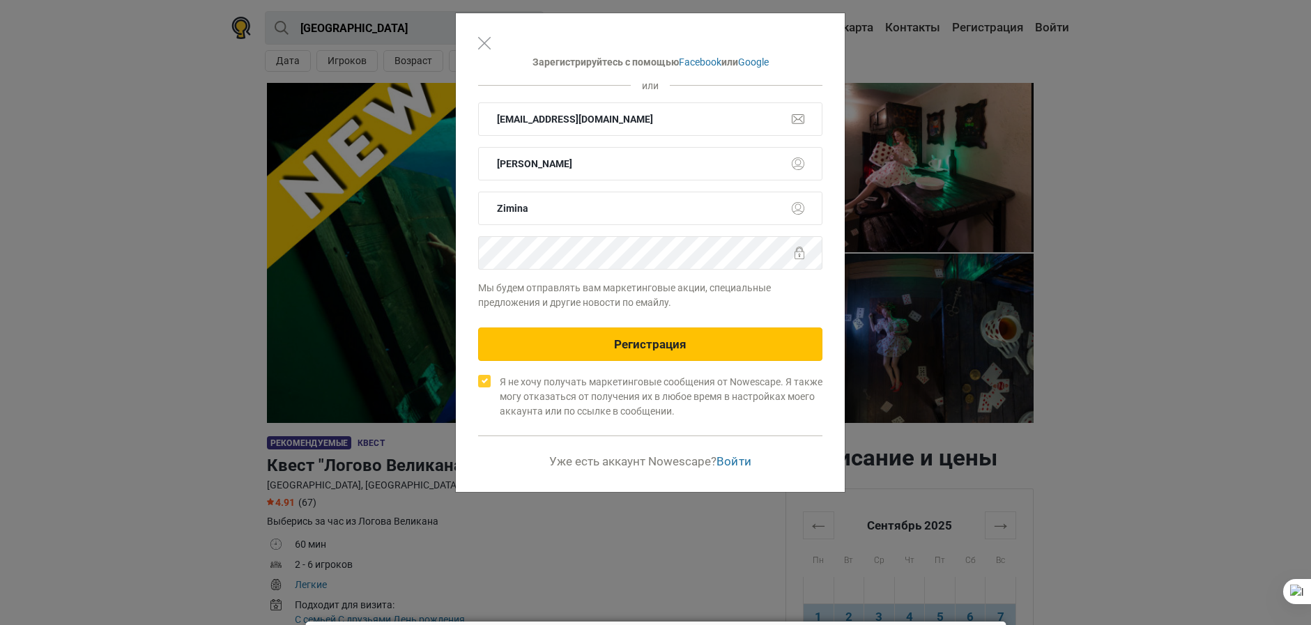
click at [552, 351] on button "Регистрация" at bounding box center [650, 344] width 344 height 33
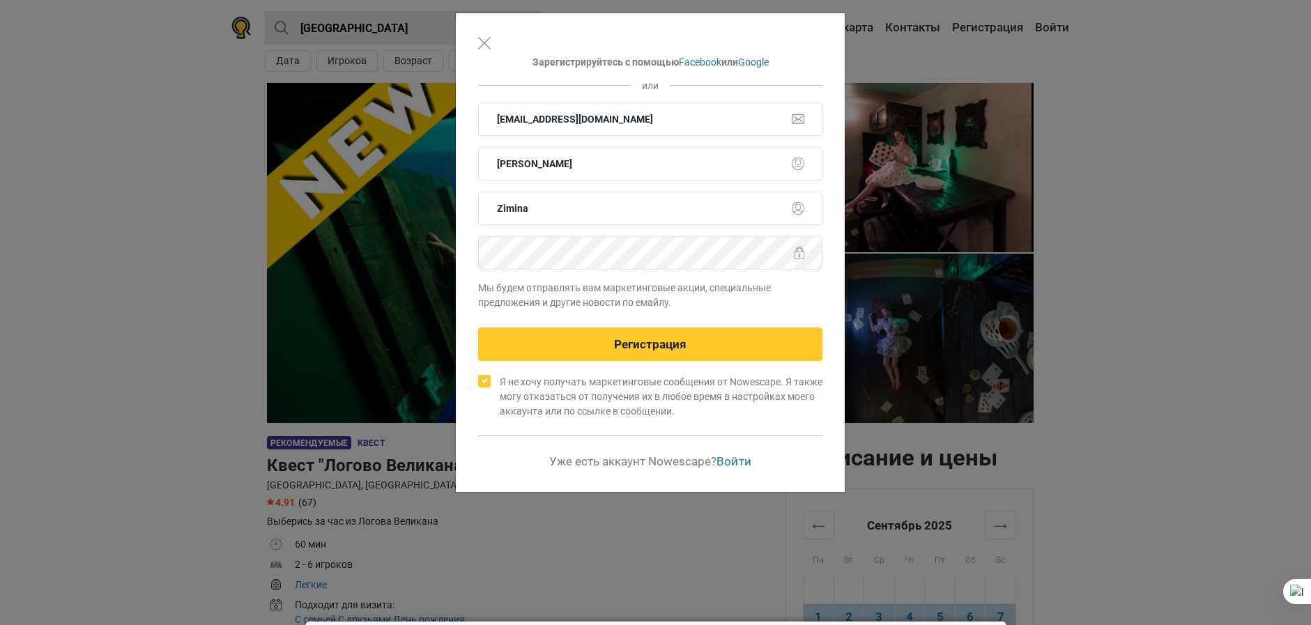
click at [599, 367] on form "juliazimina01@gmail.com Julia Zimina Мы будем отправлять вам маркетинговые акци…" at bounding box center [650, 260] width 344 height 316
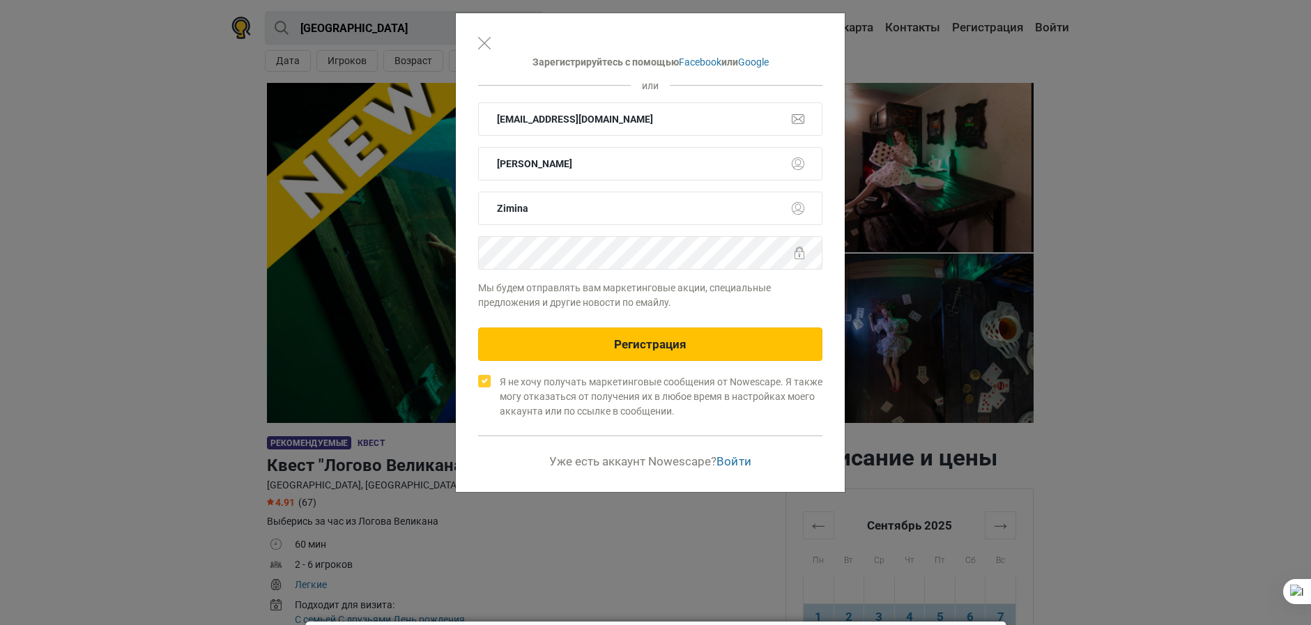
click at [598, 358] on button "Регистрация" at bounding box center [650, 344] width 344 height 33
click at [598, 357] on button "Регистрация" at bounding box center [650, 344] width 344 height 33
click at [598, 356] on button "Регистрация" at bounding box center [650, 344] width 344 height 33
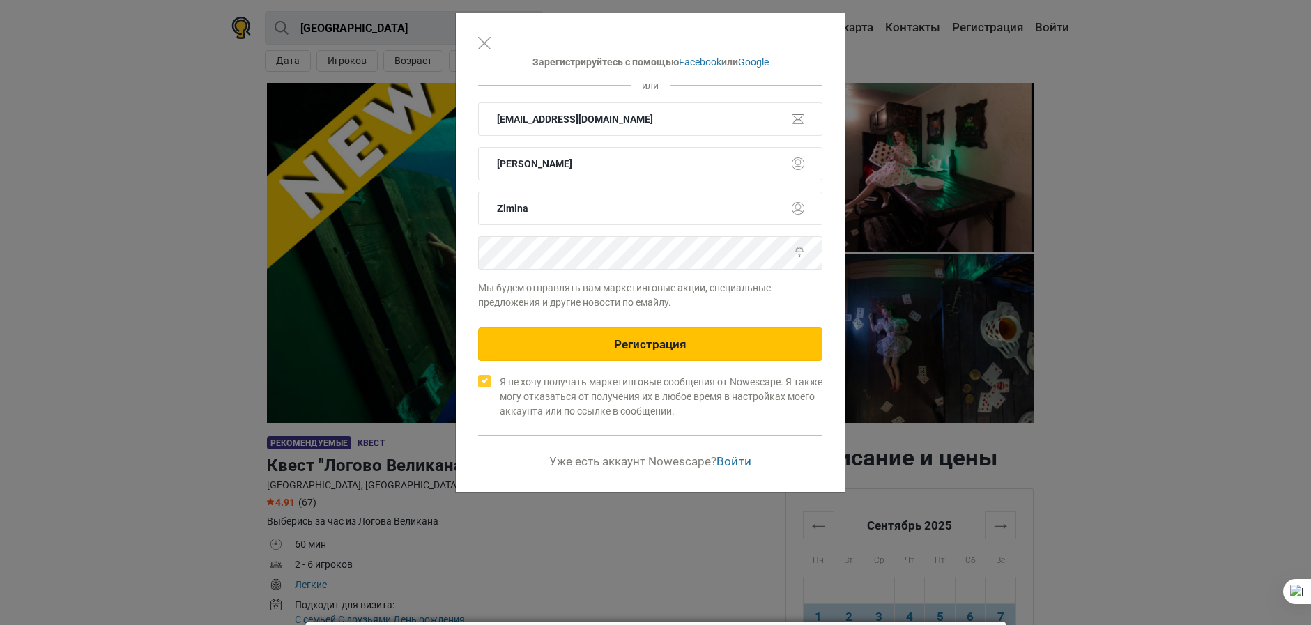
click at [598, 356] on button "Регистрация" at bounding box center [650, 344] width 344 height 33
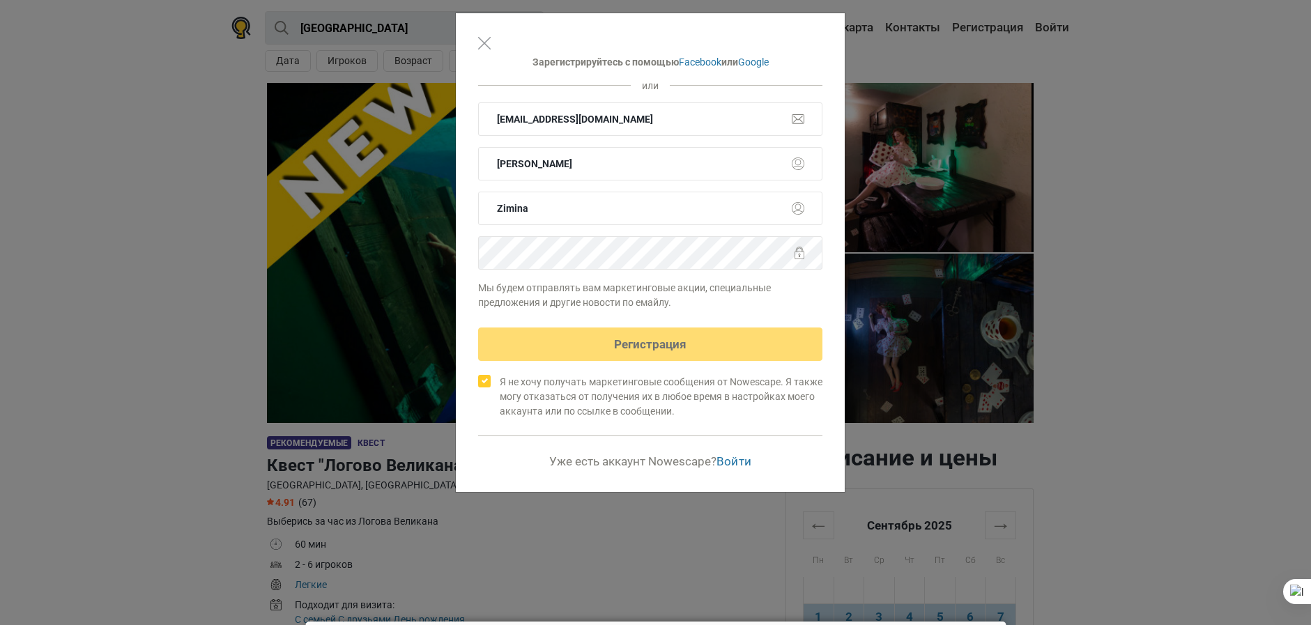
click at [598, 356] on button "Регистрация" at bounding box center [650, 344] width 344 height 33
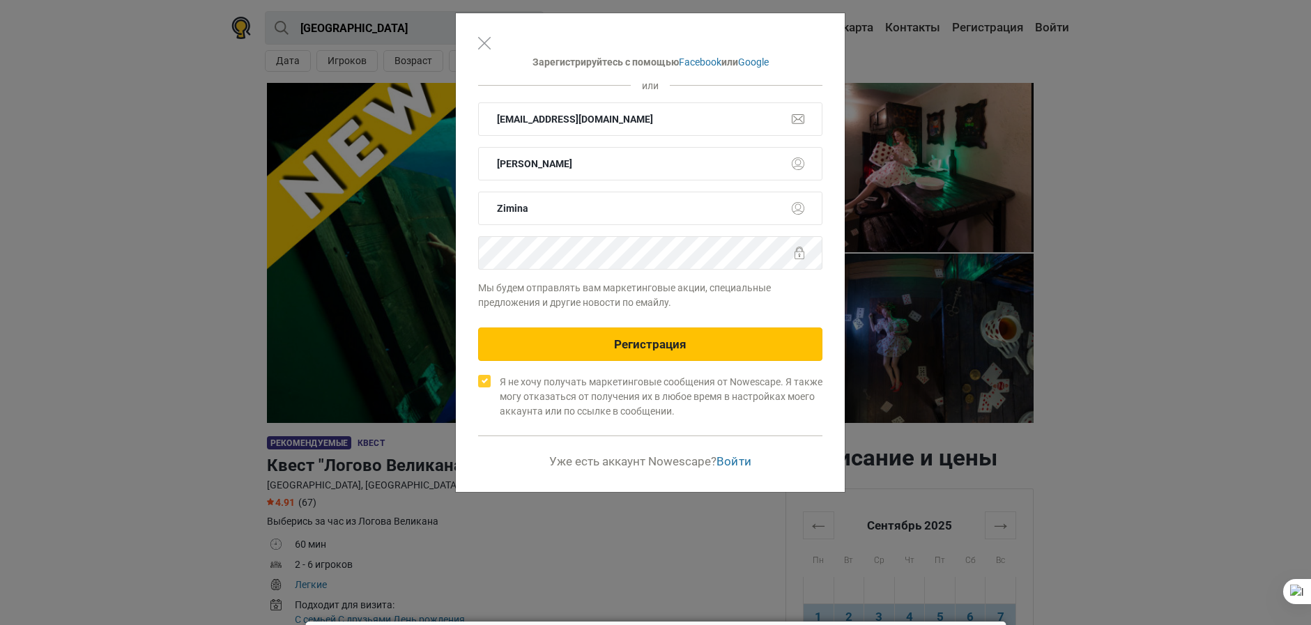
click at [598, 356] on button "Регистрация" at bounding box center [650, 344] width 344 height 33
click at [599, 349] on button "Регистрация" at bounding box center [650, 344] width 344 height 33
click at [599, 348] on button "Регистрация" at bounding box center [650, 344] width 344 height 33
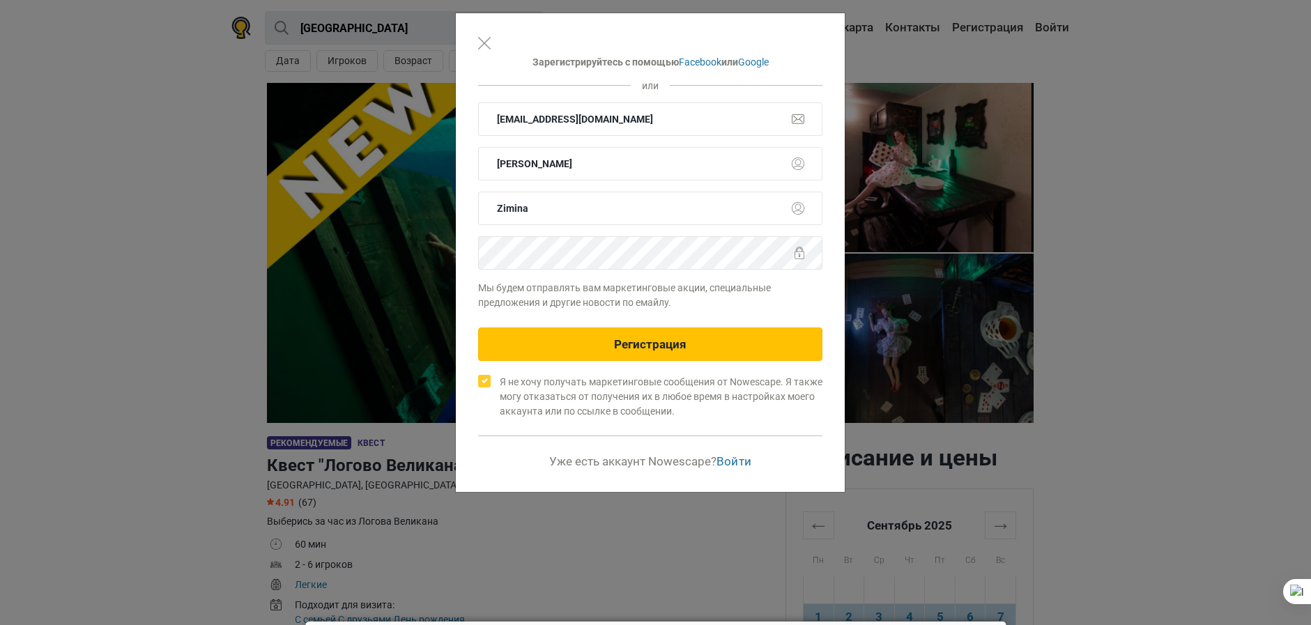
click at [599, 347] on button "Регистрация" at bounding box center [650, 344] width 344 height 33
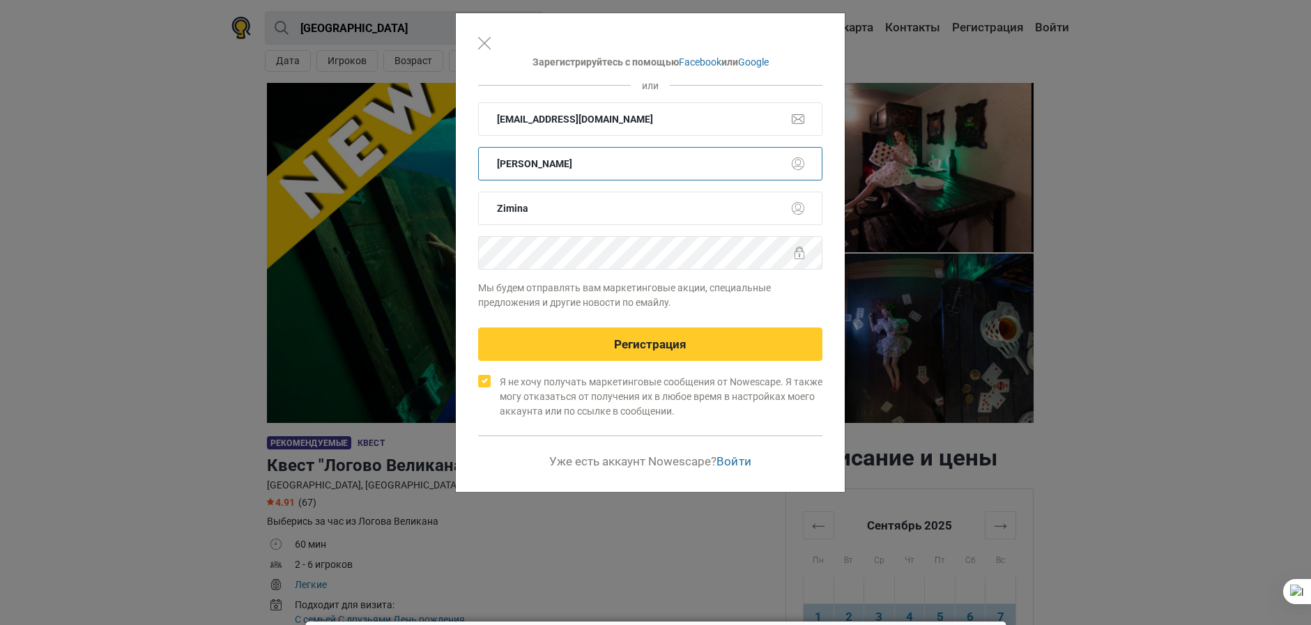
click at [805, 165] on input "Julia" at bounding box center [650, 163] width 344 height 33
click at [750, 162] on input "Julia" at bounding box center [650, 163] width 344 height 33
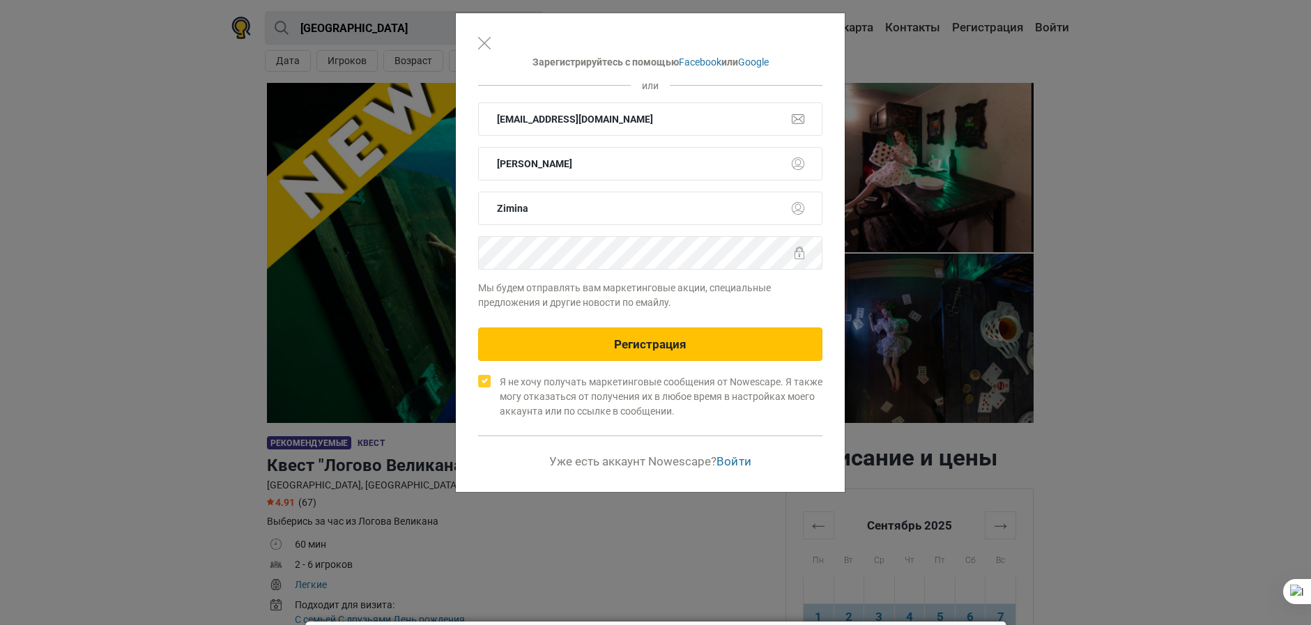
click at [636, 337] on button "Регистрация" at bounding box center [650, 344] width 344 height 33
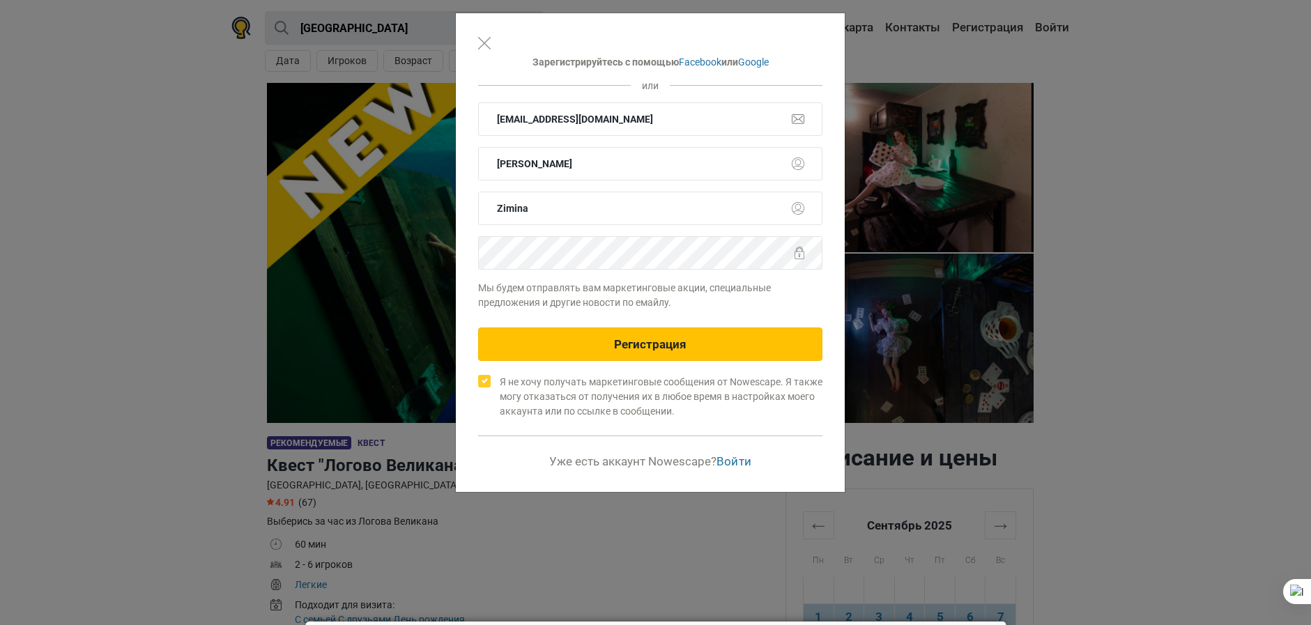
click at [636, 337] on button "Регистрация" at bounding box center [650, 344] width 344 height 33
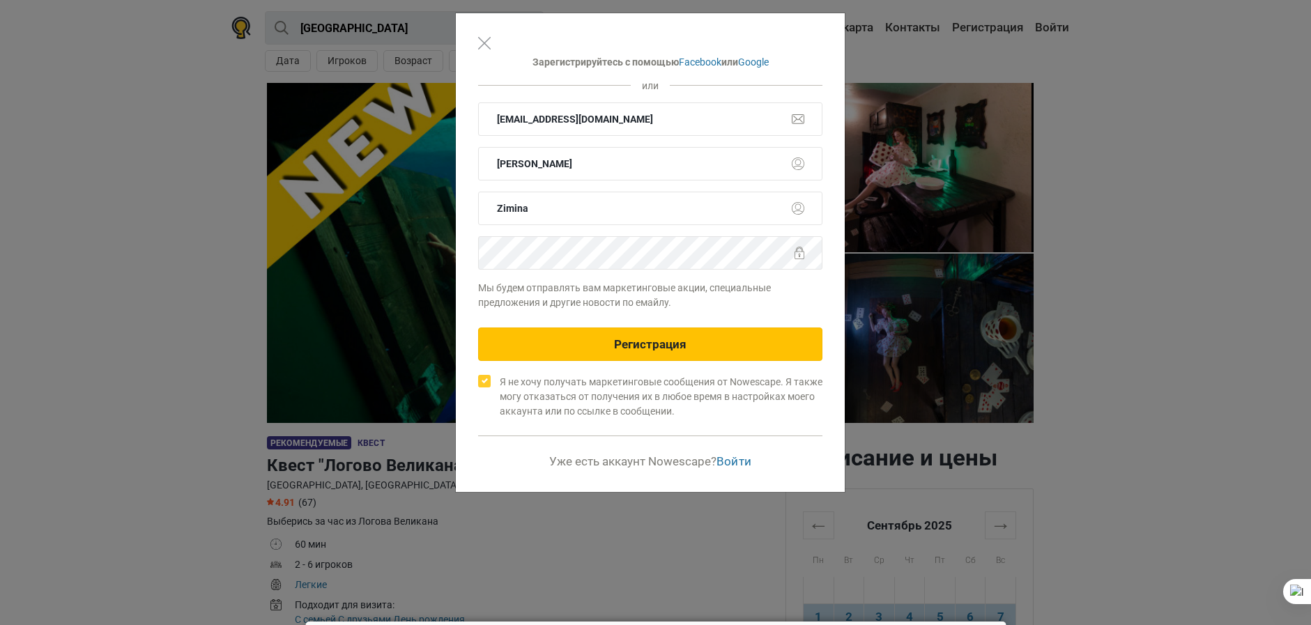
click at [636, 337] on button "Регистрация" at bounding box center [650, 344] width 344 height 33
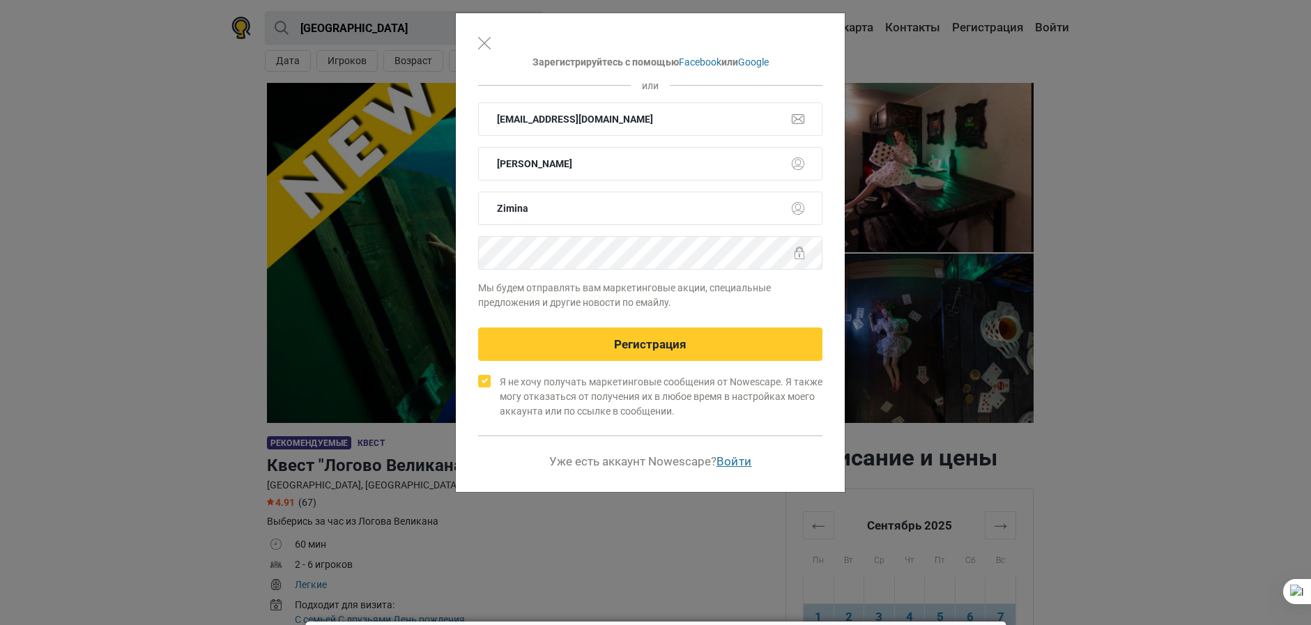
click at [740, 457] on link "Войти" at bounding box center [735, 462] width 36 height 14
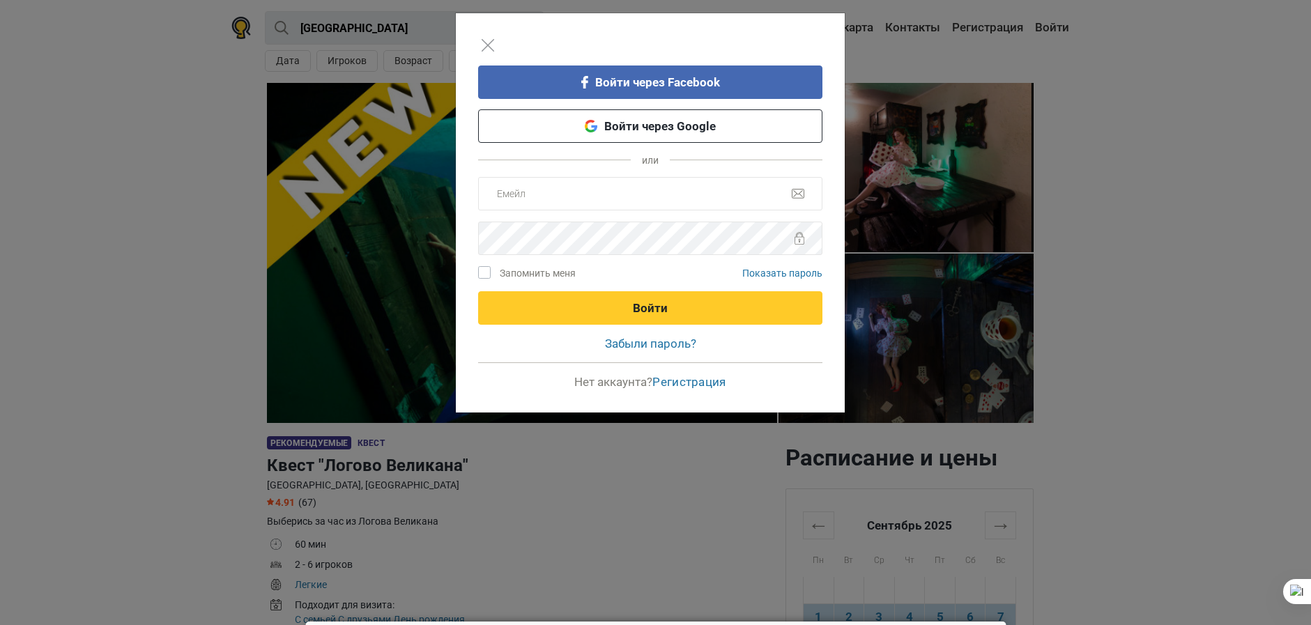
click at [1156, 156] on div "Войти через Facebook Войти через Google или Запомнить меня Показать пароль Войт…" at bounding box center [655, 312] width 1311 height 625
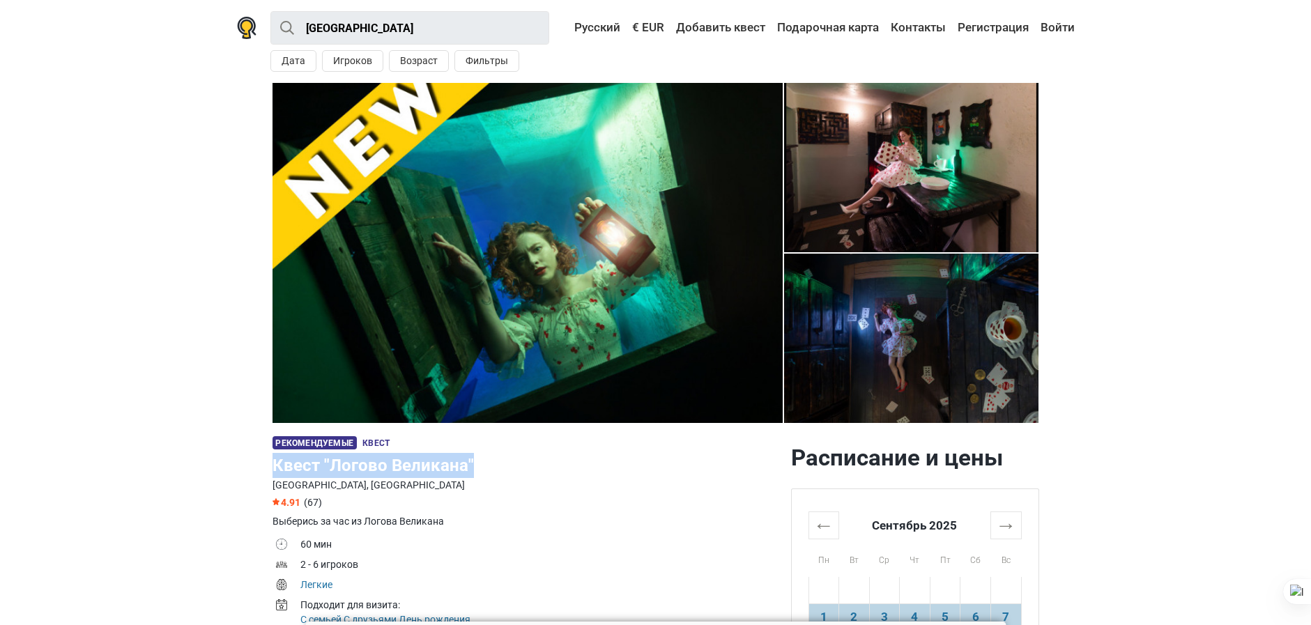
drag, startPoint x: 262, startPoint y: 465, endPoint x: 471, endPoint y: 455, distance: 208.7
drag, startPoint x: 471, startPoint y: 455, endPoint x: 447, endPoint y: 468, distance: 27.2
copy h1 "Квест "Логово Великана""
click at [907, 23] on link "Контакты" at bounding box center [918, 27] width 62 height 25
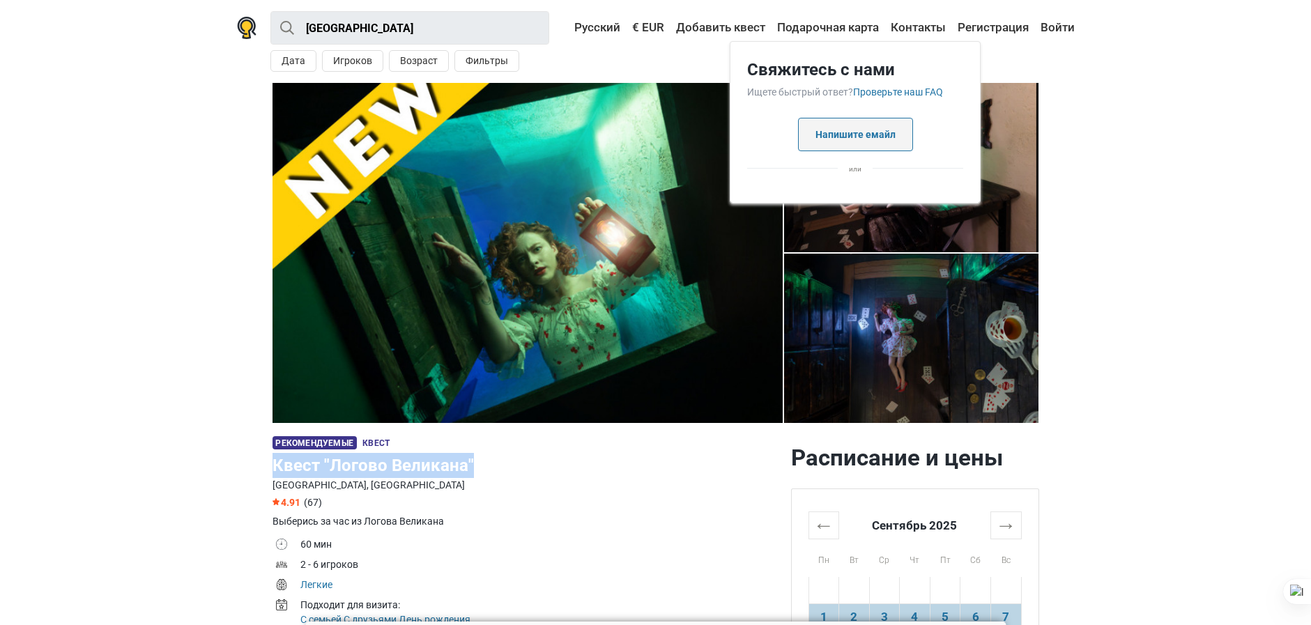
click at [878, 131] on button "Напишите емайл" at bounding box center [855, 134] width 115 height 33
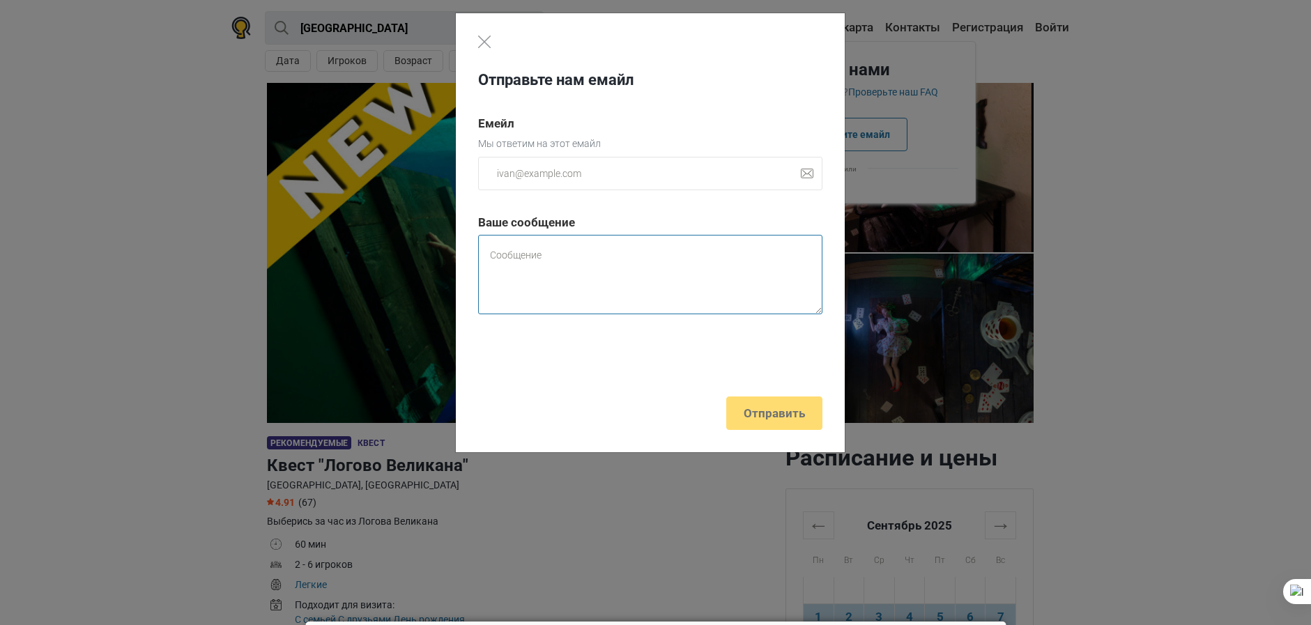
click at [524, 252] on textarea at bounding box center [650, 274] width 344 height 79
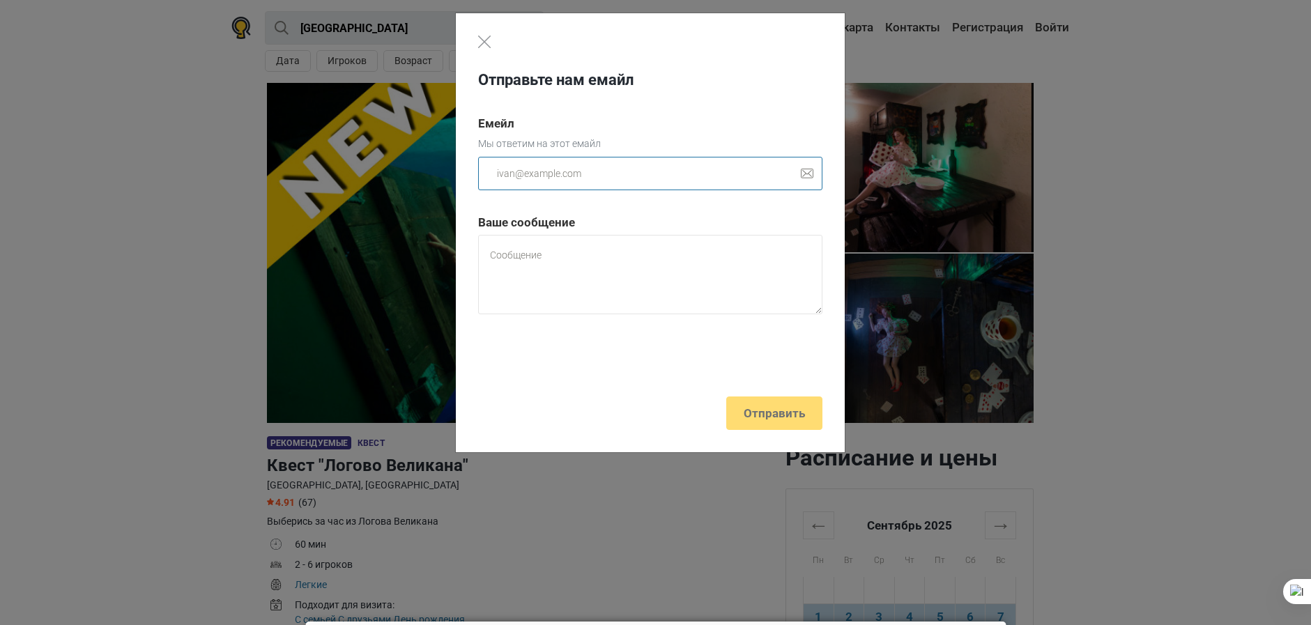
drag, startPoint x: 590, startPoint y: 171, endPoint x: 537, endPoint y: 170, distance: 53.0
click at [537, 170] on input "email" at bounding box center [650, 173] width 344 height 33
type input "juliazimina01@gmail.com"
click at [536, 257] on textarea at bounding box center [650, 274] width 344 height 79
paste textarea "Квест "Логово Великана""
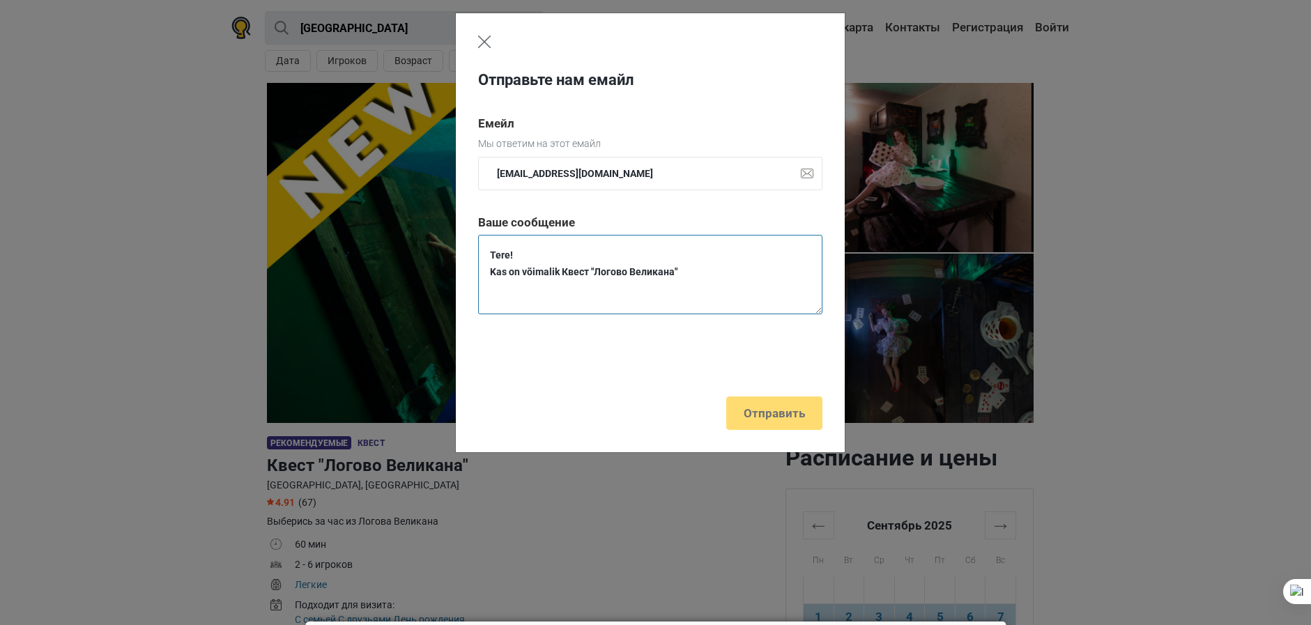
type textarea "Tere! Kas on võimalik Квест "Логово Великана""
click at [482, 38] on img "Close" at bounding box center [484, 42] width 13 height 13
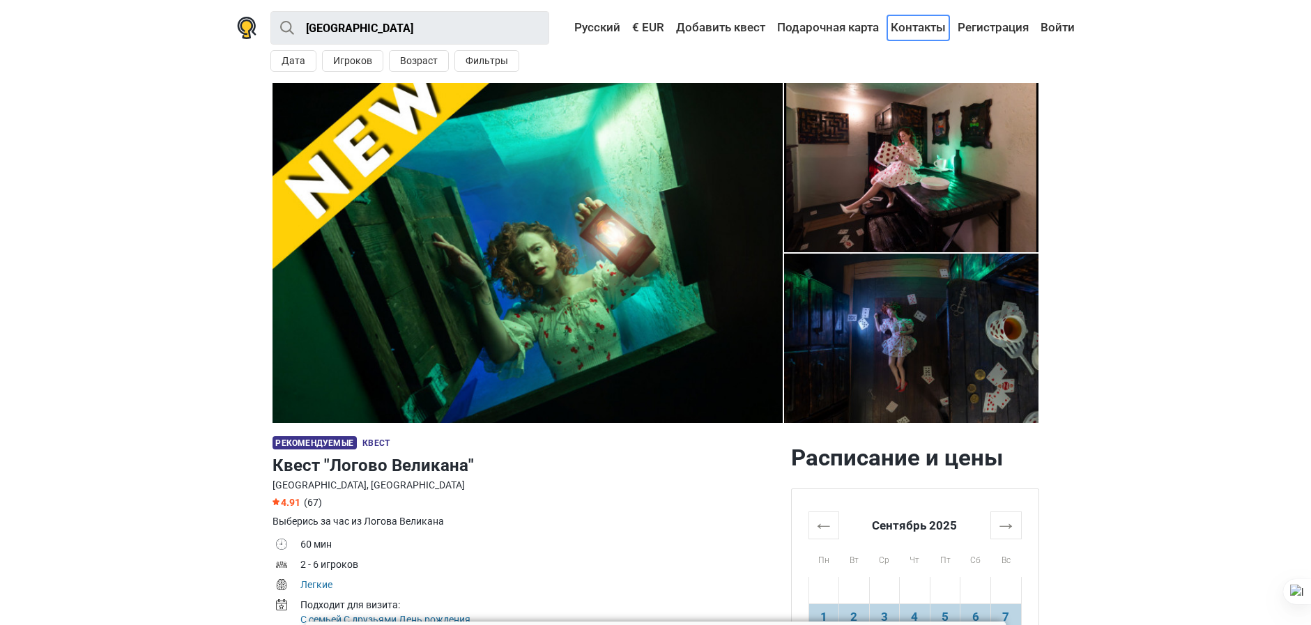
click at [933, 29] on link "Контакты" at bounding box center [918, 27] width 62 height 25
